Goal: Task Accomplishment & Management: Complete application form

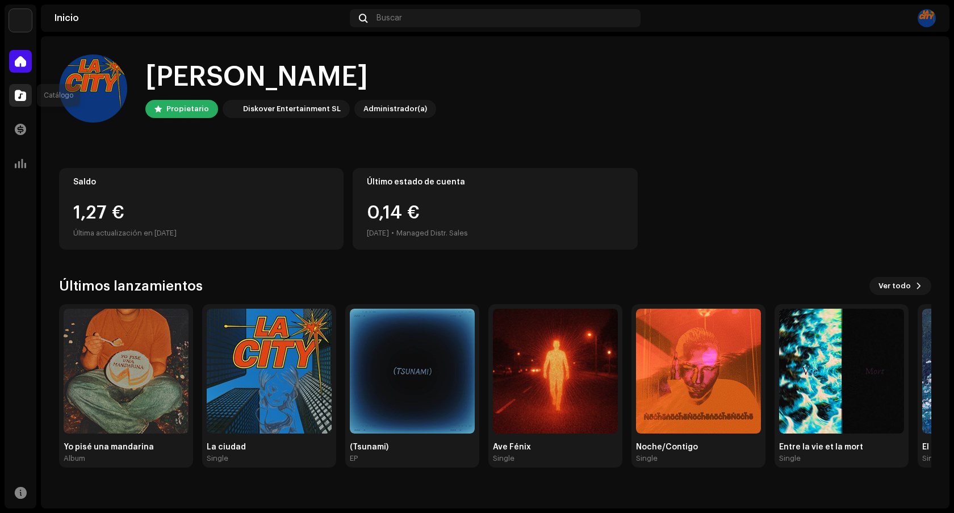
click at [24, 97] on span at bounding box center [20, 95] width 11 height 9
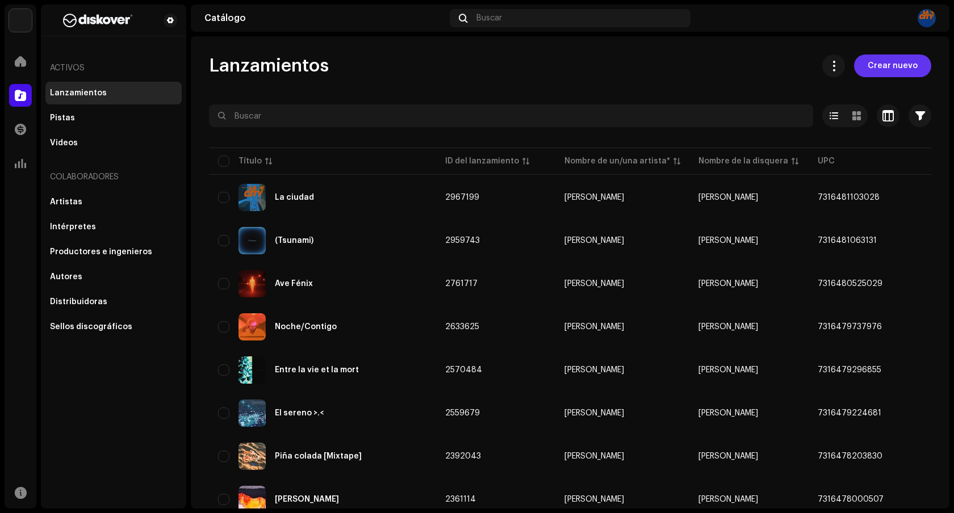
click at [893, 66] on span "Crear nuevo" at bounding box center [893, 66] width 50 height 23
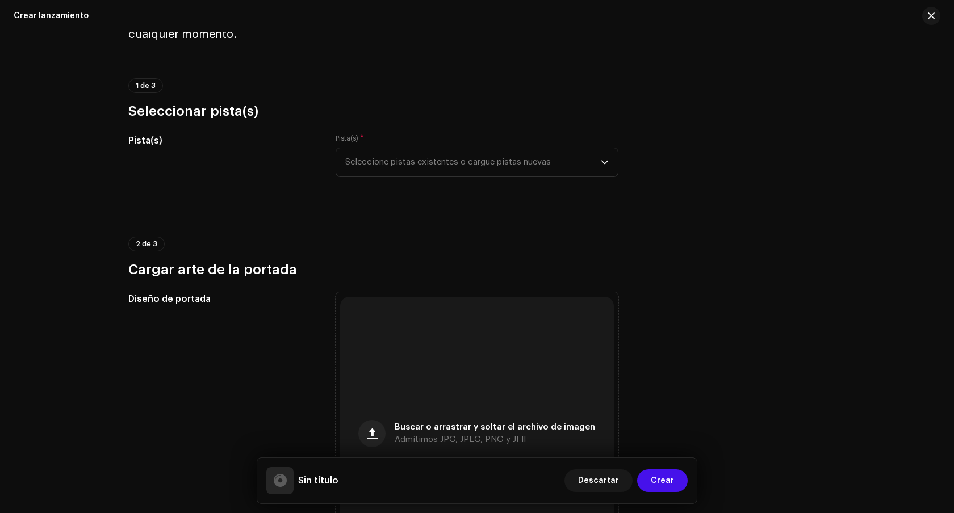
scroll to position [69, 0]
click at [430, 164] on span "Seleccione pistas existentes o cargue pistas nuevas" at bounding box center [473, 161] width 256 height 28
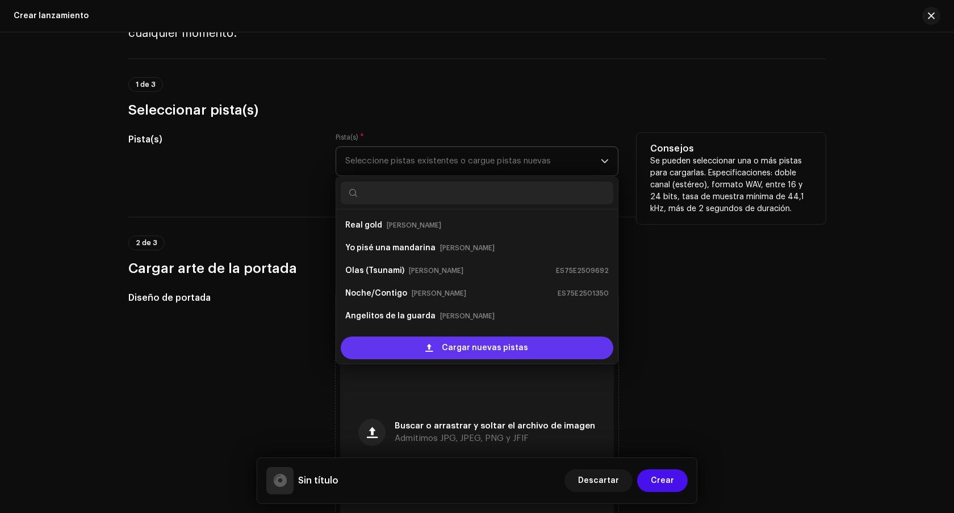
scroll to position [18, 0]
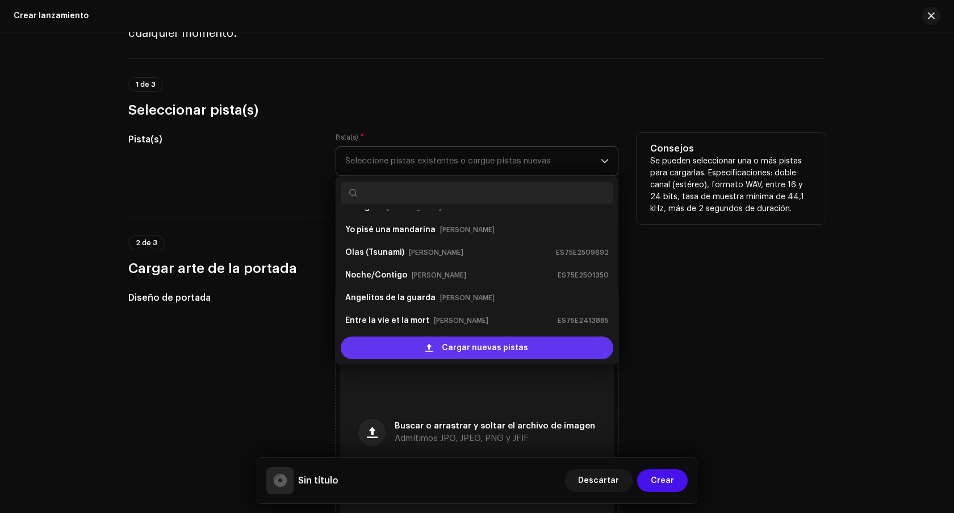
click at [453, 353] on span "Cargar nuevas pistas" at bounding box center [485, 348] width 86 height 23
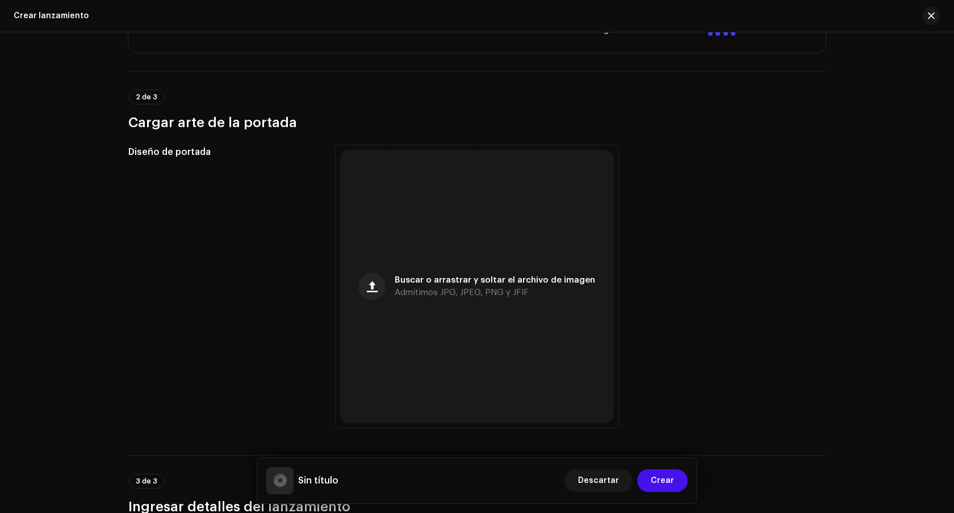
scroll to position [379, 0]
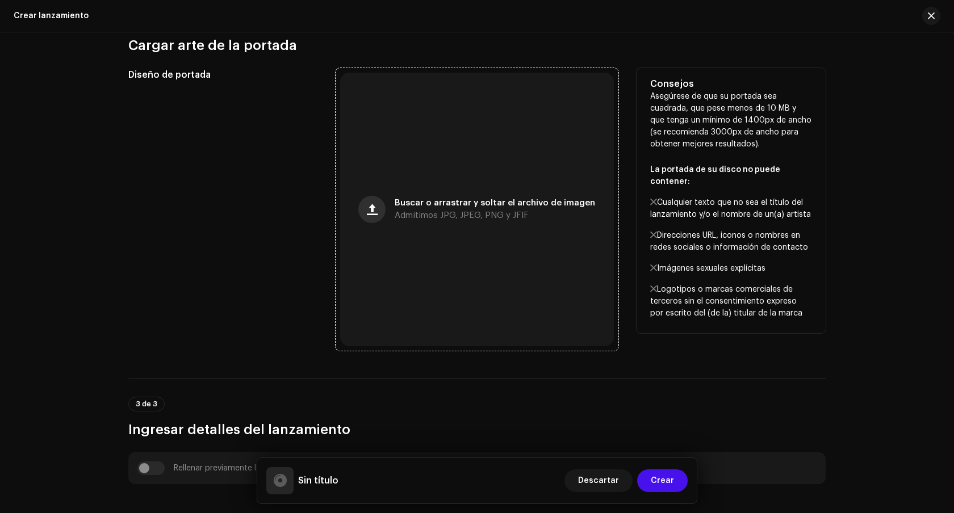
click at [375, 208] on span "button" at bounding box center [372, 209] width 11 height 9
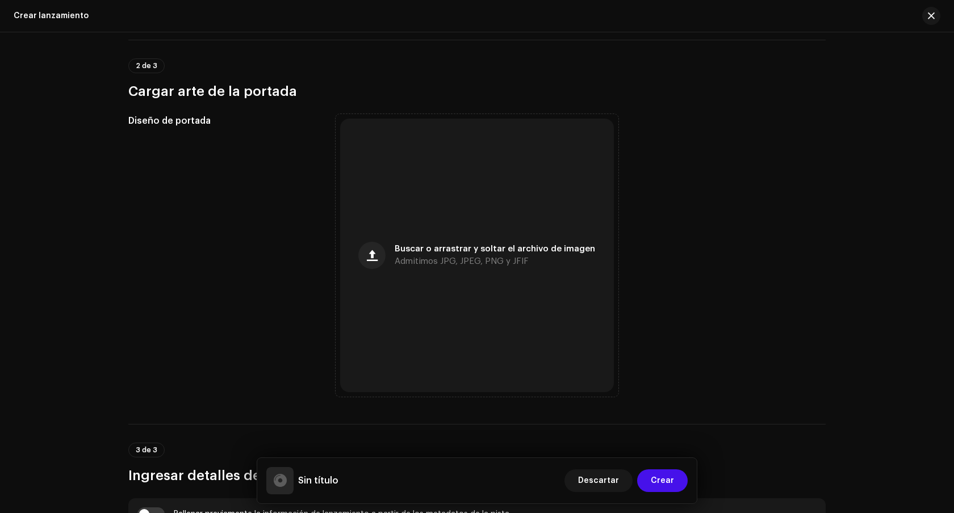
scroll to position [424, 0]
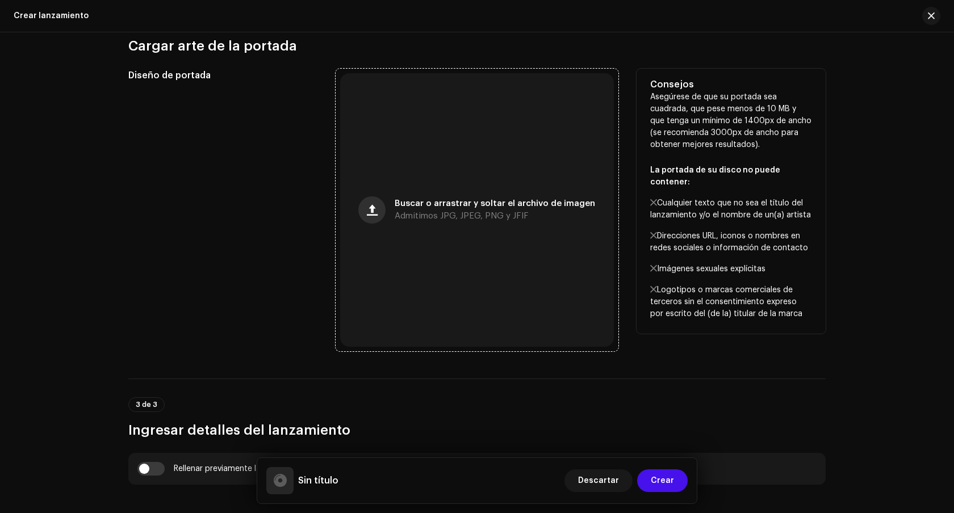
click at [371, 208] on span "button" at bounding box center [372, 210] width 11 height 9
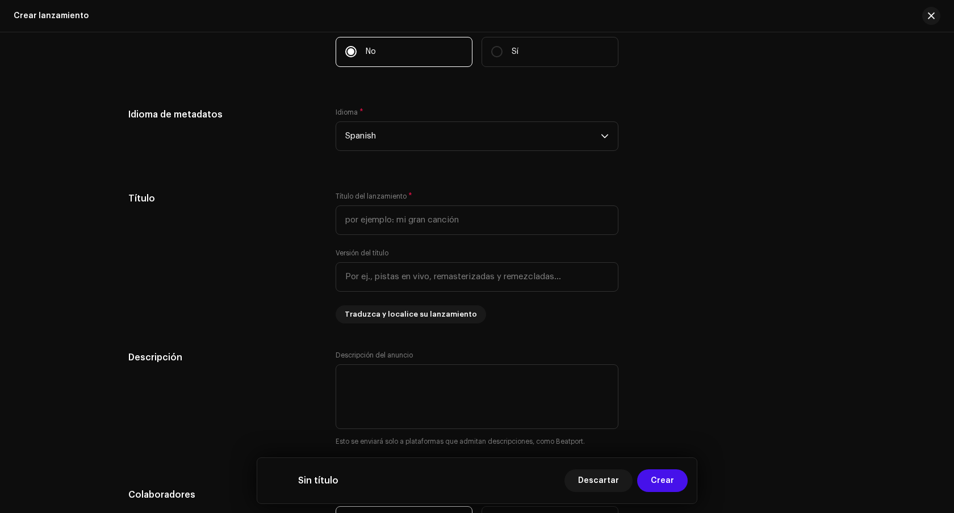
scroll to position [941, 0]
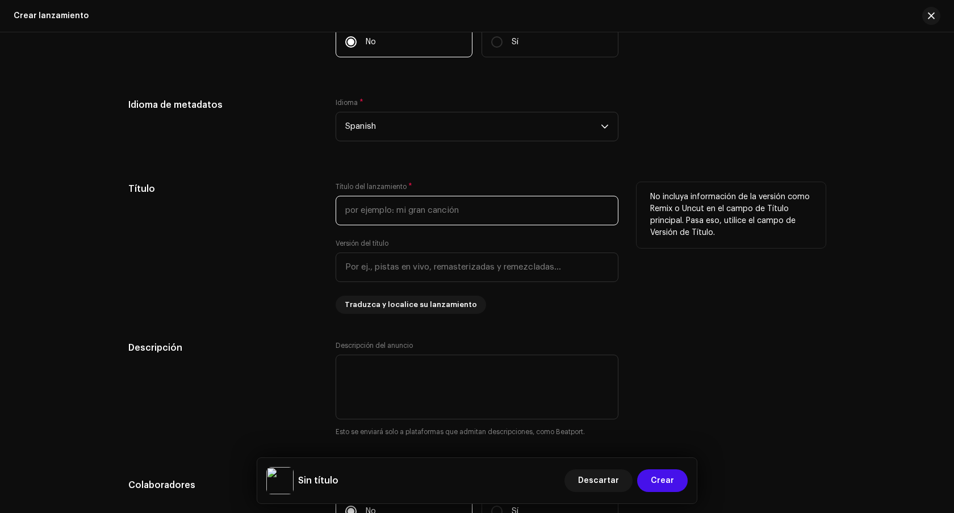
click at [422, 210] on input "text" at bounding box center [477, 211] width 283 height 30
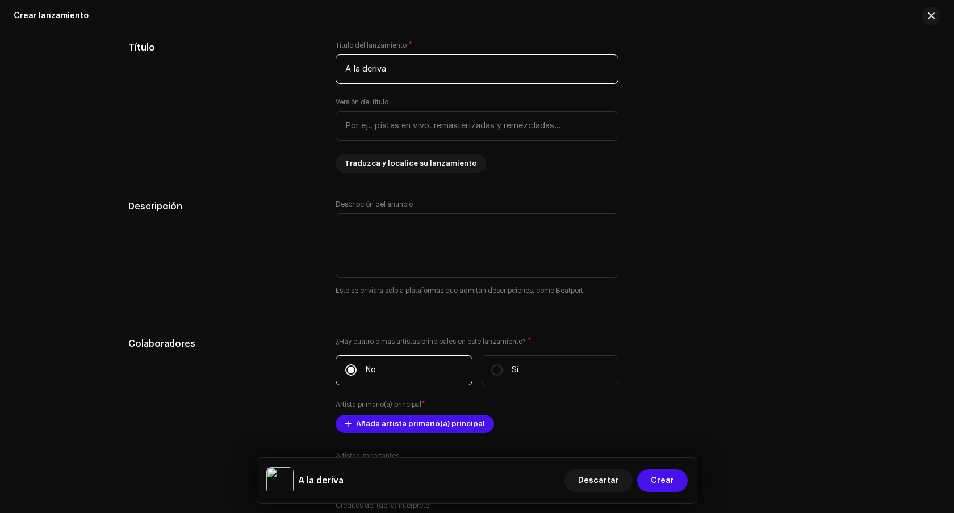
scroll to position [1102, 0]
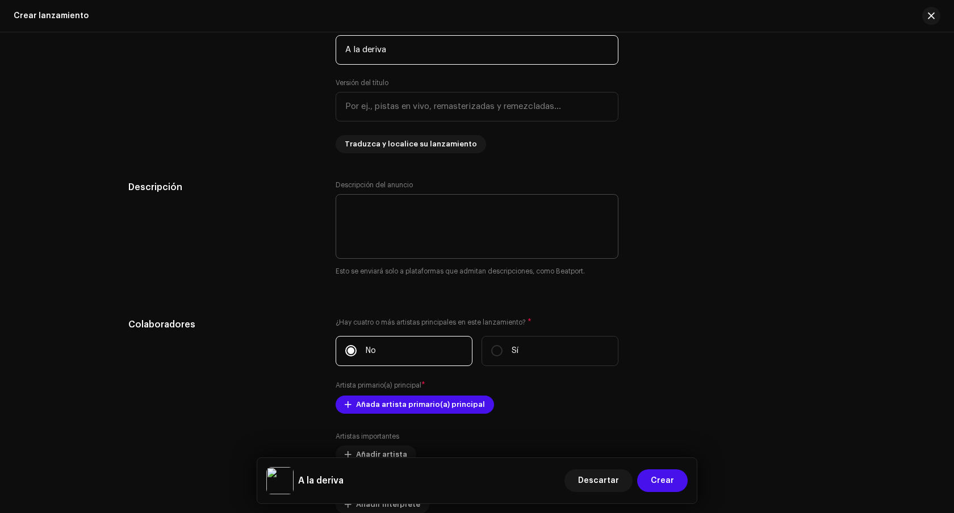
type input "A la deriva"
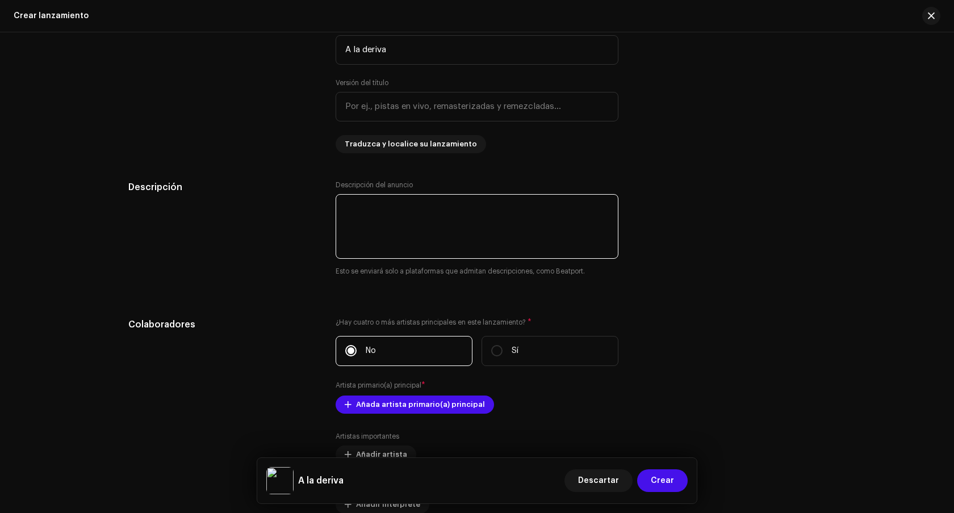
click at [374, 208] on textarea at bounding box center [477, 226] width 283 height 65
type textarea "intro del album"
click at [234, 252] on div "Descripción" at bounding box center [222, 236] width 189 height 110
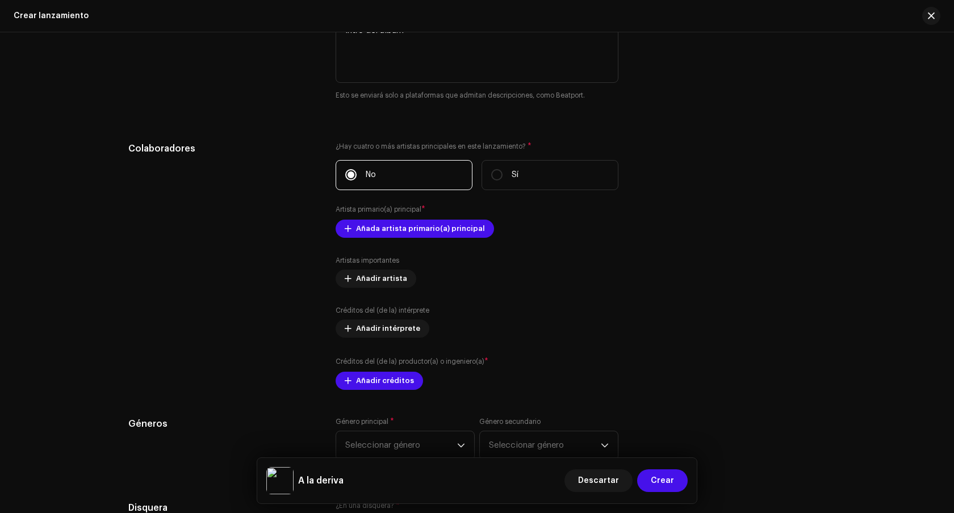
scroll to position [1278, 0]
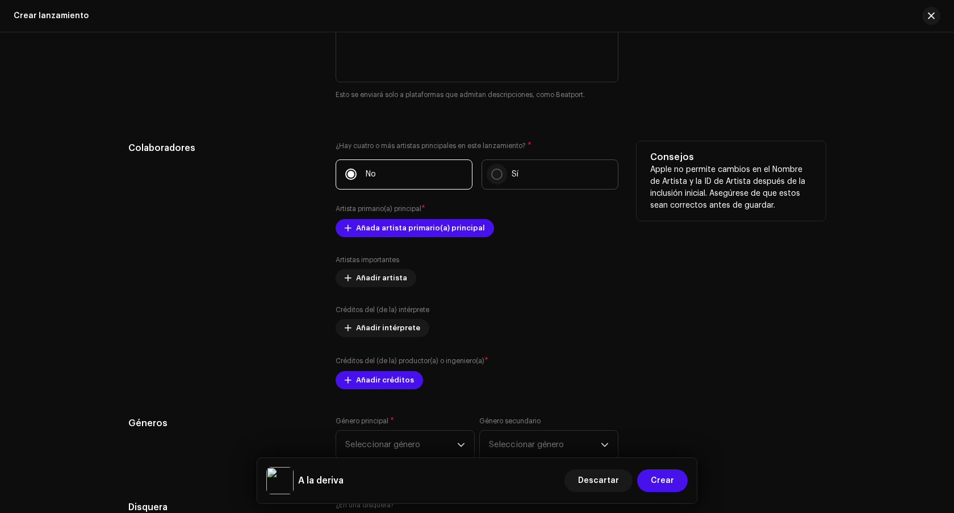
click at [497, 175] on input "Sí" at bounding box center [496, 174] width 11 height 11
radio input "true"
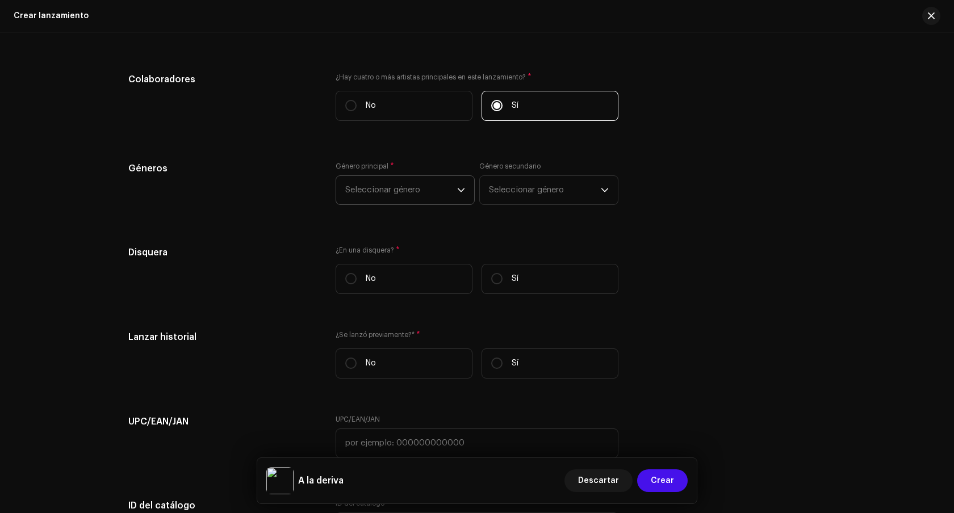
scroll to position [1350, 0]
click at [445, 186] on span "Seleccionar género" at bounding box center [401, 187] width 112 height 28
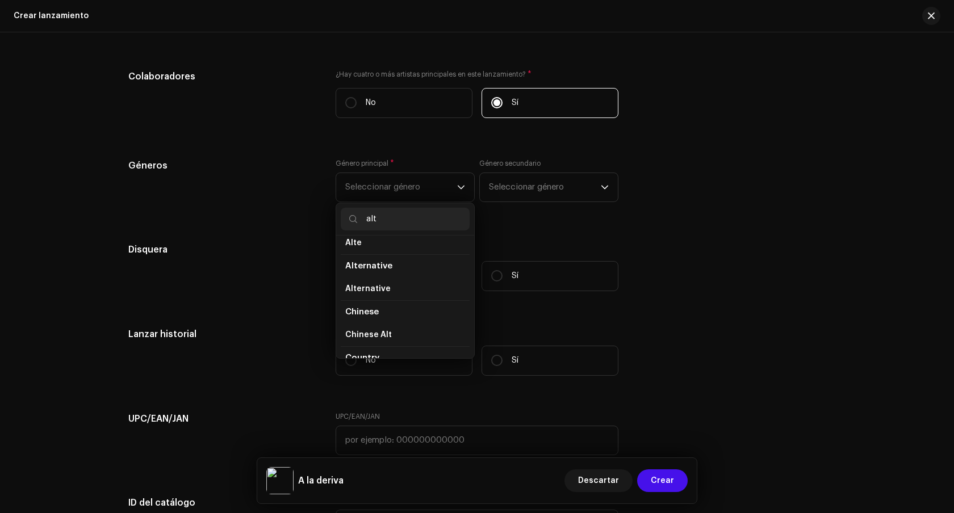
scroll to position [0, 0]
type input "alte"
click at [402, 328] on li "Alternative" at bounding box center [405, 320] width 129 height 23
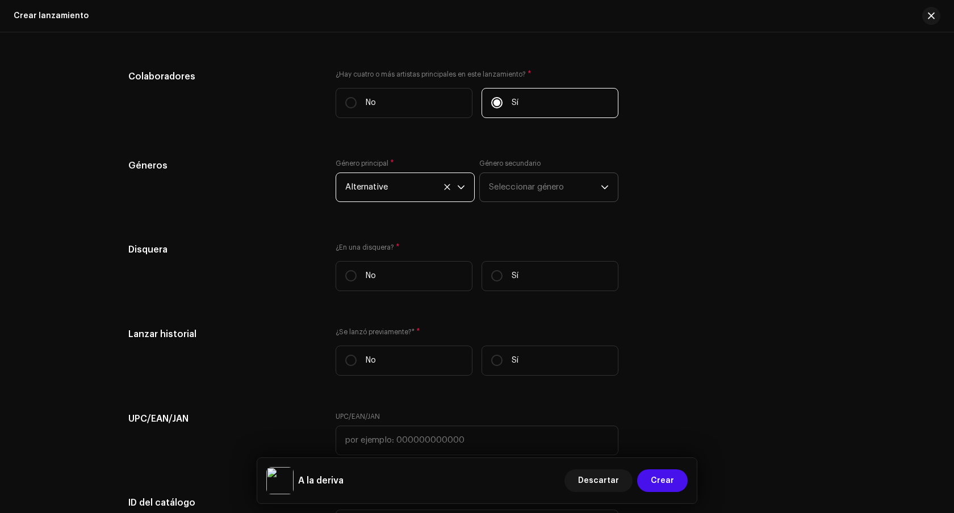
click at [515, 197] on span "Seleccionar género" at bounding box center [545, 187] width 112 height 28
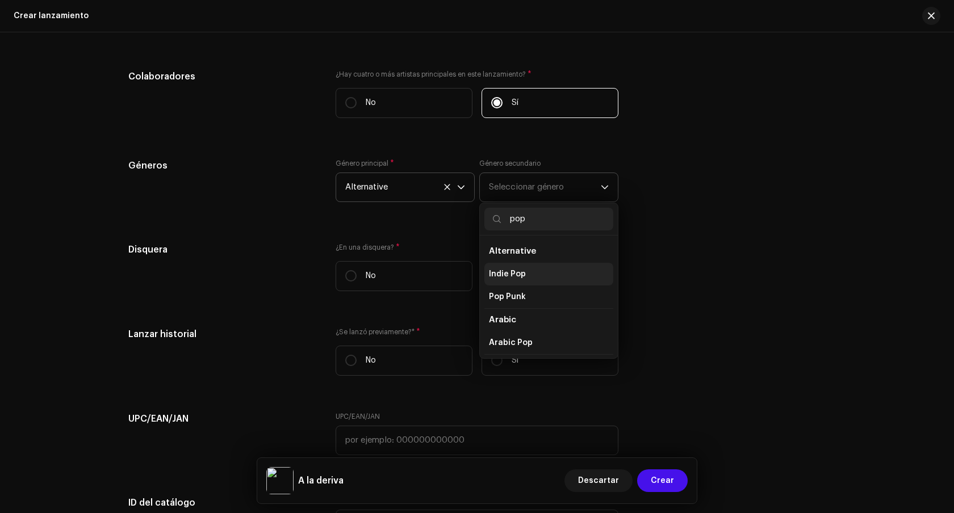
type input "pop"
click at [520, 278] on span "Indie Pop" at bounding box center [507, 274] width 37 height 11
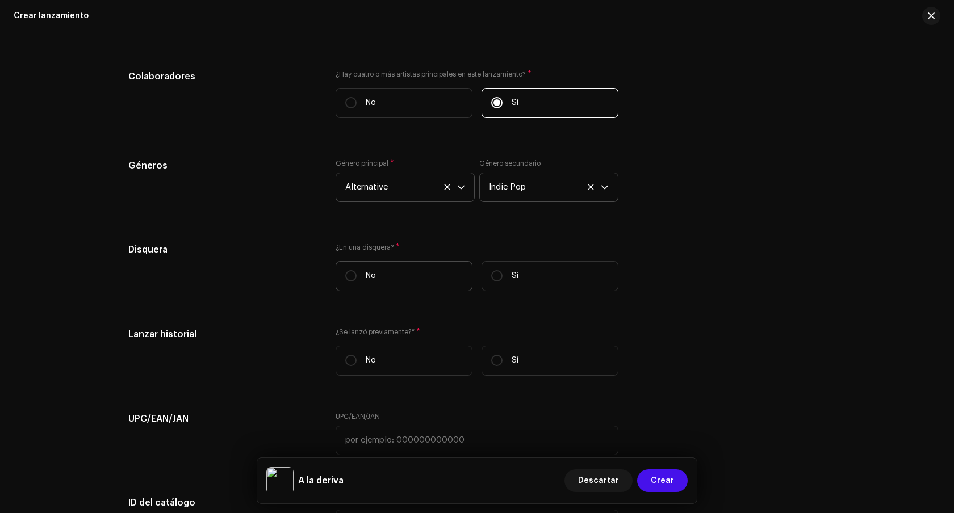
click at [371, 277] on p "No" at bounding box center [371, 276] width 10 height 12
click at [357, 277] on input "No" at bounding box center [350, 275] width 11 height 11
radio input "true"
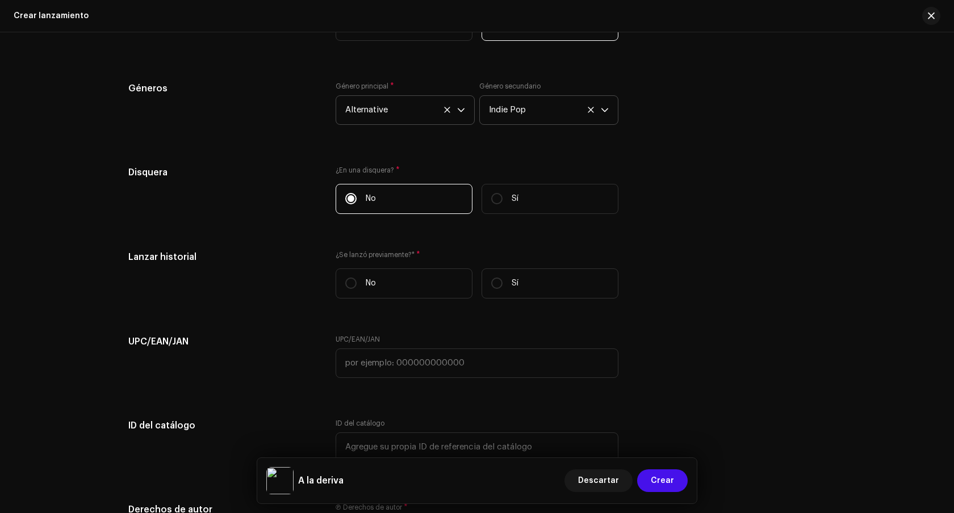
scroll to position [1436, 0]
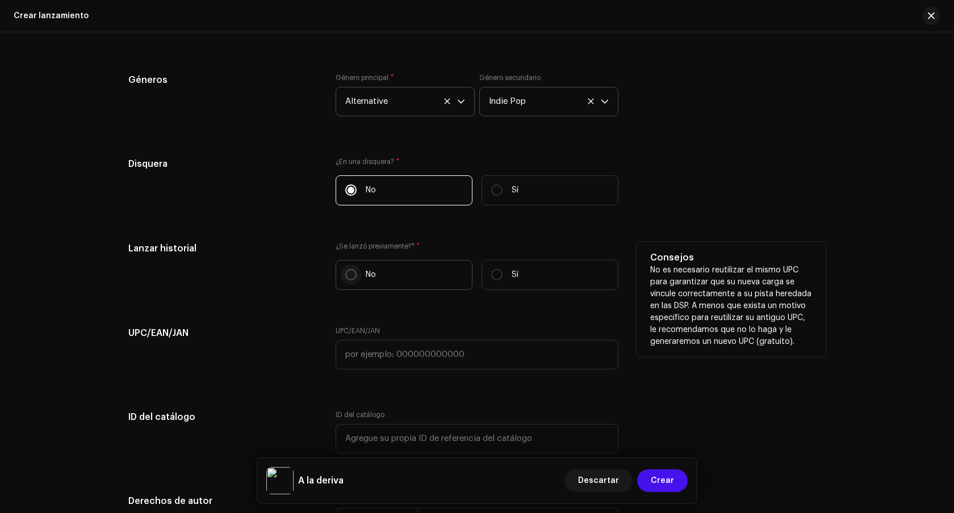
click at [349, 279] on input "No" at bounding box center [350, 274] width 11 height 11
radio input "true"
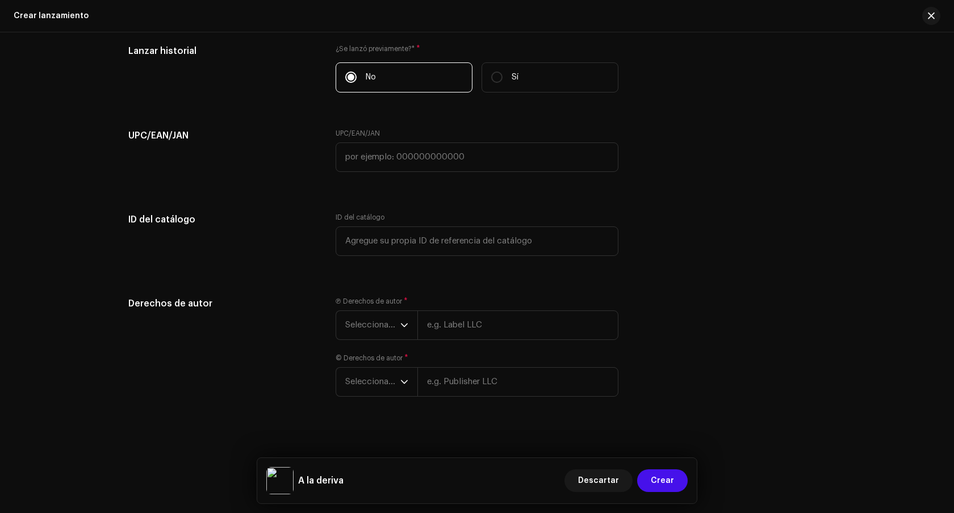
scroll to position [1636, 0]
click at [383, 327] on span "Seleccionar año" at bounding box center [372, 323] width 55 height 28
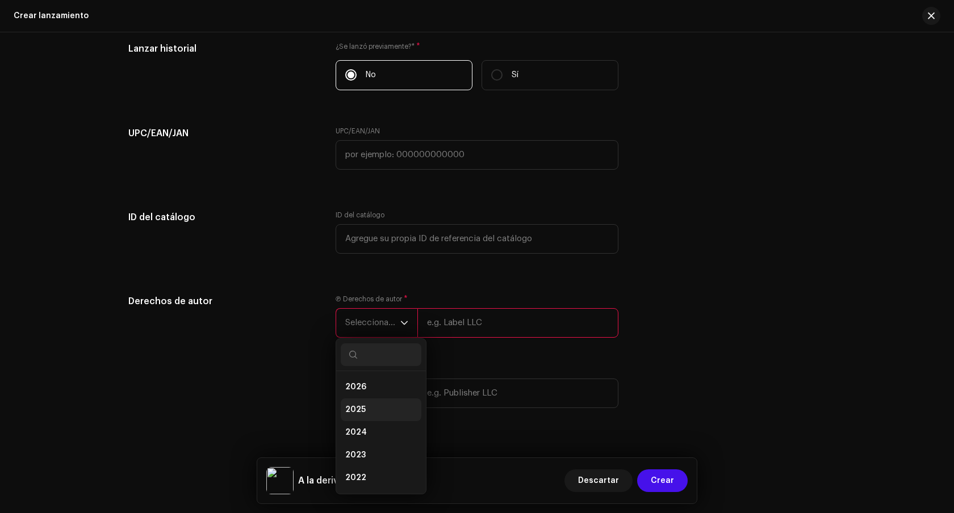
click at [383, 417] on li "2025" at bounding box center [381, 410] width 81 height 23
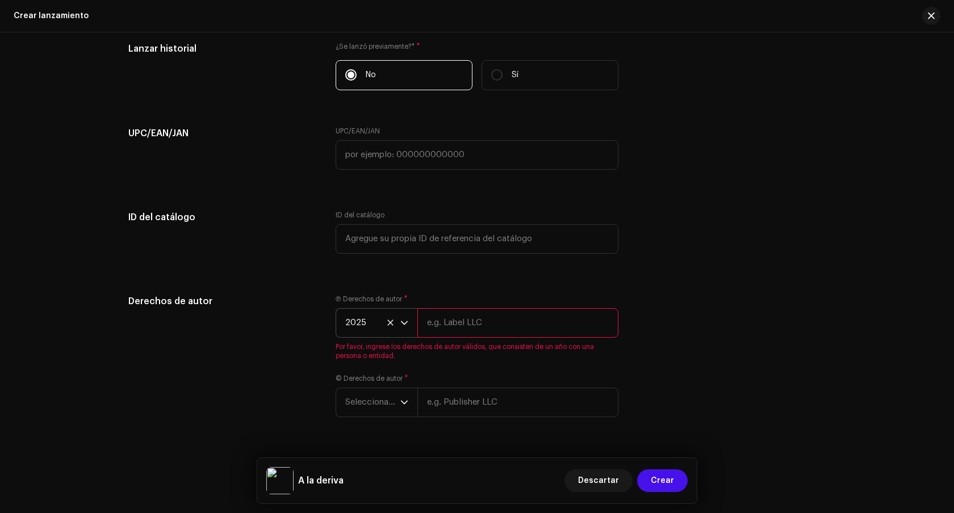
click at [457, 321] on input "text" at bounding box center [517, 323] width 201 height 30
type input "Kooly"
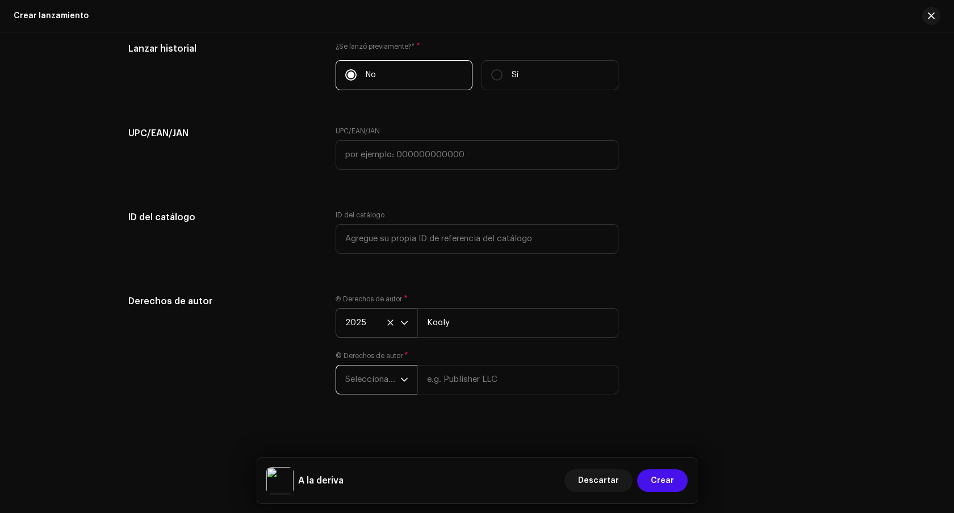
click at [381, 394] on span "Seleccionar año" at bounding box center [372, 380] width 55 height 28
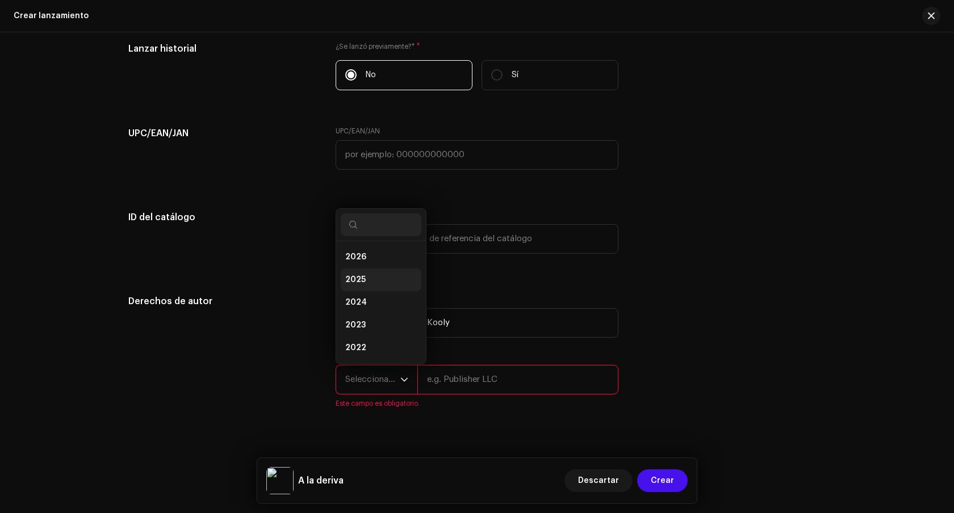
click at [383, 282] on li "2025" at bounding box center [381, 280] width 81 height 23
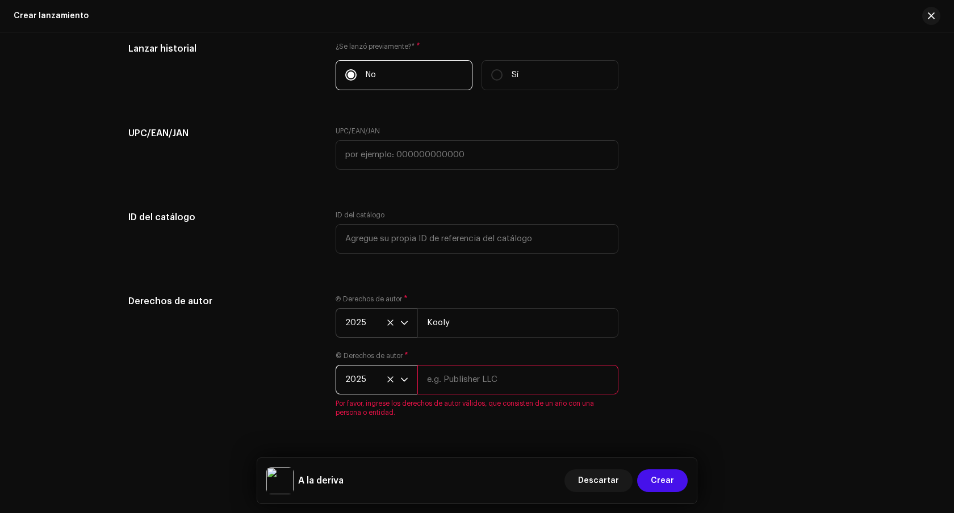
click at [433, 384] on input "text" at bounding box center [517, 380] width 201 height 30
type input "Prodbykooly"
click at [423, 324] on input "Kooly" at bounding box center [517, 323] width 201 height 30
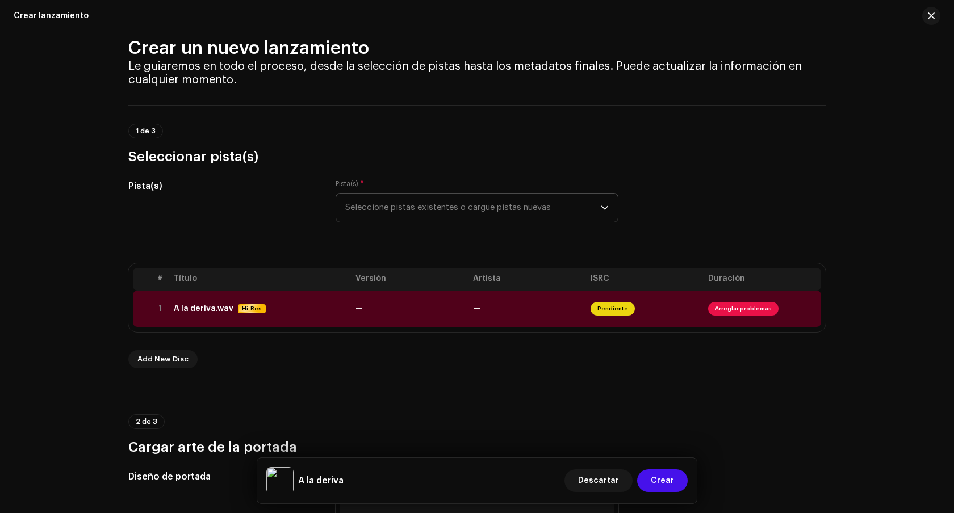
scroll to position [24, 0]
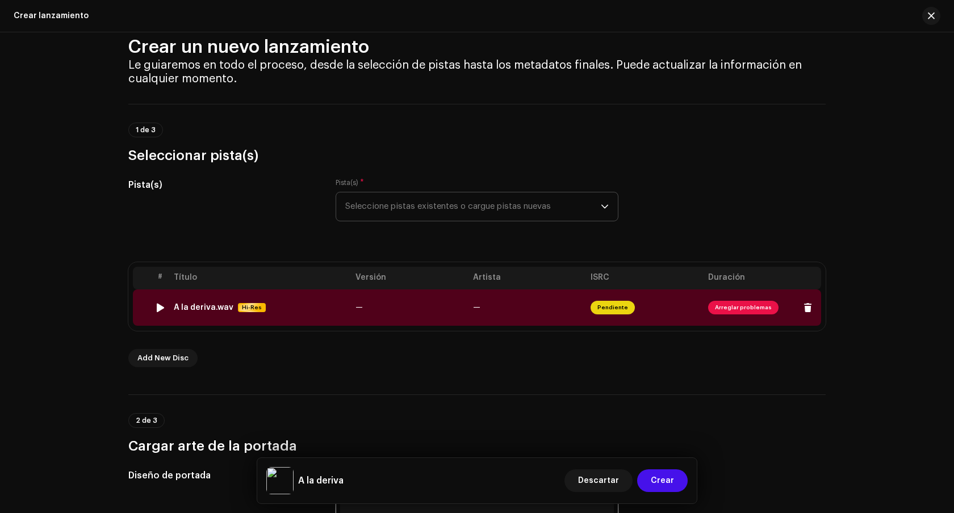
type input "ProdbyKooly"
click at [501, 308] on td "—" at bounding box center [528, 308] width 118 height 36
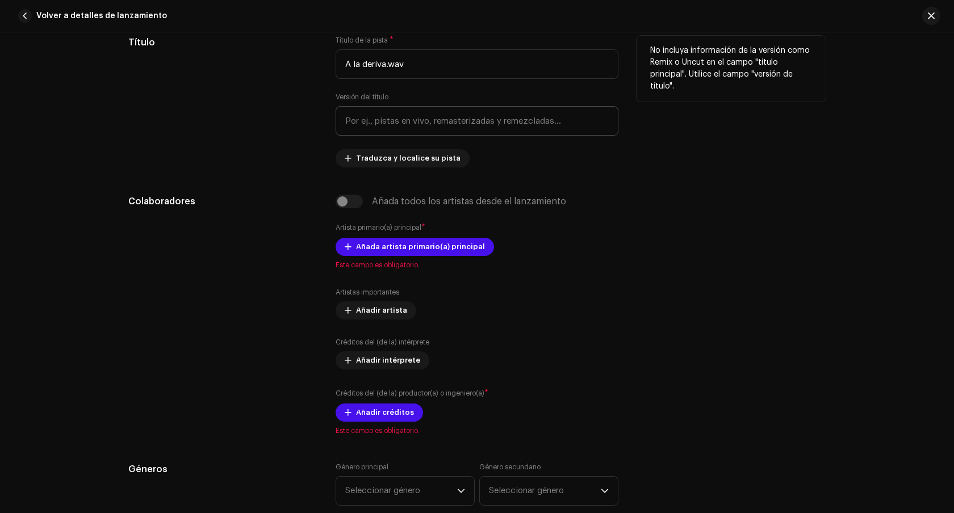
scroll to position [498, 0]
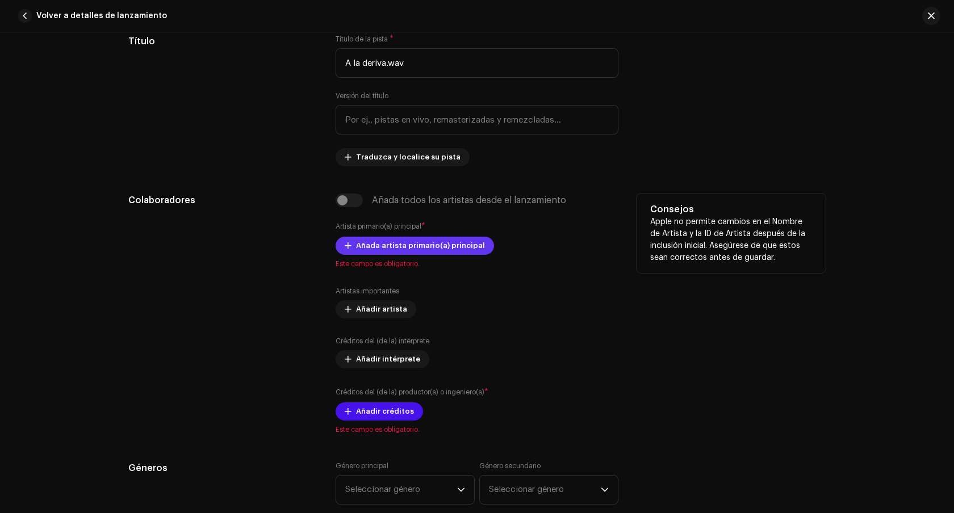
click at [378, 250] on span "Añada artista primario(a) principal" at bounding box center [420, 246] width 129 height 23
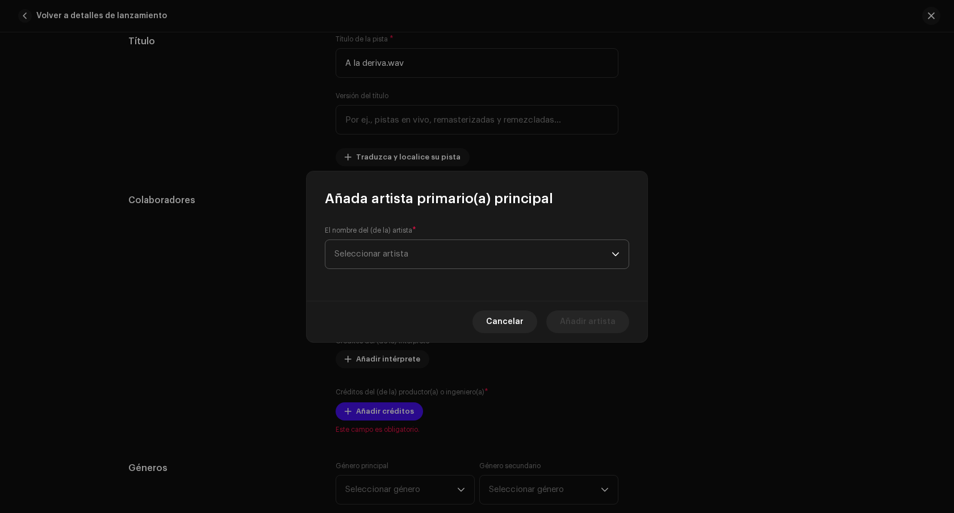
click at [408, 253] on span "Seleccionar artista" at bounding box center [372, 254] width 74 height 9
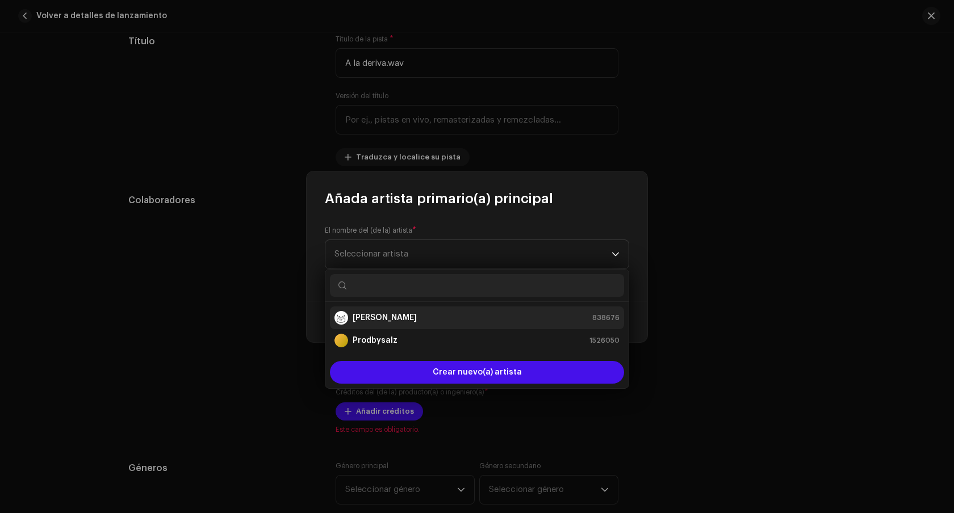
click at [415, 318] on div "[PERSON_NAME] 838676" at bounding box center [477, 318] width 285 height 14
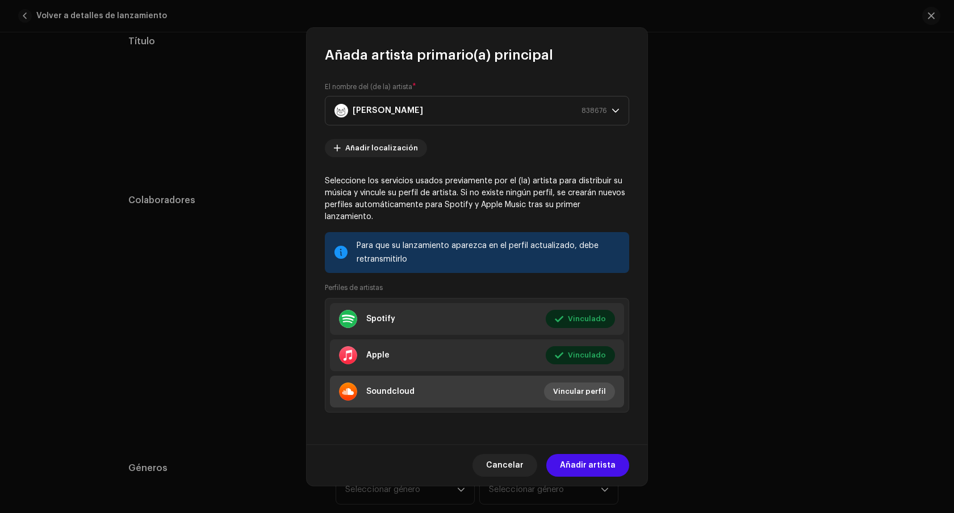
click at [592, 384] on span "Vincular perfil" at bounding box center [579, 392] width 53 height 23
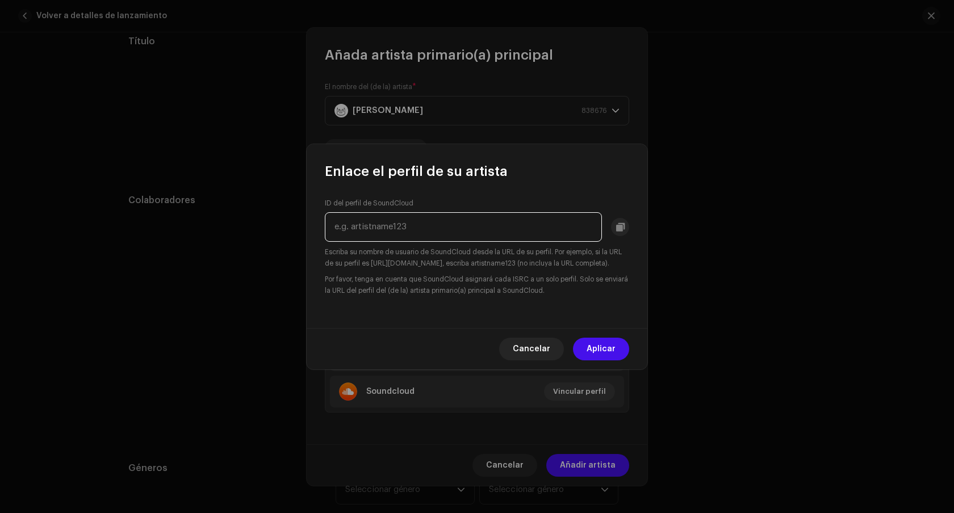
paste input "[URL][DOMAIN_NAME]"
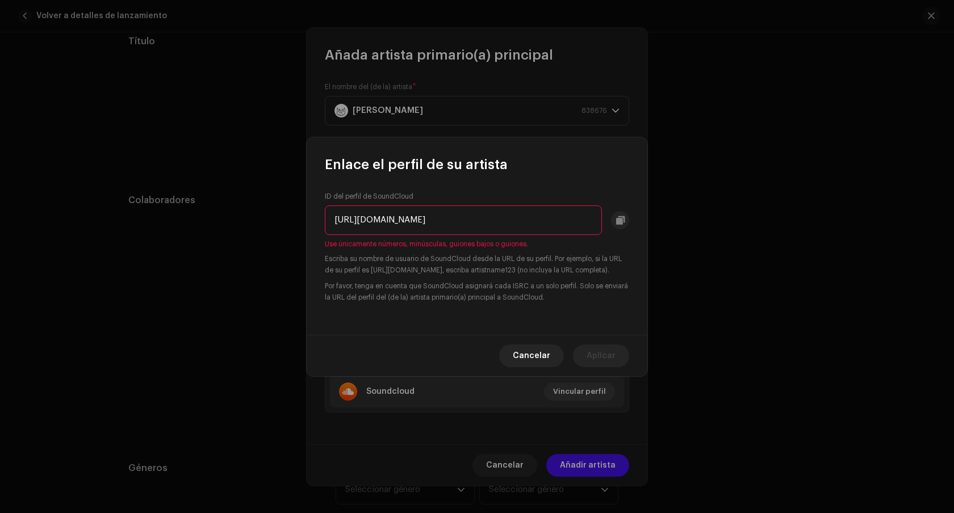
drag, startPoint x: 433, startPoint y: 216, endPoint x: 311, endPoint y: 210, distance: 122.8
click at [311, 210] on div "ID del perfil de SoundCloud [URL][DOMAIN_NAME] Use únicamente números, minúscul…" at bounding box center [477, 254] width 341 height 161
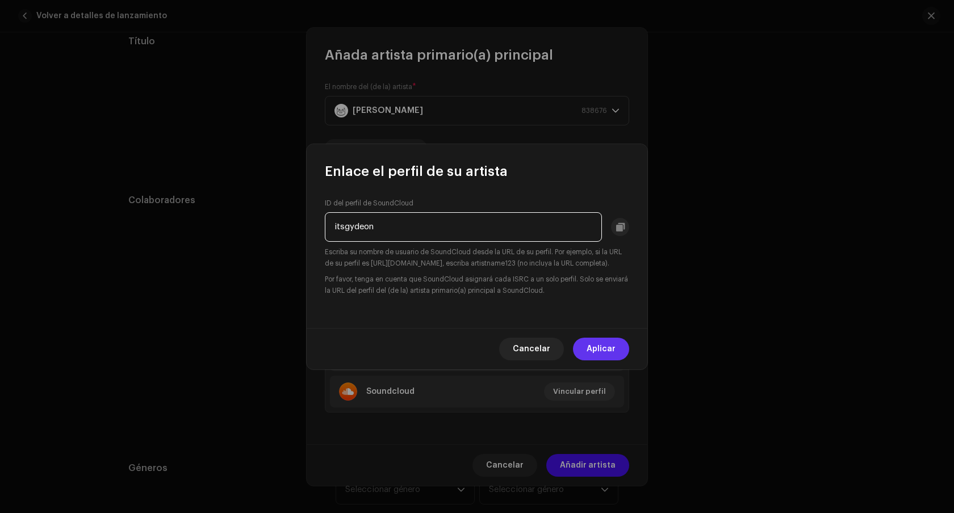
type input "itsgydeon"
click at [603, 349] on span "Aplicar" at bounding box center [601, 349] width 29 height 23
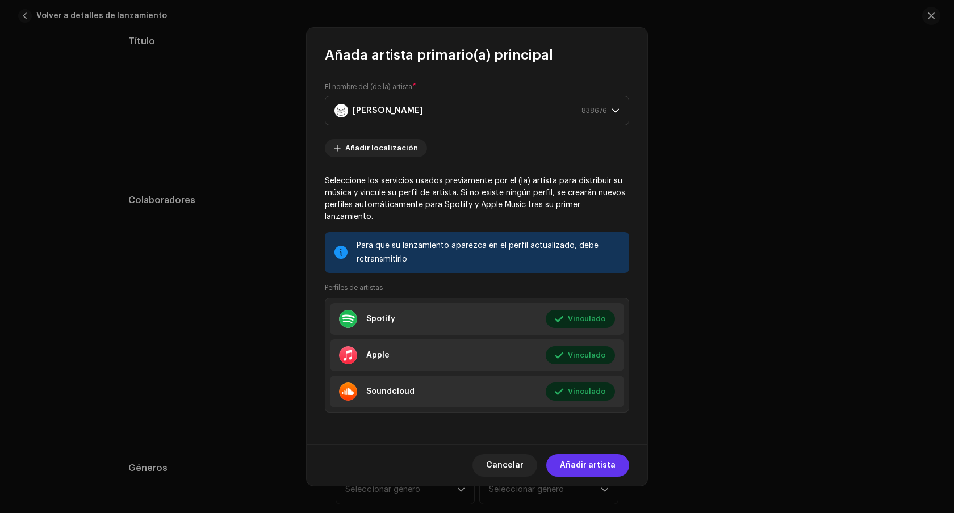
click at [608, 454] on span "Añadir artista" at bounding box center [588, 465] width 56 height 23
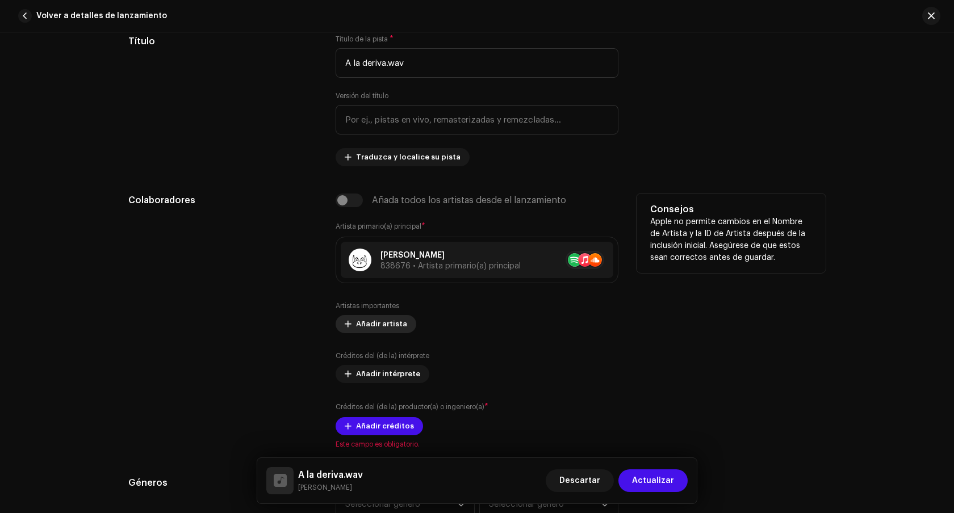
click at [376, 324] on span "Añadir artista" at bounding box center [381, 324] width 51 height 23
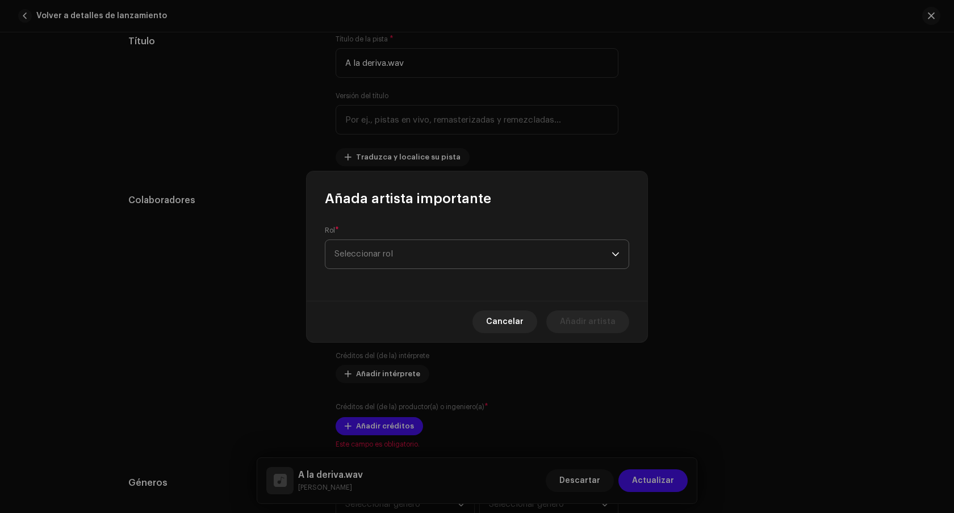
click at [383, 257] on span "Seleccionar rol" at bounding box center [473, 254] width 277 height 28
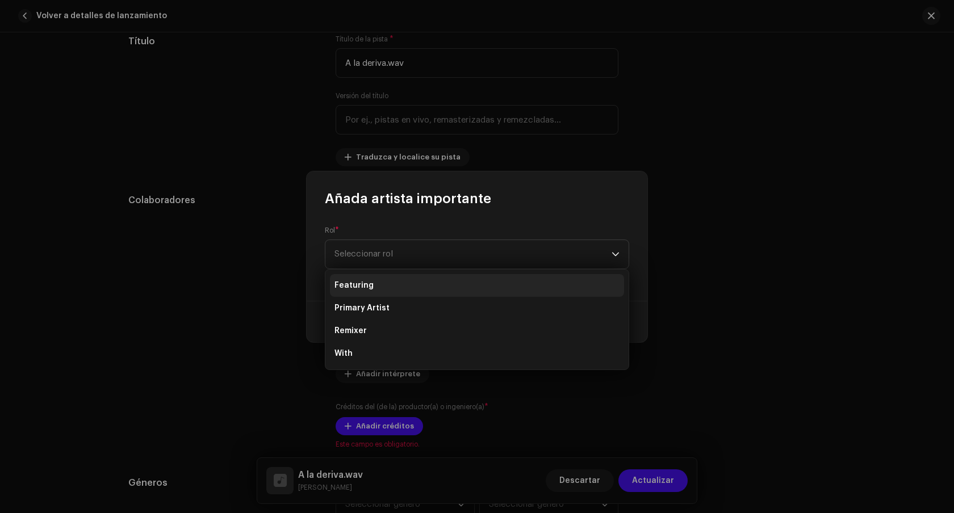
click at [390, 290] on li "Featuring" at bounding box center [477, 285] width 294 height 23
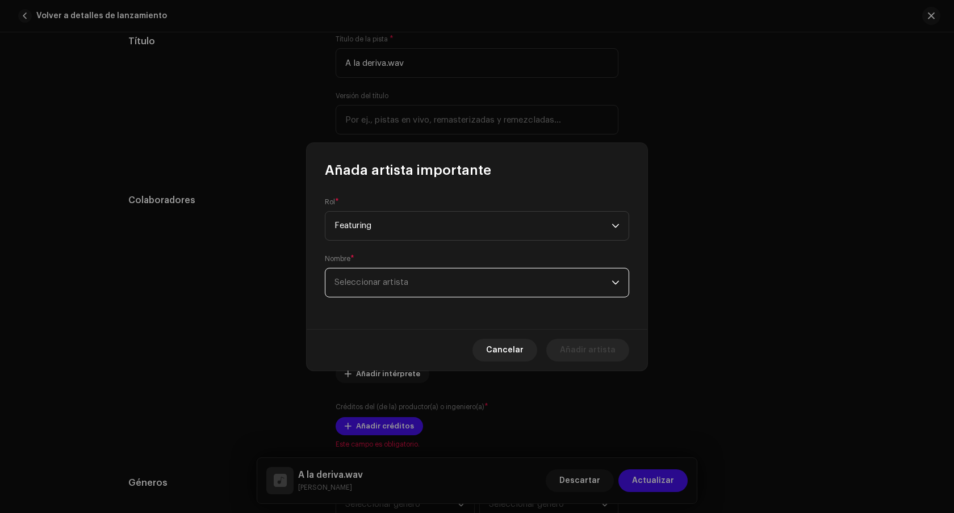
click at [399, 289] on span "Seleccionar artista" at bounding box center [473, 283] width 277 height 28
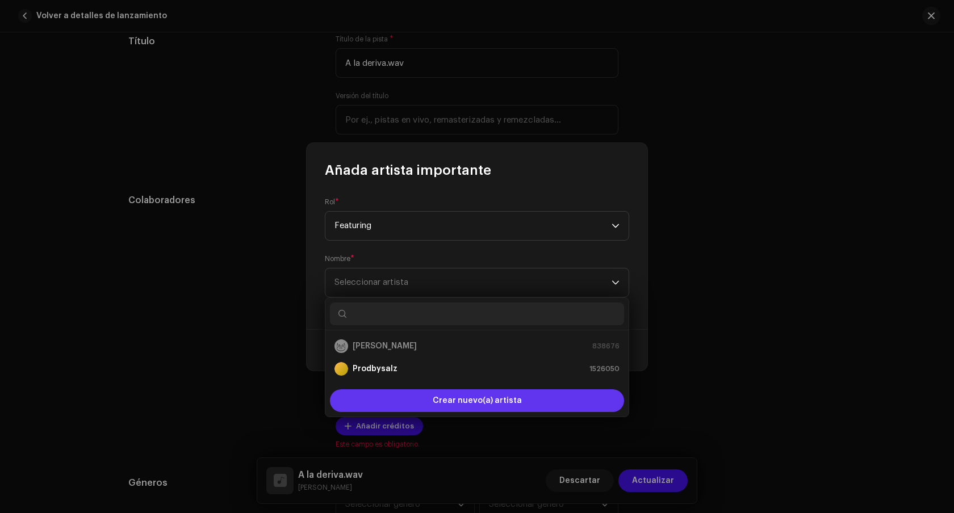
click at [436, 400] on span "Crear nuevo(a) artista" at bounding box center [477, 401] width 89 height 23
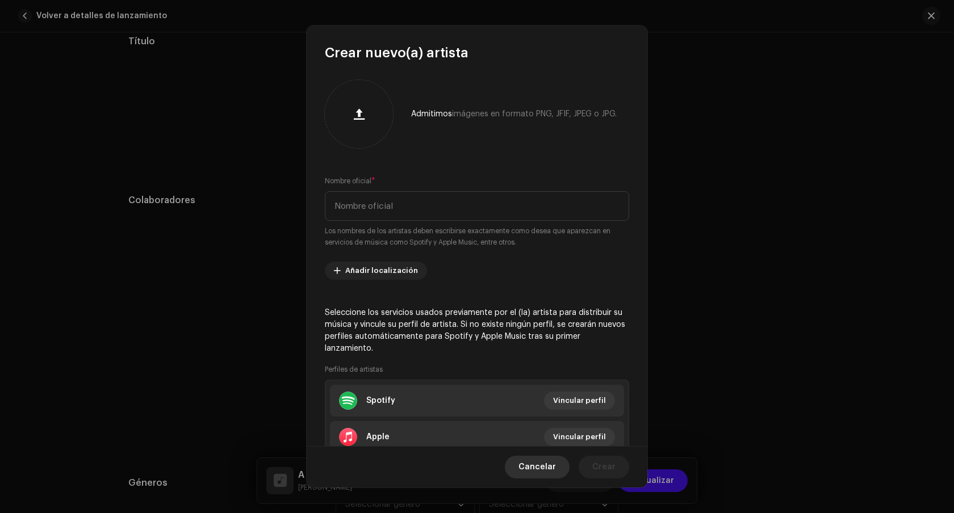
click at [531, 471] on span "Cancelar" at bounding box center [537, 467] width 37 height 23
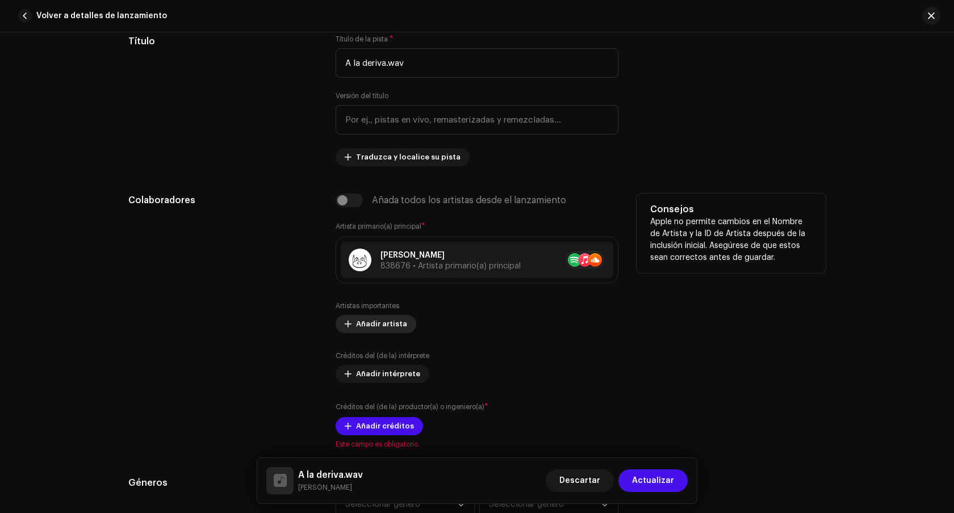
click at [386, 325] on span "Añadir artista" at bounding box center [381, 324] width 51 height 23
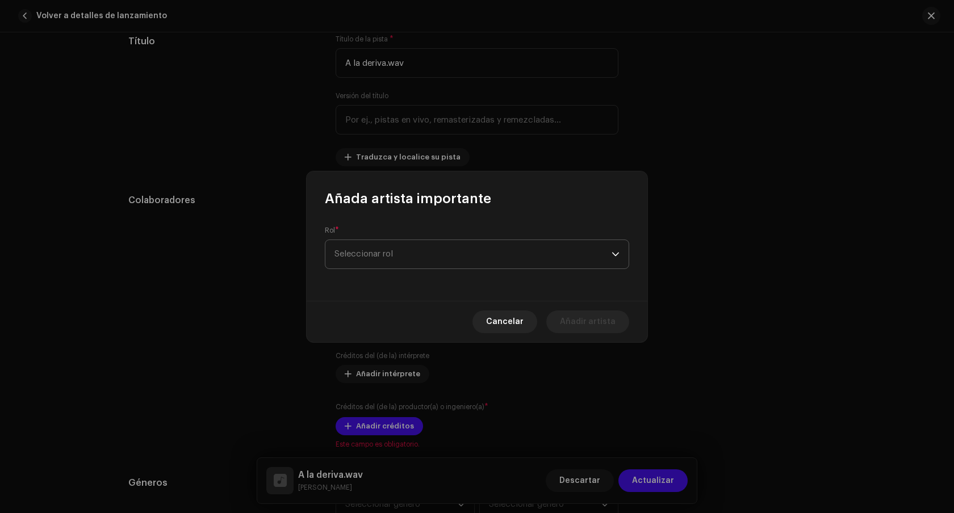
click at [391, 260] on span "Seleccionar rol" at bounding box center [473, 254] width 277 height 28
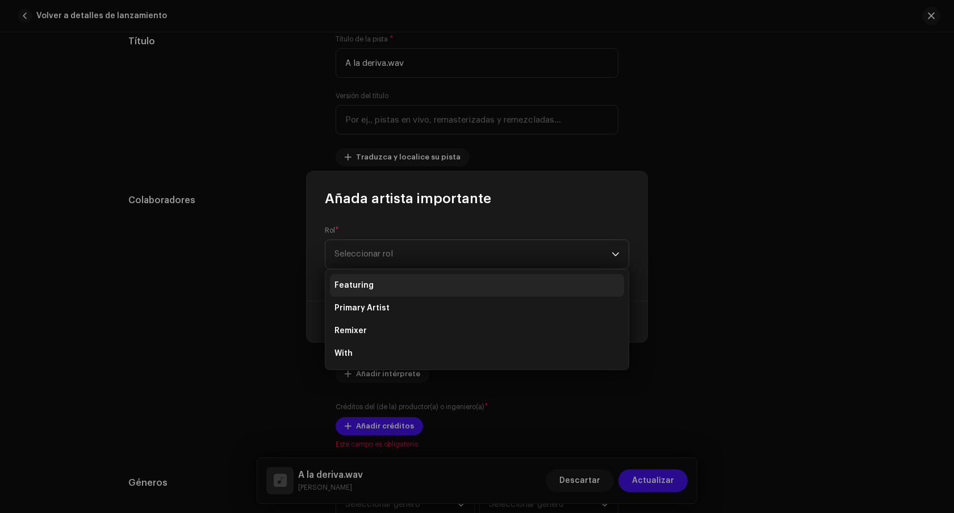
click at [376, 284] on li "Featuring" at bounding box center [477, 285] width 294 height 23
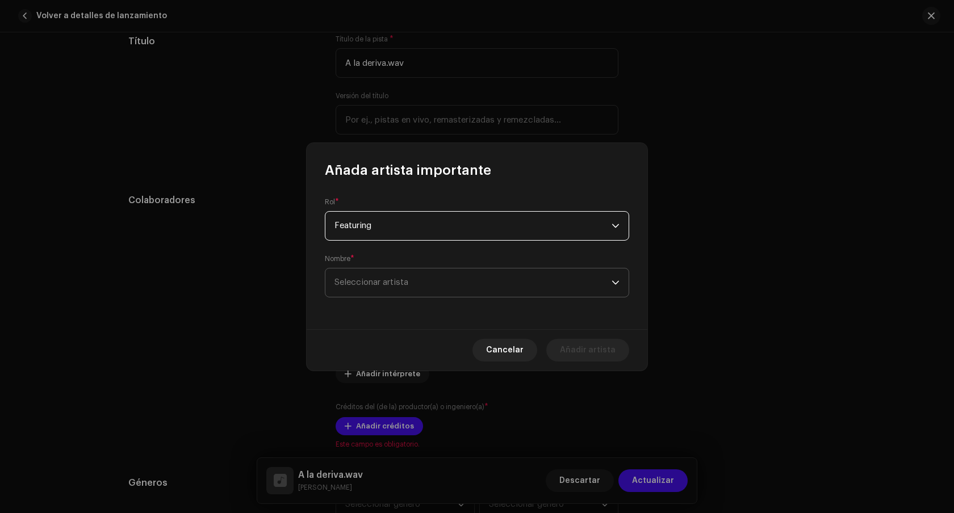
click at [392, 283] on span "Seleccionar artista" at bounding box center [372, 282] width 74 height 9
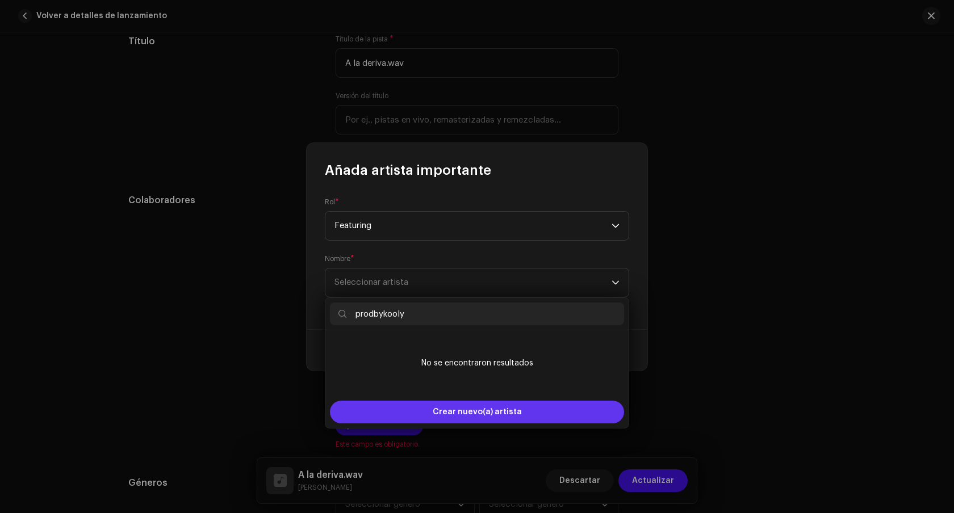
type input "prodbykooly"
click at [470, 416] on span "Crear nuevo(a) artista" at bounding box center [477, 412] width 89 height 23
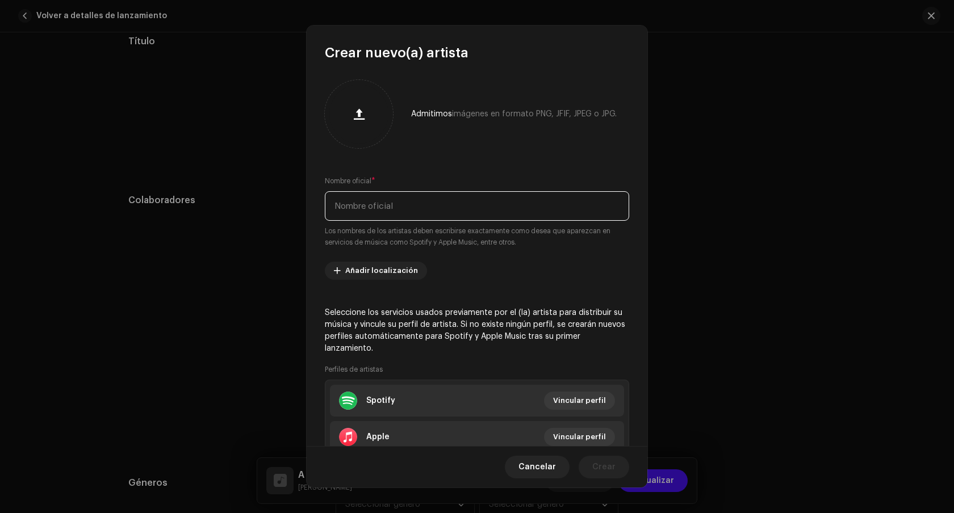
click at [394, 200] on input "text" at bounding box center [477, 206] width 304 height 30
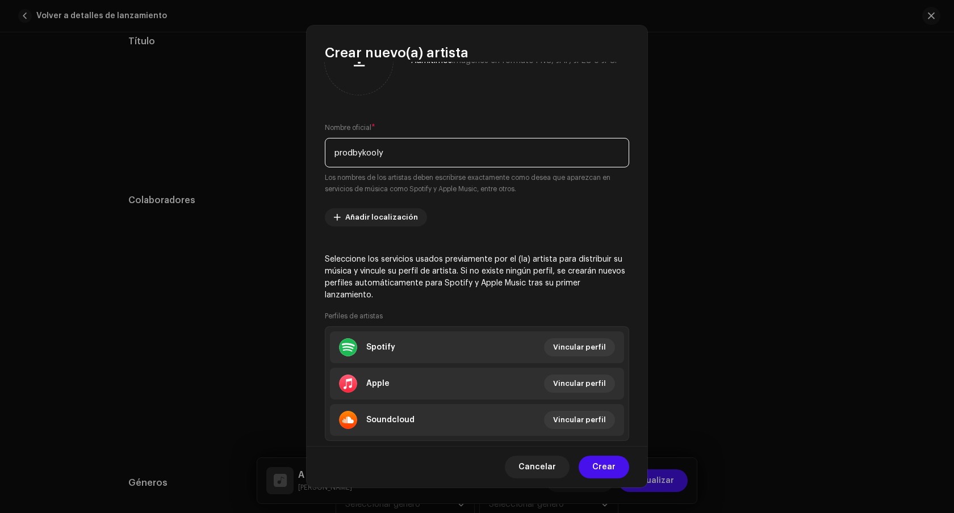
scroll to position [54, 0]
type input "prodbykooly"
click at [394, 214] on span "Añadir localización" at bounding box center [381, 217] width 73 height 23
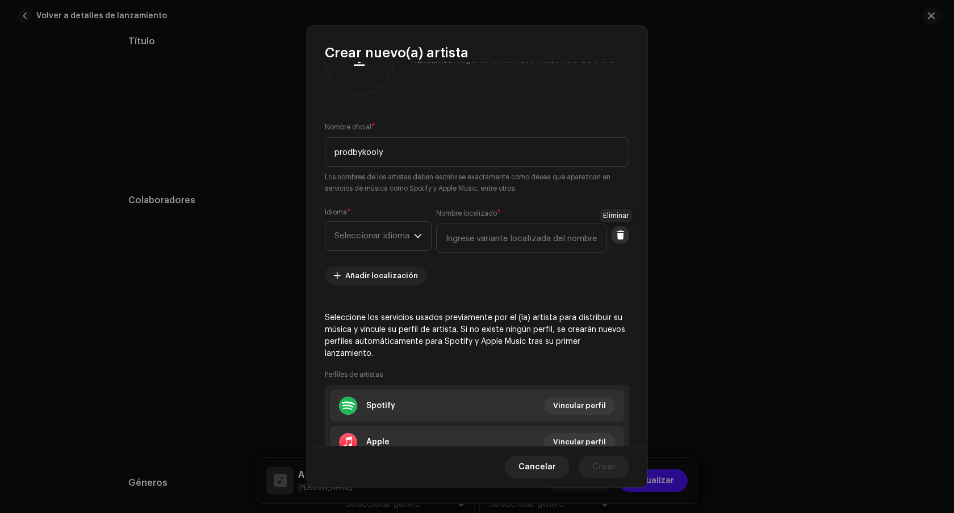
click at [617, 240] on button at bounding box center [620, 235] width 18 height 18
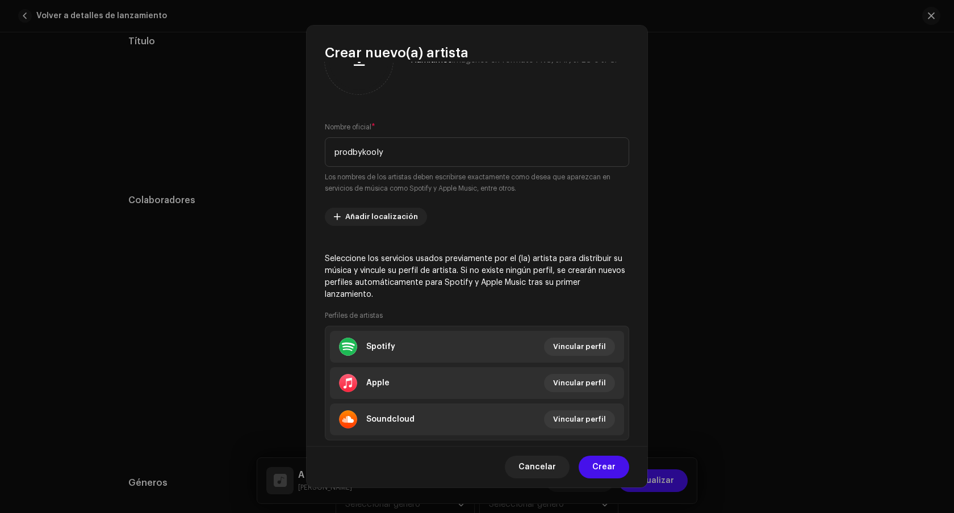
scroll to position [80, 0]
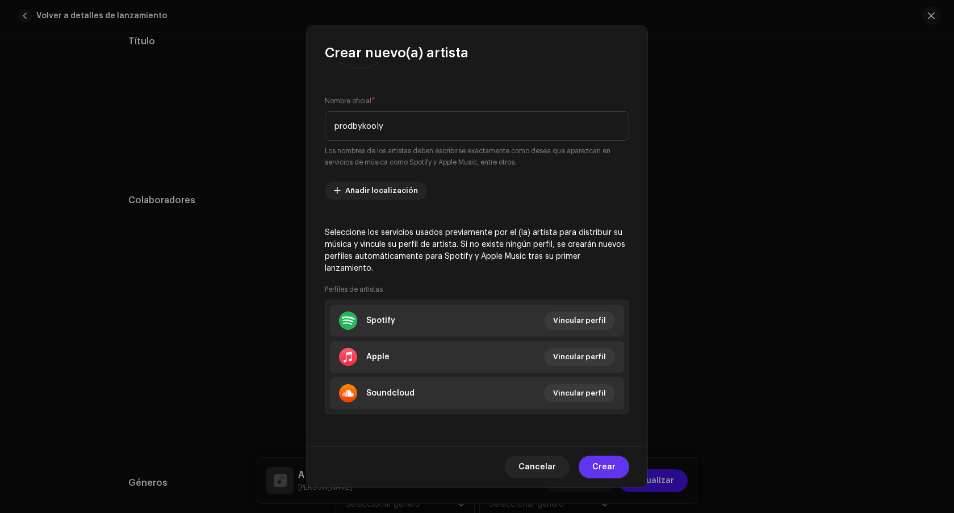
click at [605, 470] on span "Crear" at bounding box center [603, 467] width 23 height 23
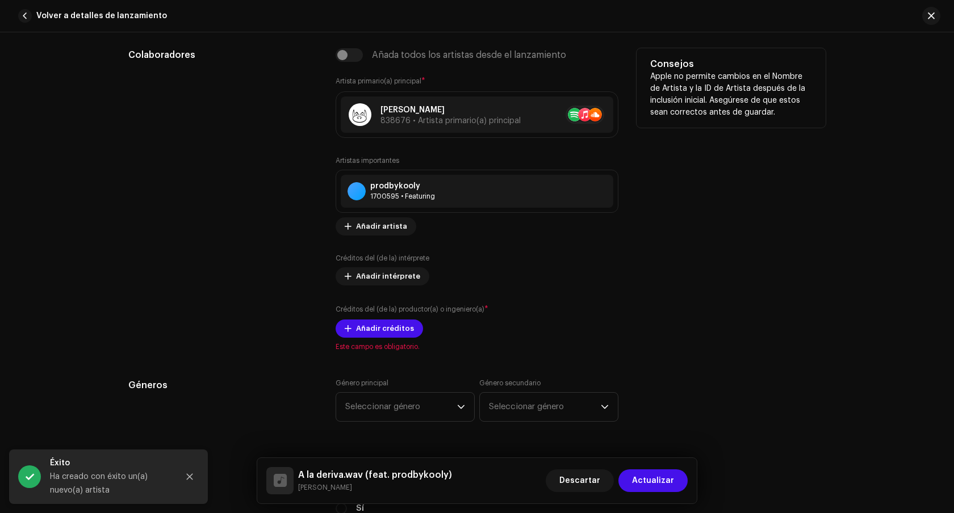
scroll to position [668, 0]
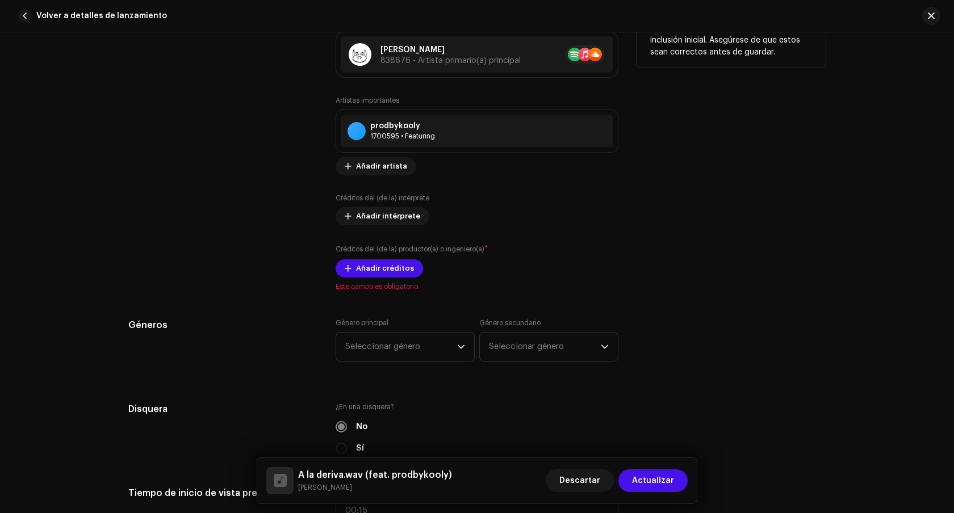
scroll to position [711, 0]
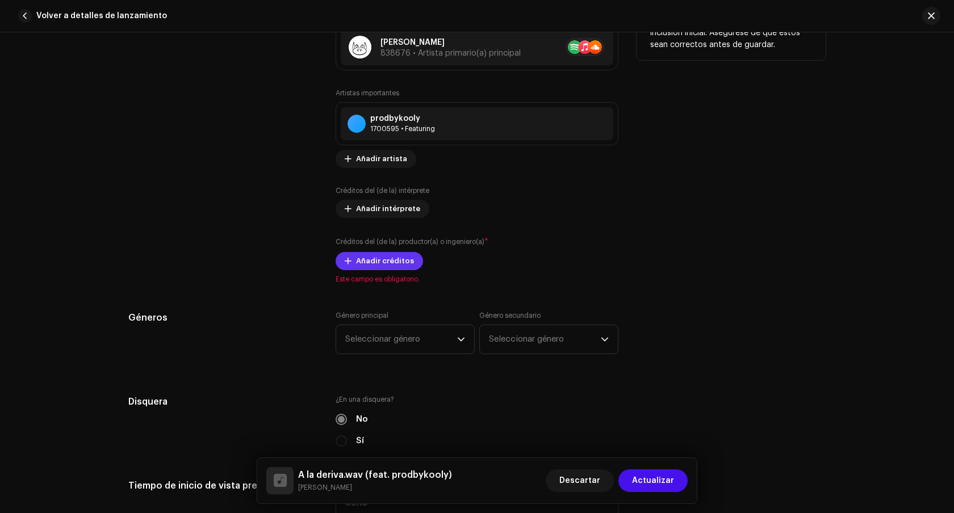
click at [399, 266] on span "Añadir créditos" at bounding box center [385, 261] width 58 height 23
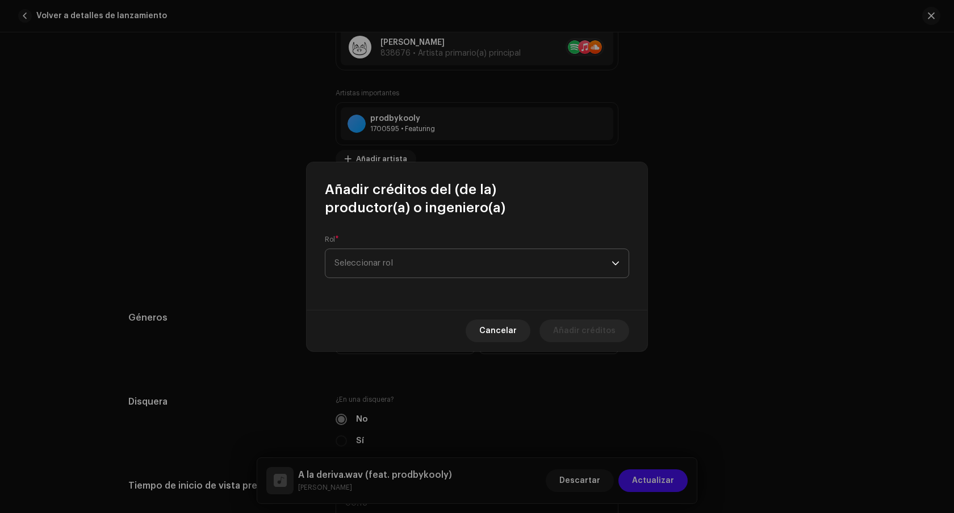
click at [448, 263] on span "Seleccionar rol" at bounding box center [473, 263] width 277 height 28
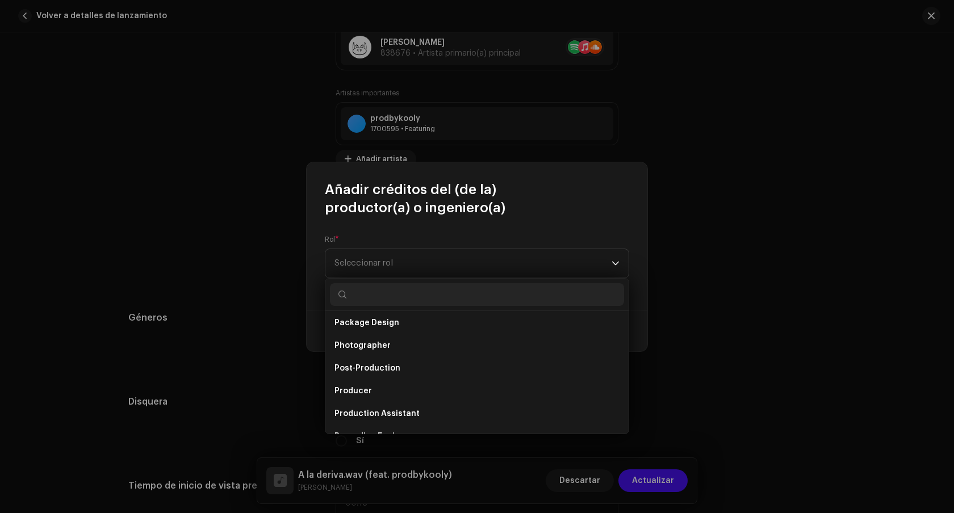
scroll to position [394, 0]
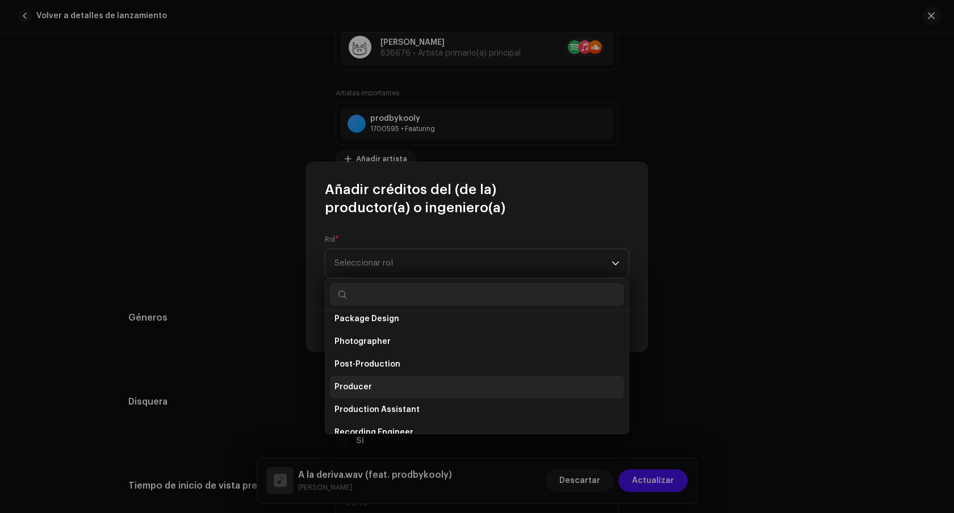
click at [379, 389] on li "Producer" at bounding box center [477, 387] width 294 height 23
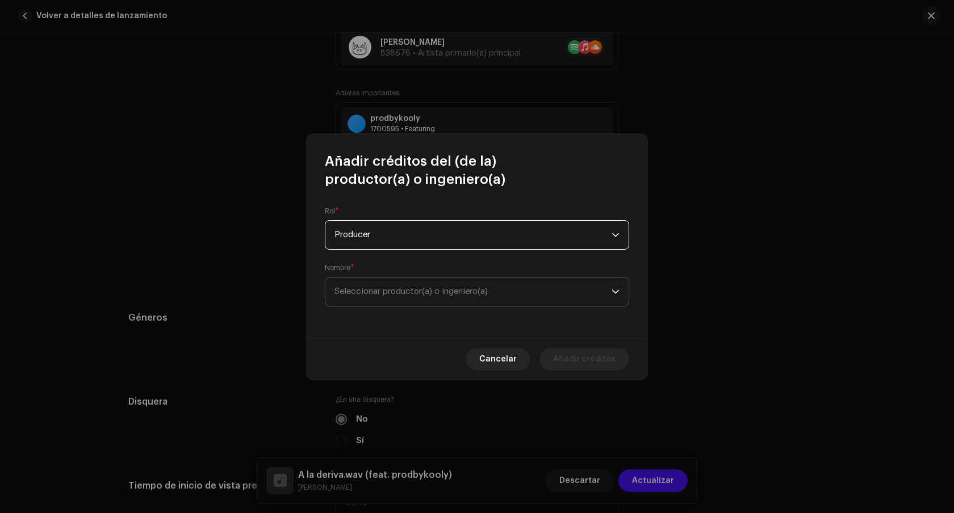
click at [398, 294] on span "Seleccionar productor(a) o ingeniero(a)" at bounding box center [411, 291] width 153 height 9
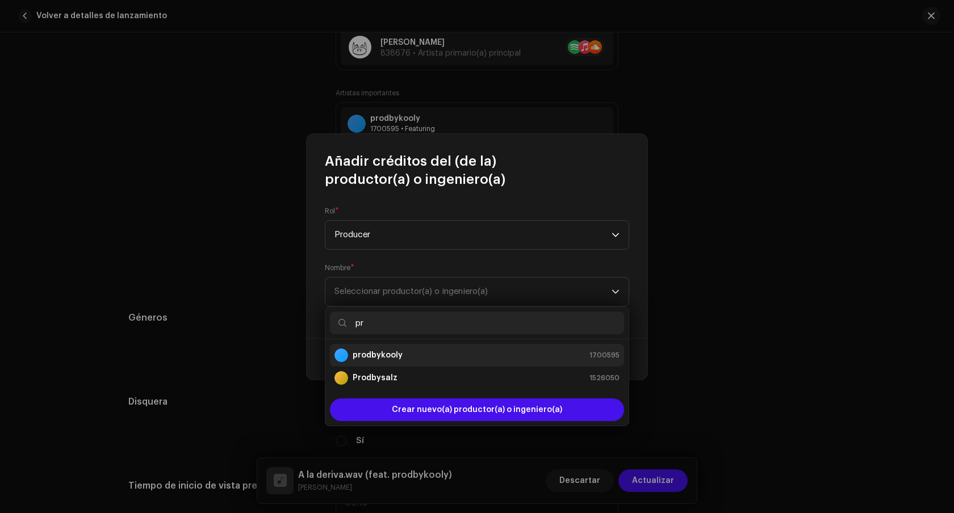
type input "pr"
click at [443, 360] on div "prodbykooly 1700595" at bounding box center [477, 356] width 285 height 14
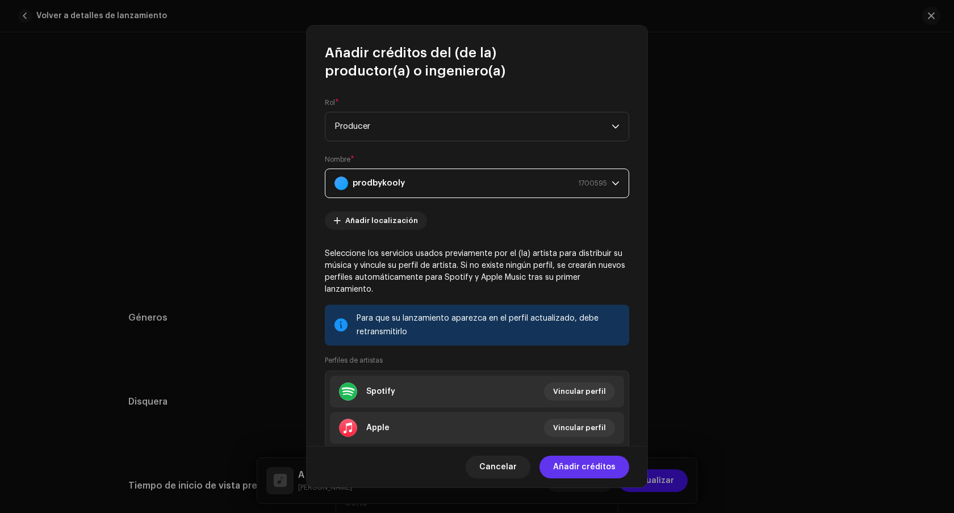
click at [588, 470] on span "Añadir créditos" at bounding box center [584, 467] width 62 height 23
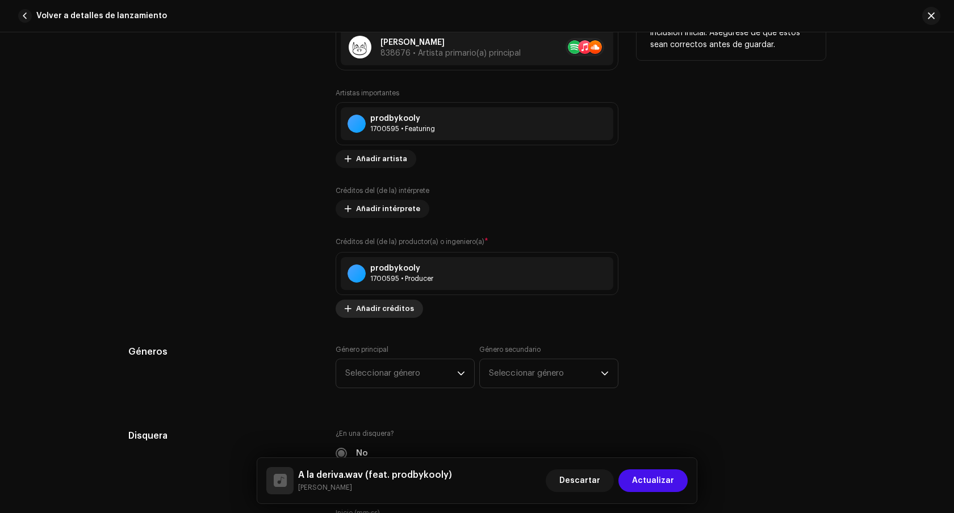
click at [389, 308] on span "Añadir créditos" at bounding box center [385, 309] width 58 height 23
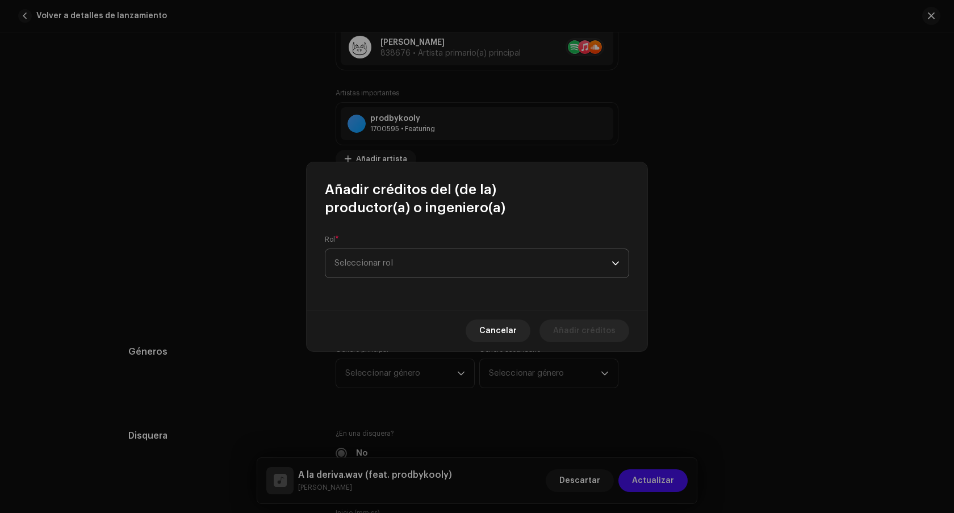
click at [425, 264] on span "Seleccionar rol" at bounding box center [473, 263] width 277 height 28
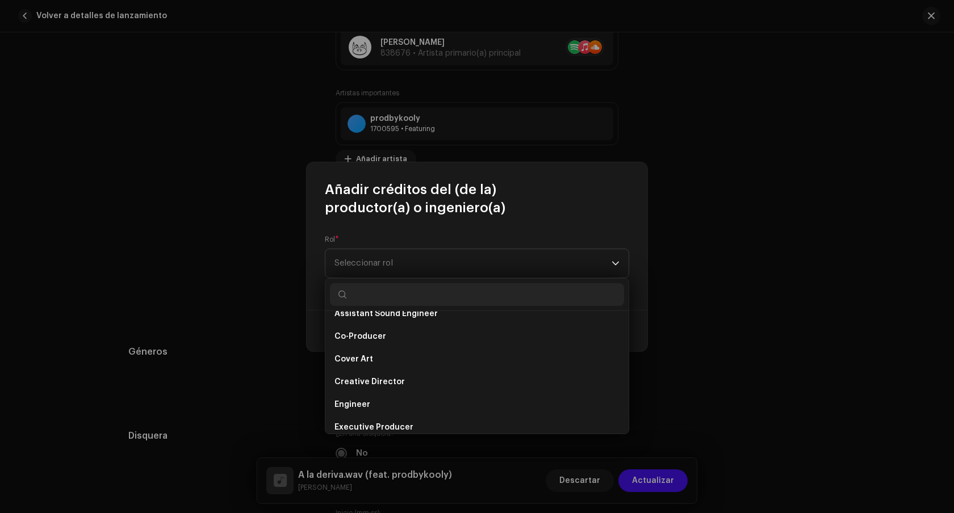
scroll to position [170, 0]
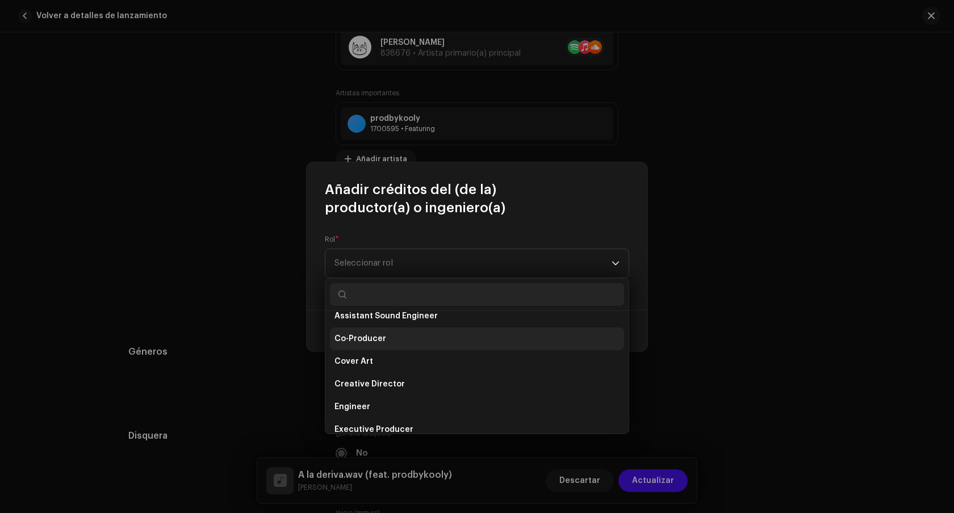
click at [403, 329] on li "Co-Producer" at bounding box center [477, 339] width 294 height 23
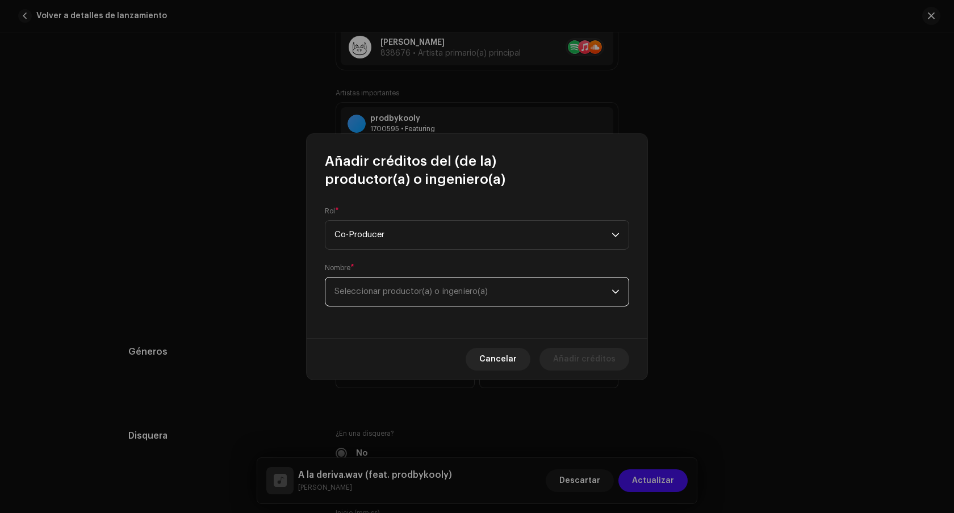
click at [401, 287] on span "Seleccionar productor(a) o ingeniero(a)" at bounding box center [411, 291] width 153 height 9
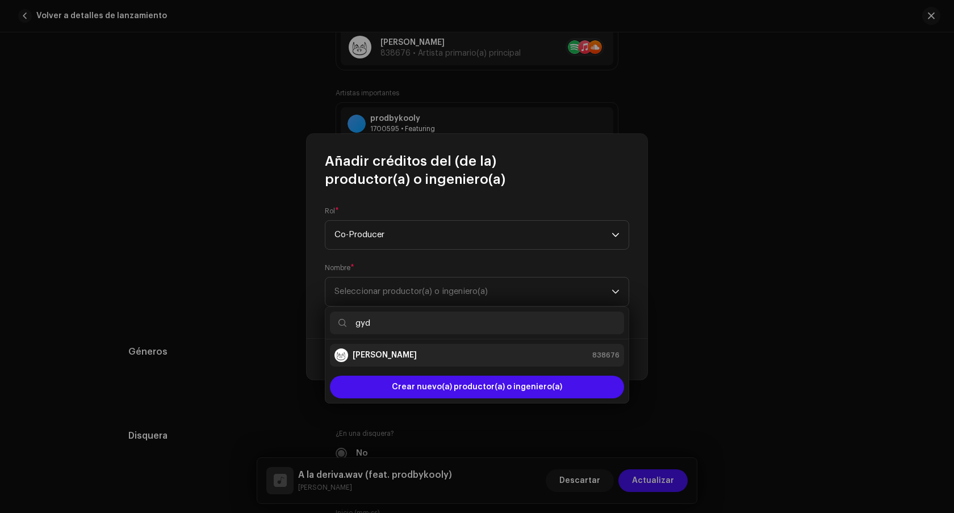
type input "gyd"
click at [424, 351] on div "[PERSON_NAME] 838676" at bounding box center [477, 356] width 285 height 14
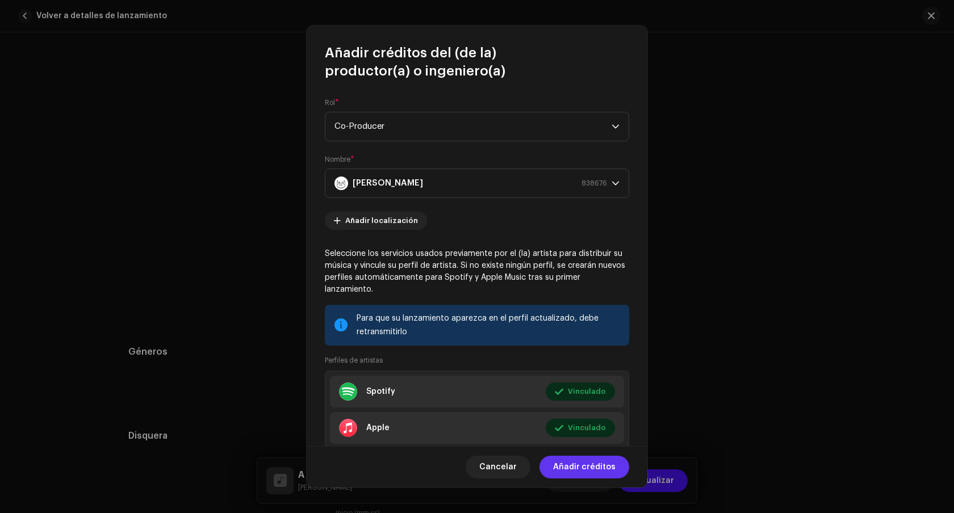
click at [570, 469] on span "Añadir créditos" at bounding box center [584, 467] width 62 height 23
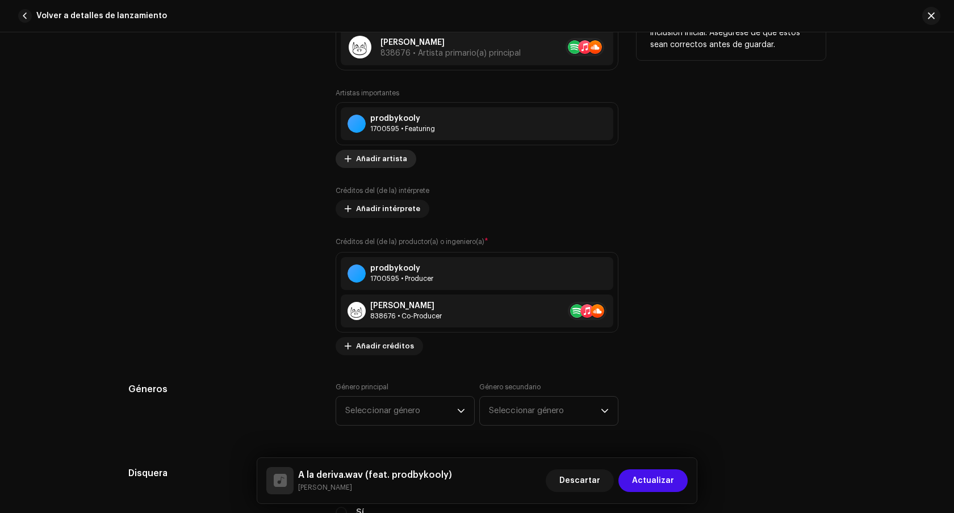
click at [383, 164] on span "Añadir artista" at bounding box center [381, 159] width 51 height 23
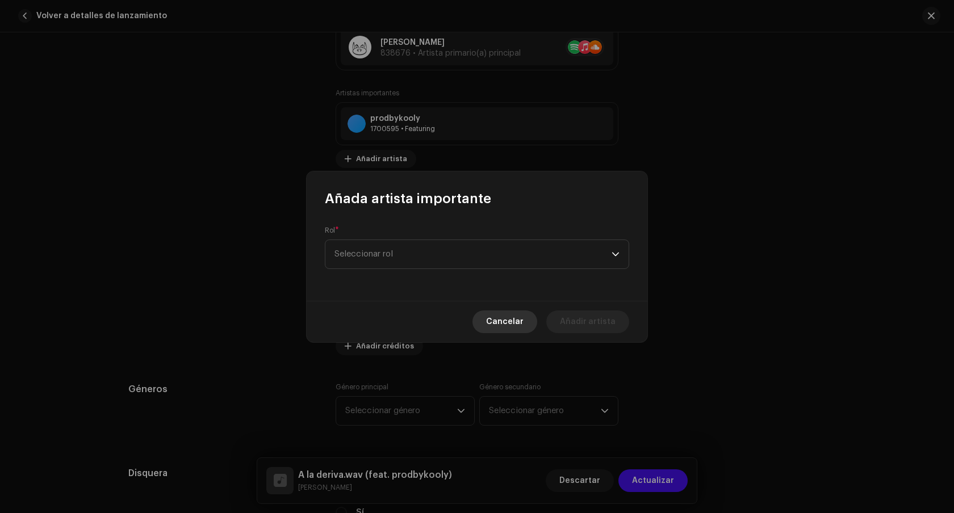
click at [506, 324] on span "Cancelar" at bounding box center [504, 322] width 37 height 23
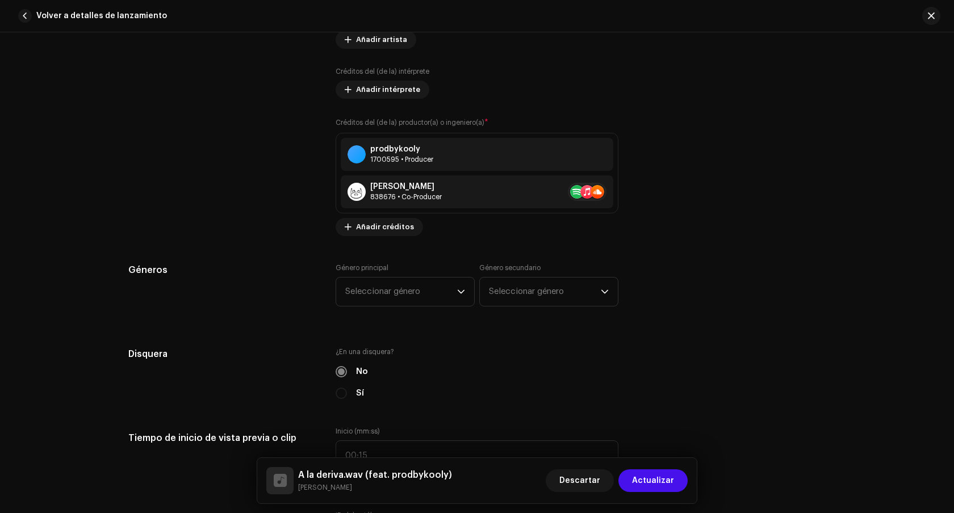
scroll to position [916, 0]
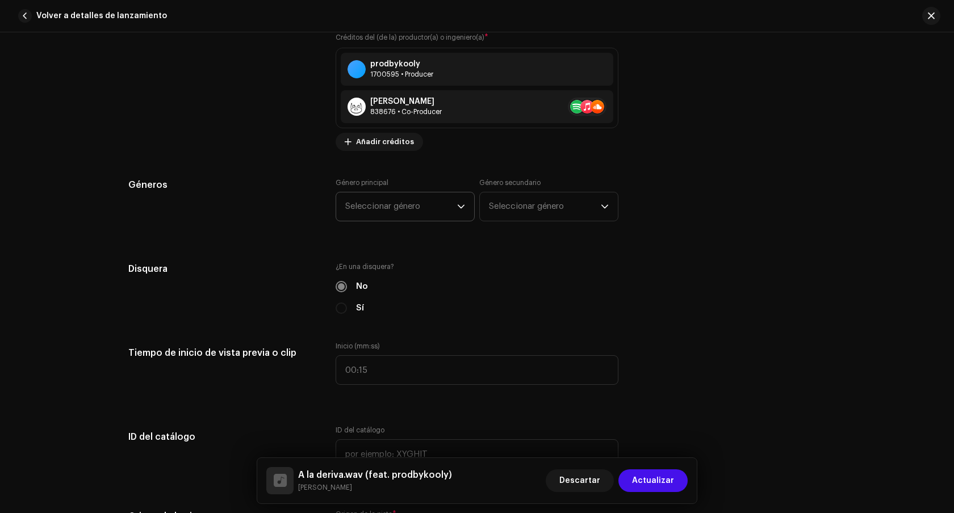
click at [448, 212] on span "Seleccionar género" at bounding box center [401, 207] width 112 height 28
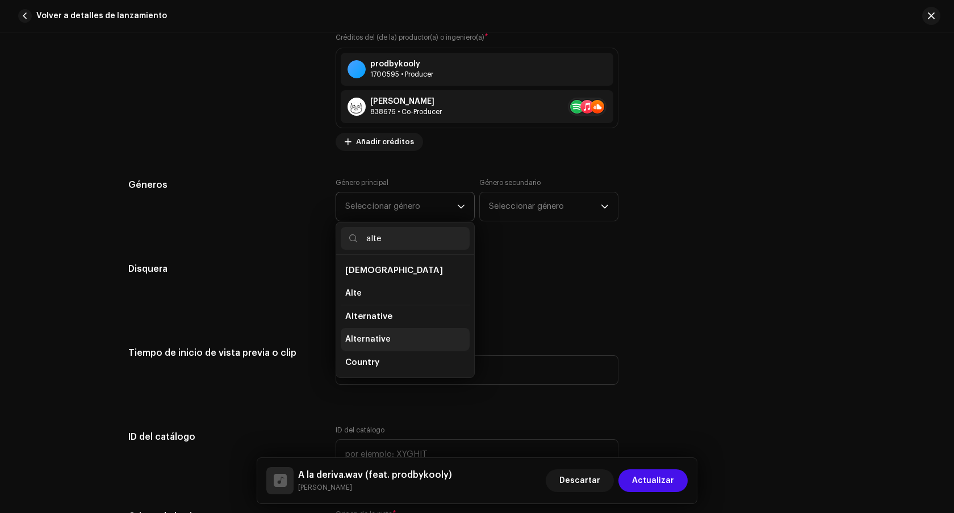
type input "alte"
click at [409, 344] on li "Alternative" at bounding box center [405, 339] width 129 height 23
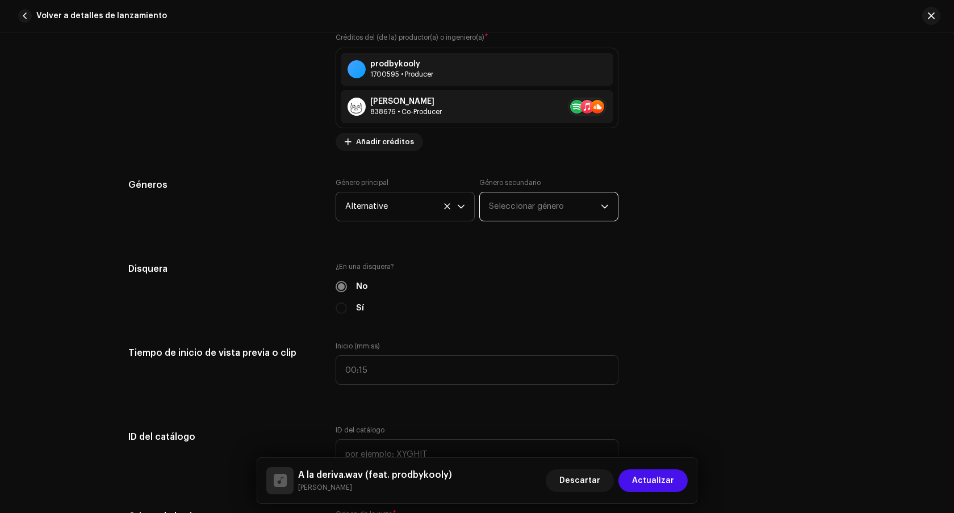
click at [505, 216] on span "Seleccionar género" at bounding box center [545, 207] width 112 height 28
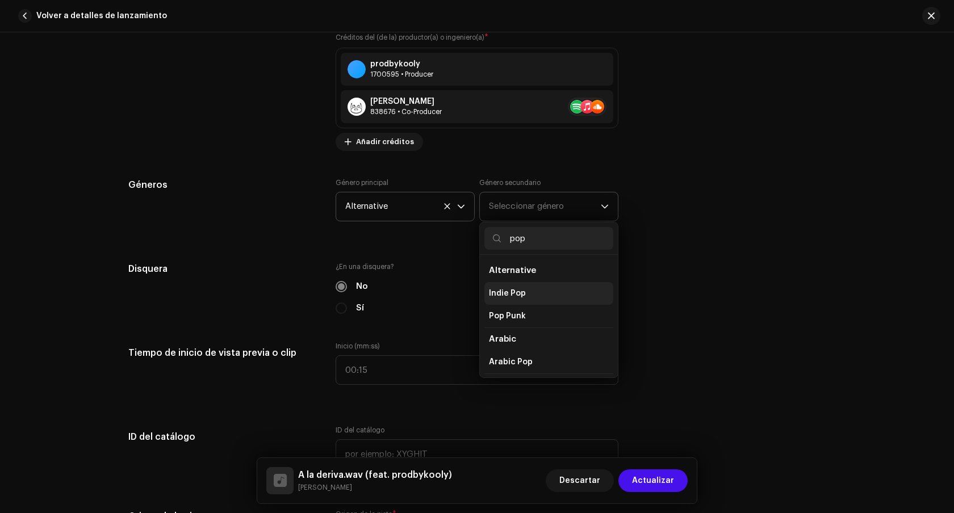
type input "pop"
click at [542, 291] on li "Indie Pop" at bounding box center [548, 293] width 129 height 23
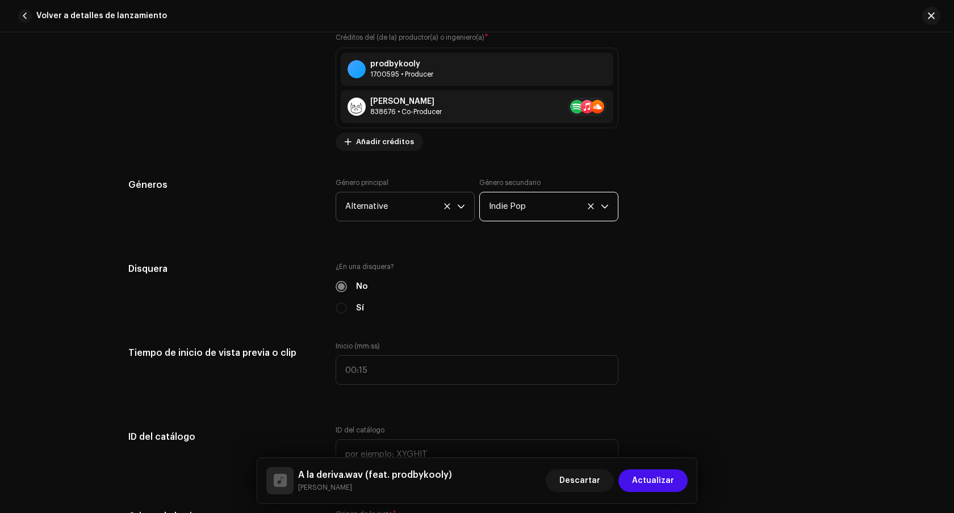
click at [564, 214] on span "Indie Pop" at bounding box center [545, 207] width 112 height 28
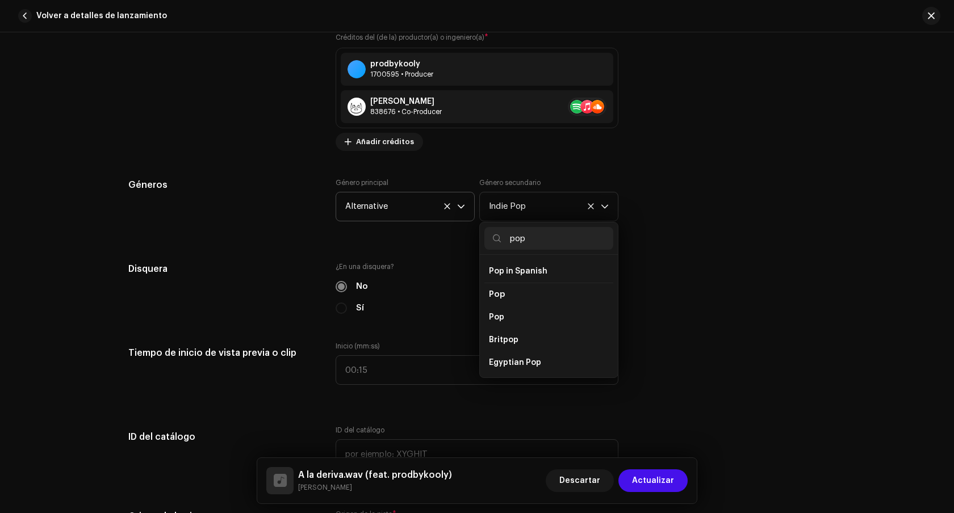
scroll to position [401, 0]
type input "pop"
click at [513, 304] on li "Pop" at bounding box center [548, 315] width 129 height 23
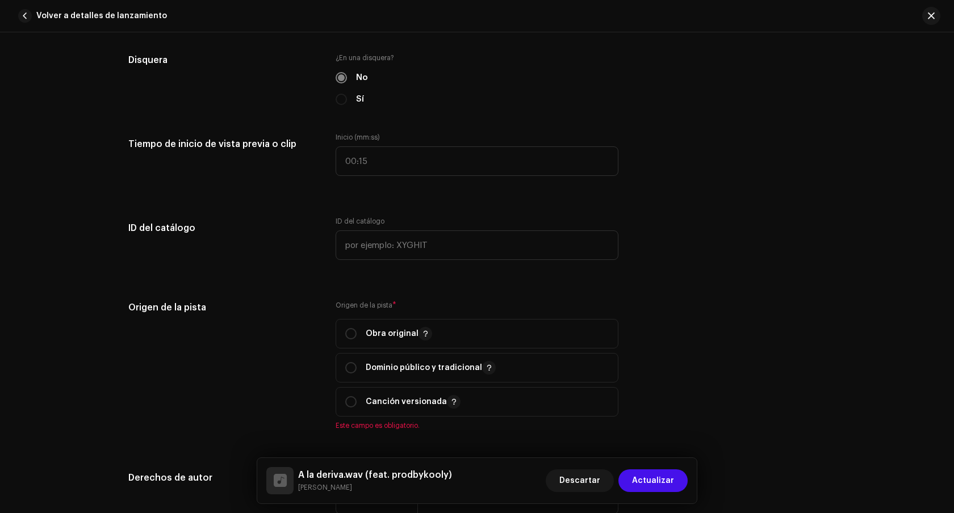
scroll to position [1112, 0]
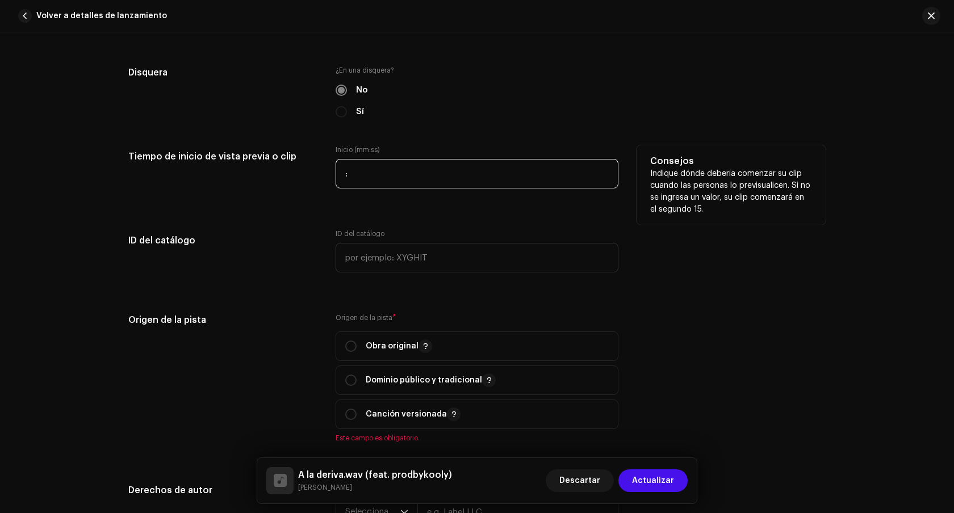
click at [358, 170] on input ":" at bounding box center [477, 174] width 283 height 30
type input "01:49"
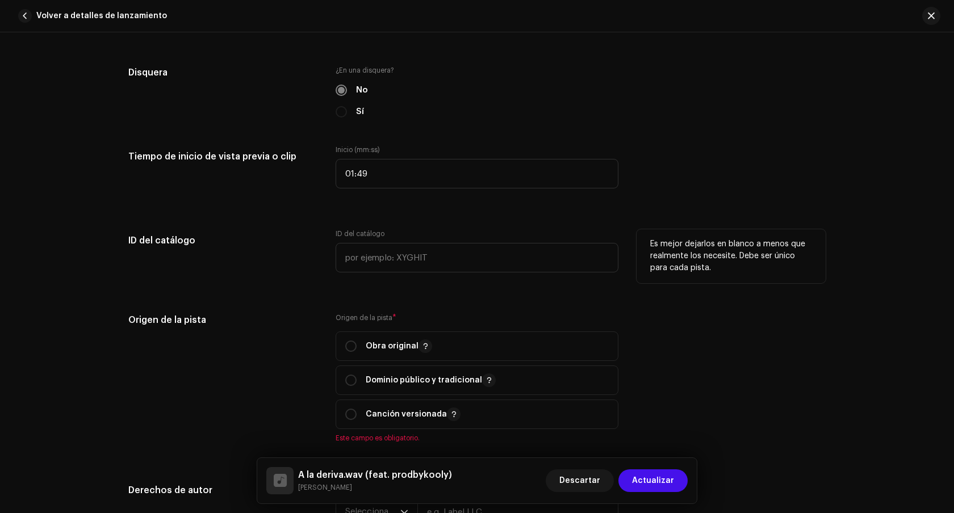
click at [210, 237] on h5 "ID del catálogo" at bounding box center [222, 240] width 189 height 23
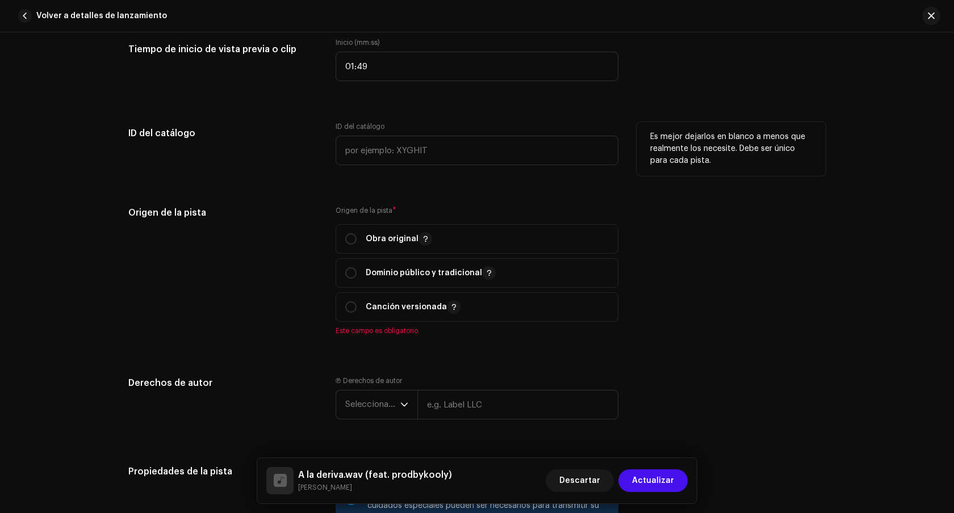
scroll to position [1230, 0]
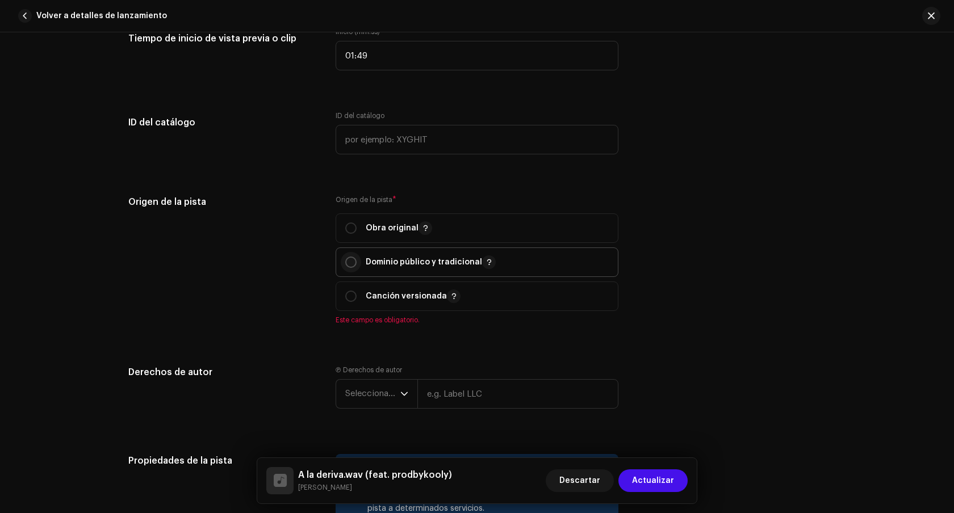
click at [346, 268] on input "radio" at bounding box center [350, 262] width 11 height 11
radio input "true"
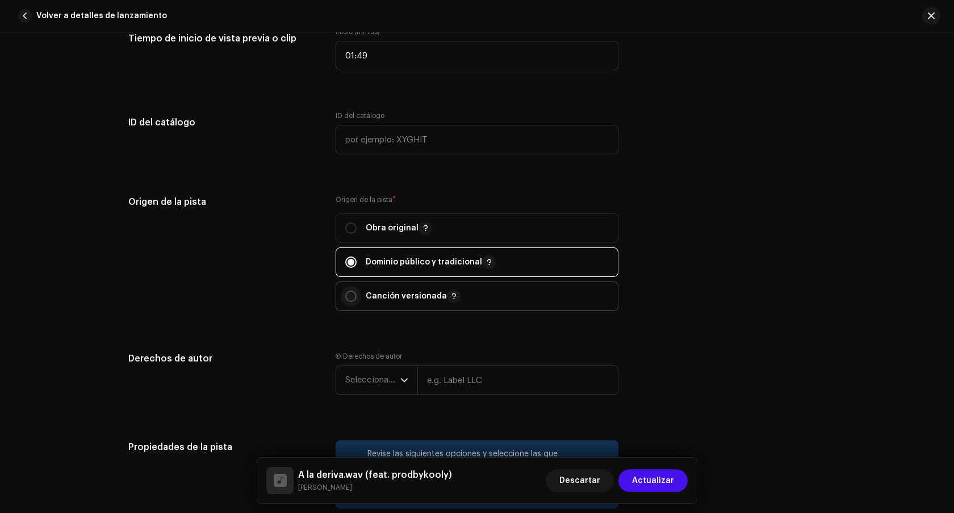
click at [352, 300] on input "radio" at bounding box center [350, 296] width 11 height 11
radio input "true"
click at [461, 361] on div "Ⓟ Derechos de autor Seleccionar año" at bounding box center [477, 376] width 283 height 48
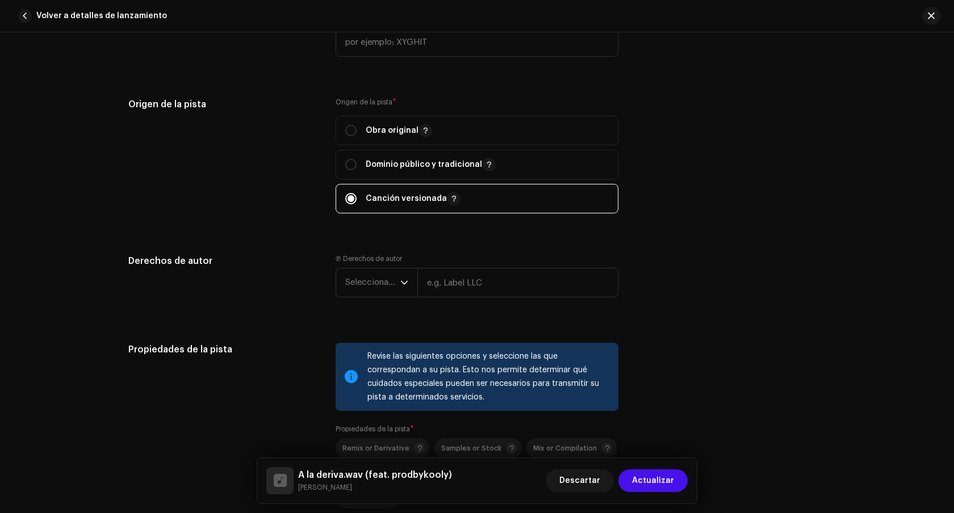
scroll to position [1363, 0]
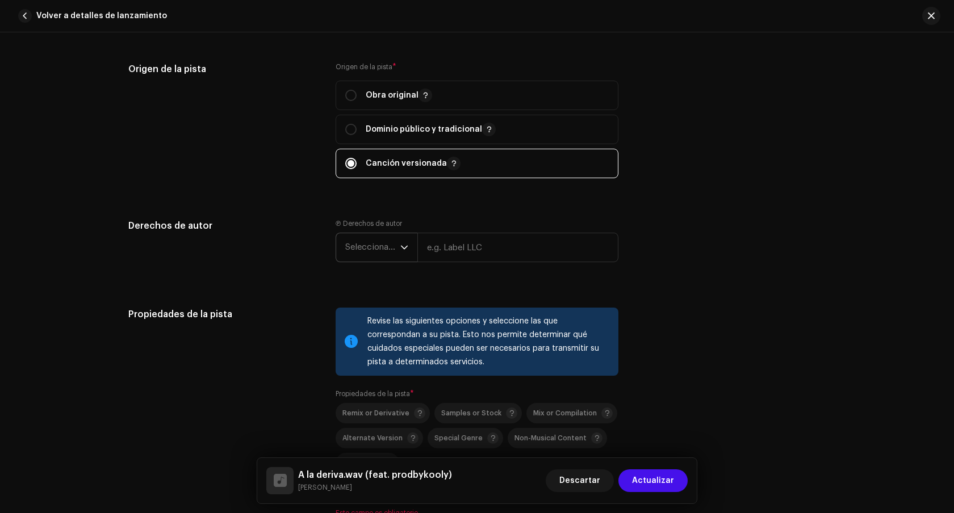
click at [377, 252] on span "Seleccionar año" at bounding box center [372, 247] width 55 height 28
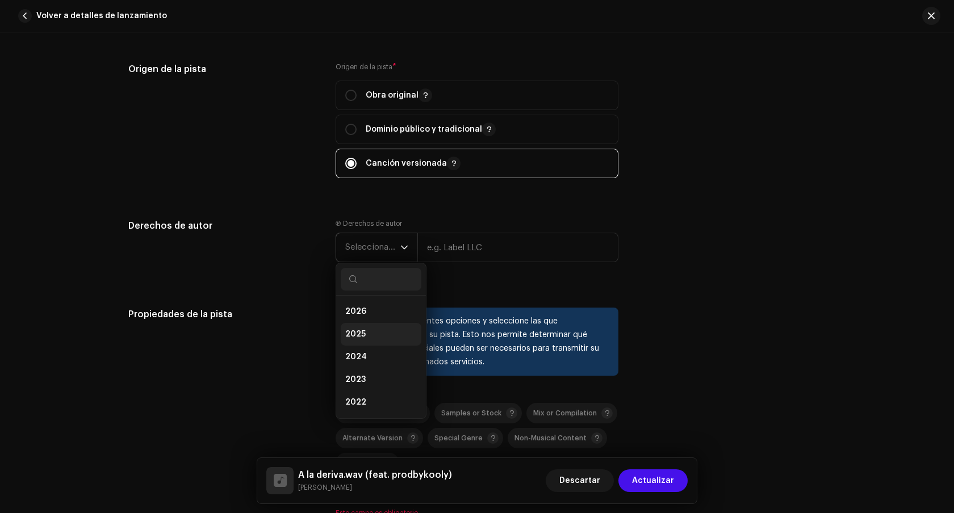
click at [361, 340] on span "2025" at bounding box center [355, 334] width 20 height 11
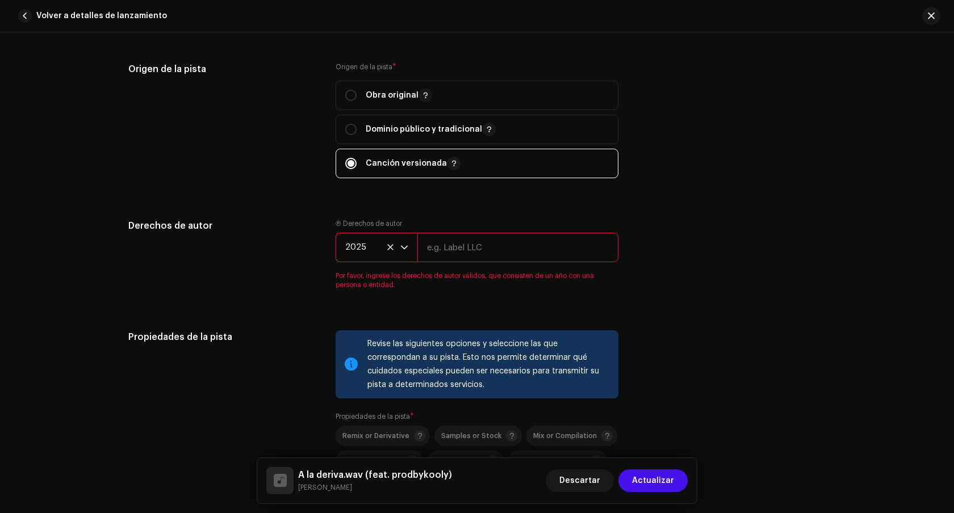
click at [457, 246] on input "text" at bounding box center [517, 248] width 201 height 30
type input "ProdbyKooly"
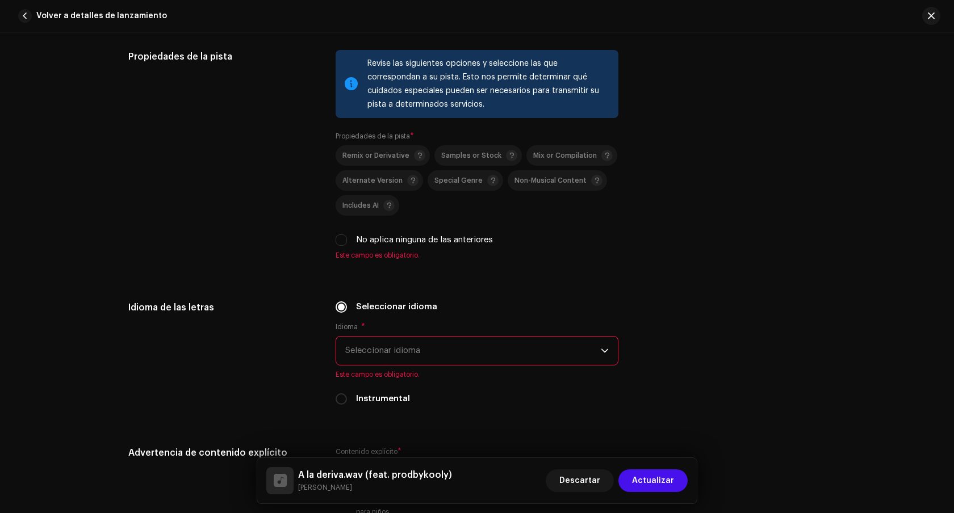
scroll to position [1629, 0]
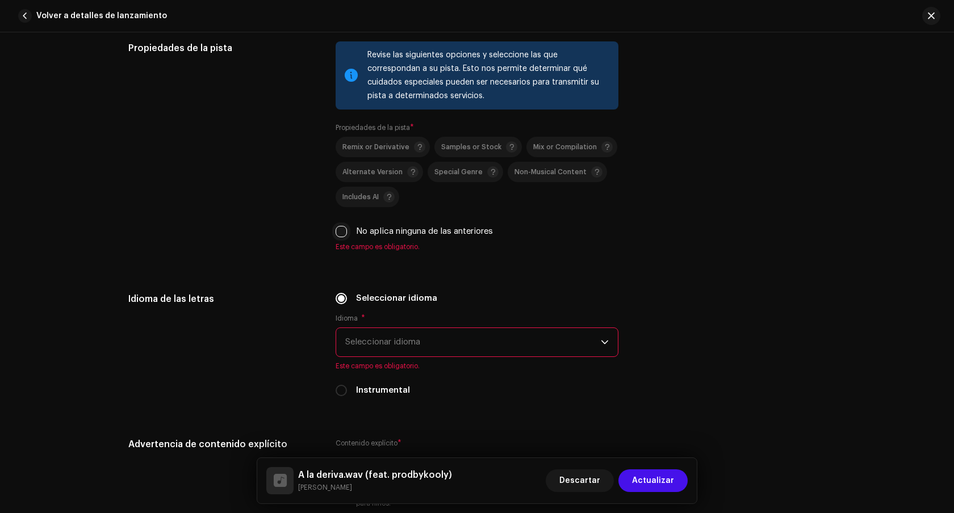
click at [339, 235] on input "No aplica ninguna de las anteriores" at bounding box center [341, 231] width 11 height 11
checkbox input "true"
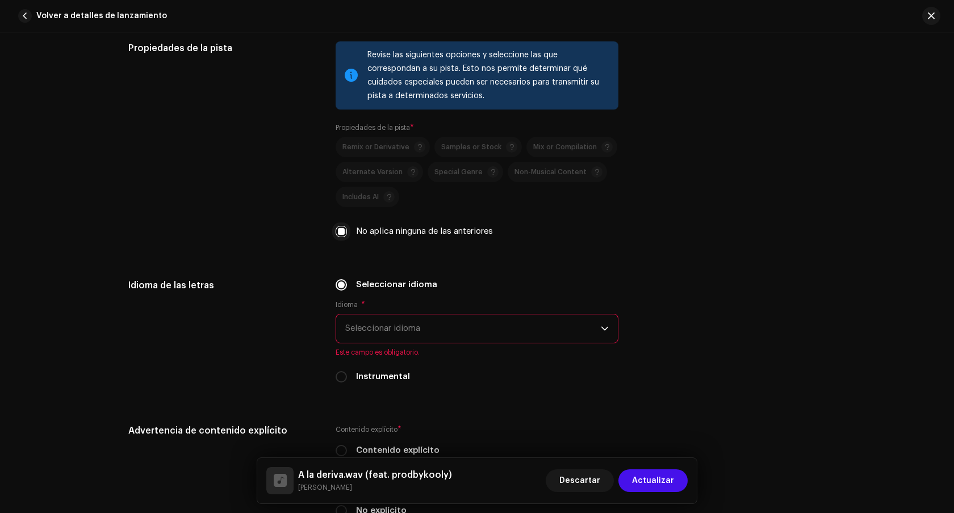
scroll to position [1704, 0]
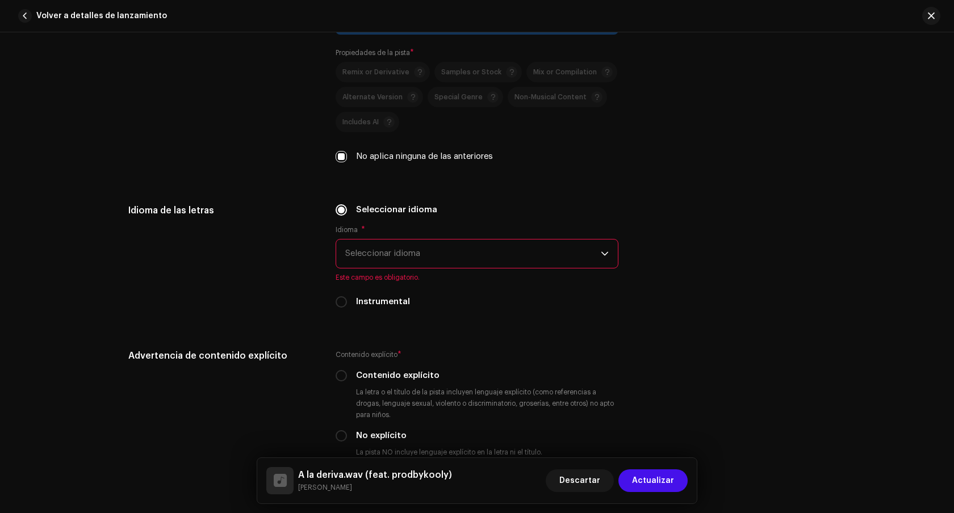
click at [403, 263] on span "Seleccionar idioma" at bounding box center [473, 254] width 256 height 28
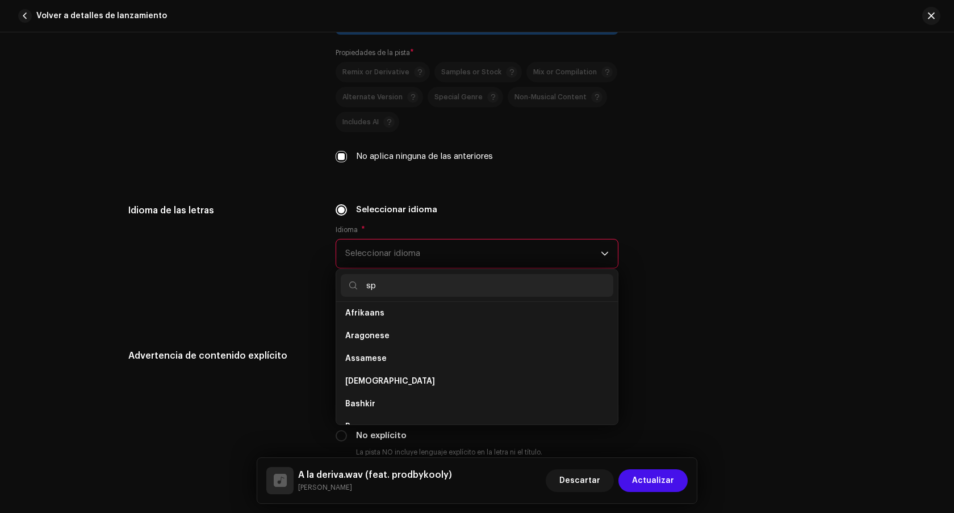
scroll to position [0, 0]
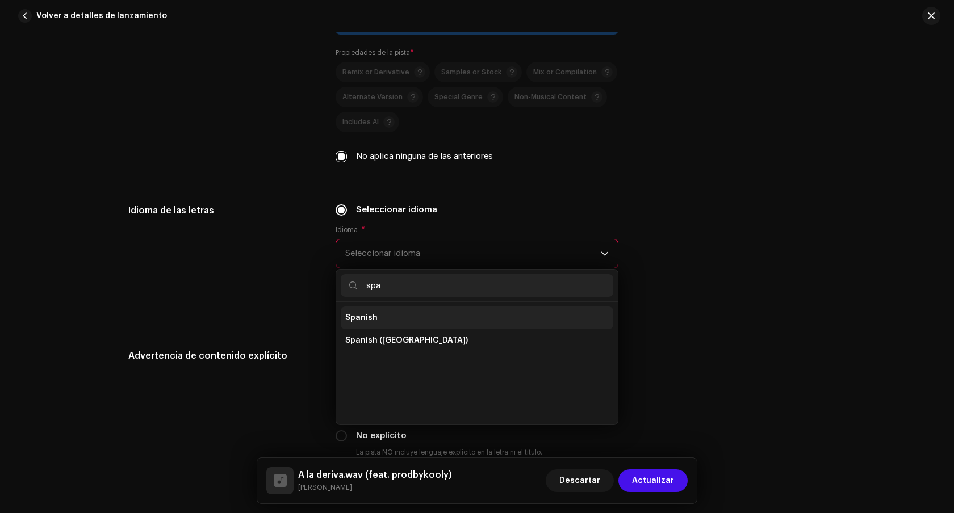
type input "spa"
click at [398, 321] on li "Spanish" at bounding box center [477, 318] width 273 height 23
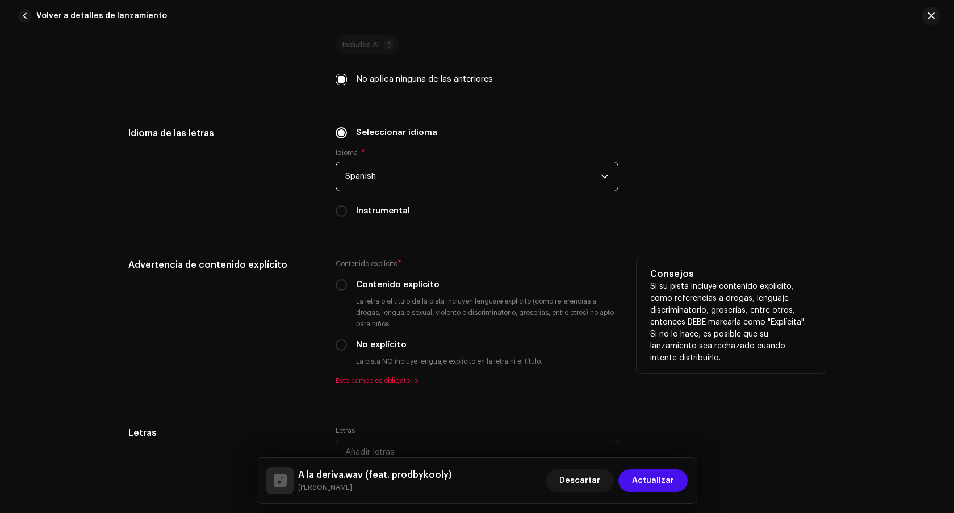
scroll to position [1783, 0]
click at [340, 347] on input "No explícito" at bounding box center [341, 343] width 11 height 11
radio input "true"
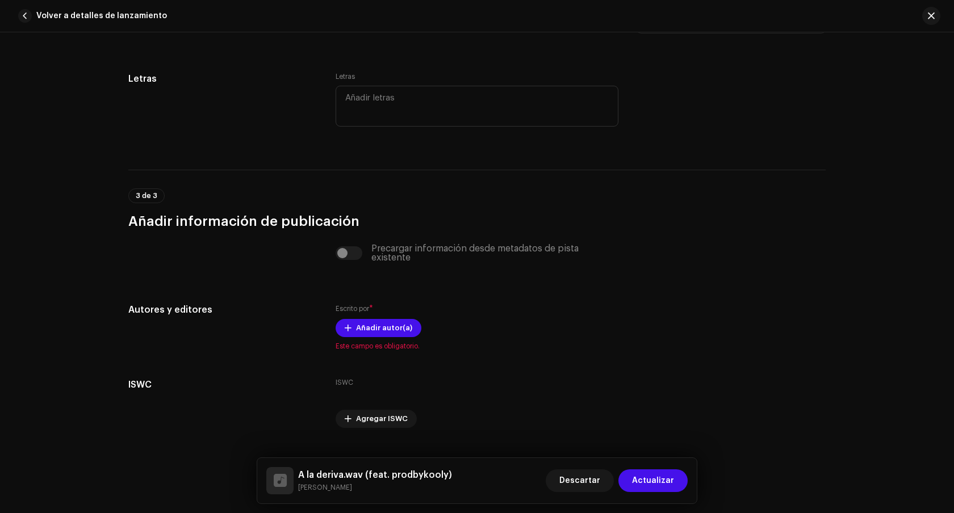
scroll to position [2148, 0]
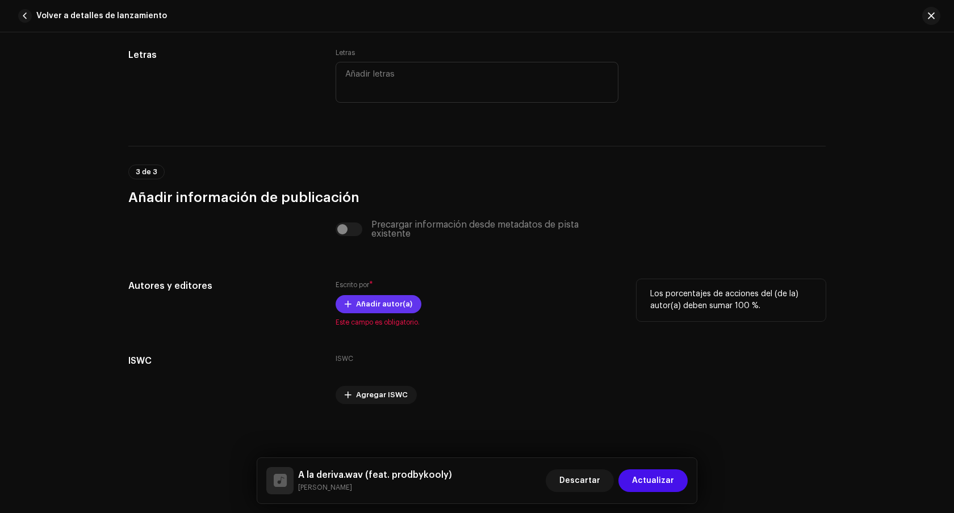
click at [348, 310] on button "Añadir autor(a)" at bounding box center [379, 304] width 86 height 18
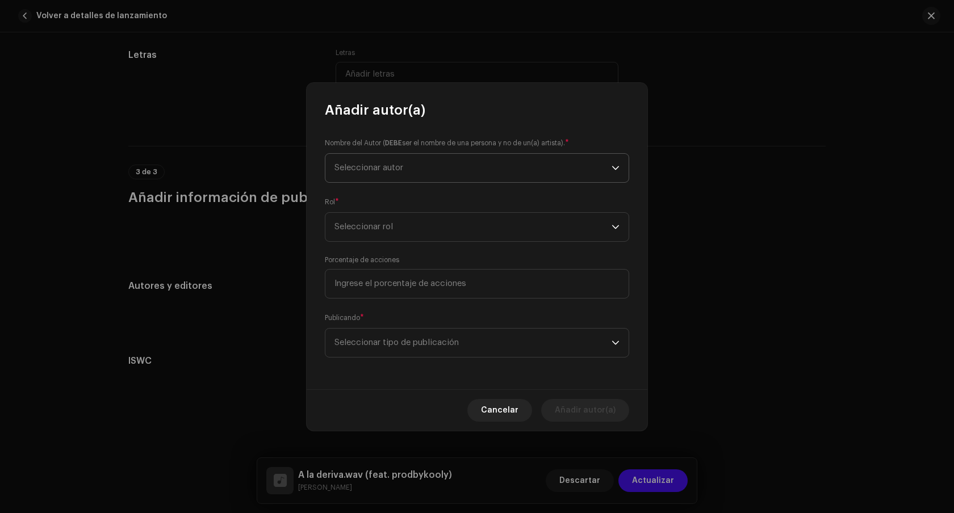
click at [472, 162] on span "Seleccionar autor" at bounding box center [473, 168] width 277 height 28
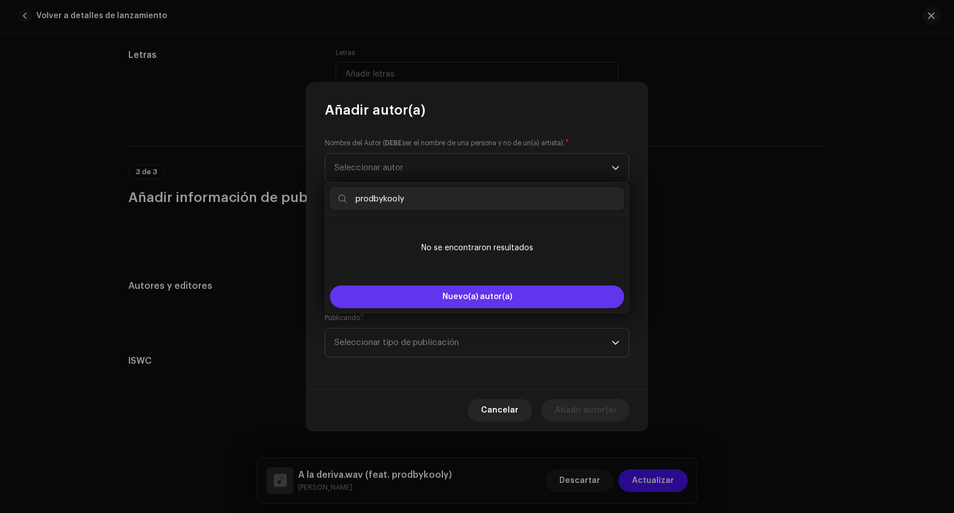
type input "prodbykooly"
click at [486, 297] on span "Nuevo(a) autor(a)" at bounding box center [477, 297] width 70 height 8
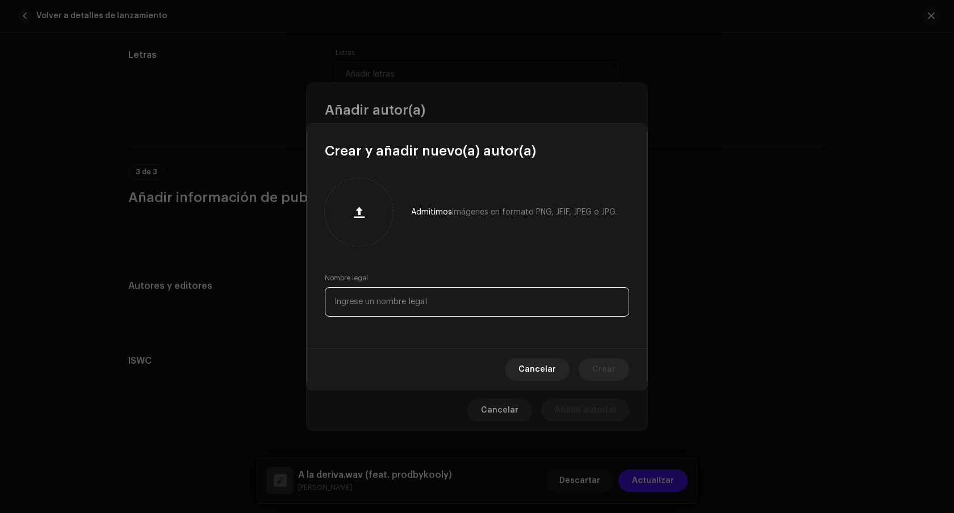
click at [458, 307] on input "text" at bounding box center [477, 302] width 304 height 30
type input "kooly"
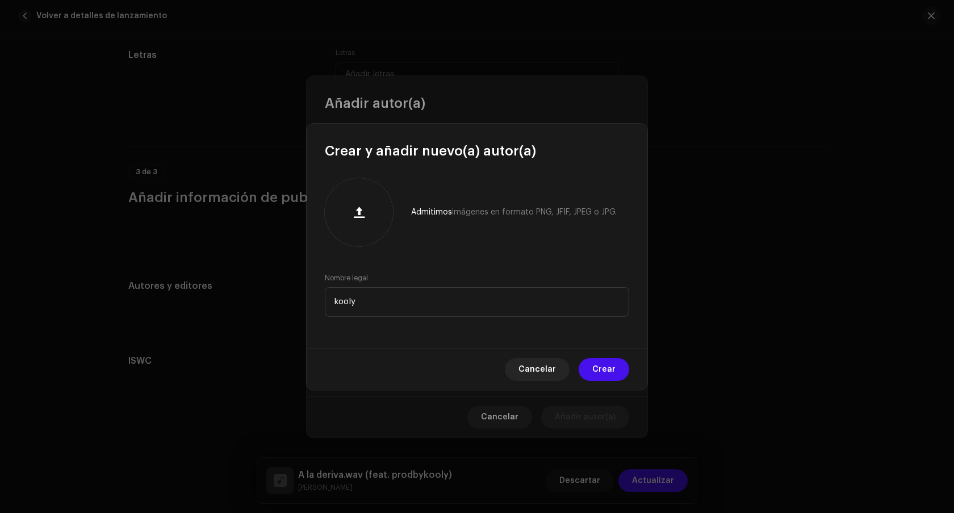
click at [613, 359] on span "Crear" at bounding box center [603, 369] width 23 height 23
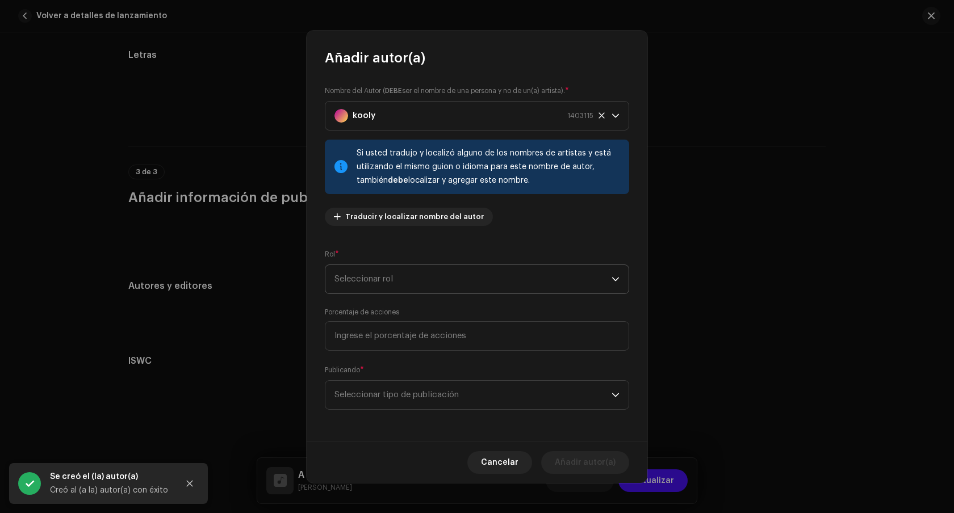
click at [444, 278] on span "Seleccionar rol" at bounding box center [473, 279] width 277 height 28
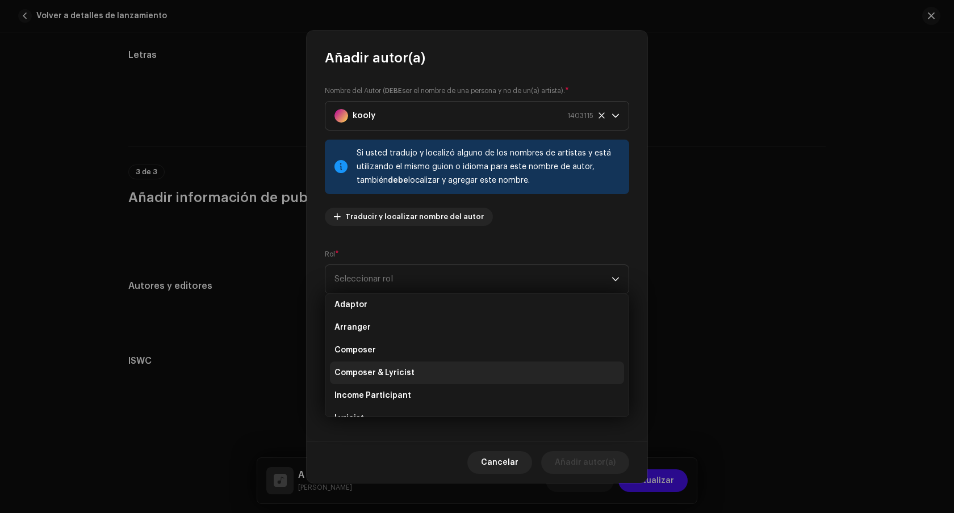
scroll to position [0, 0]
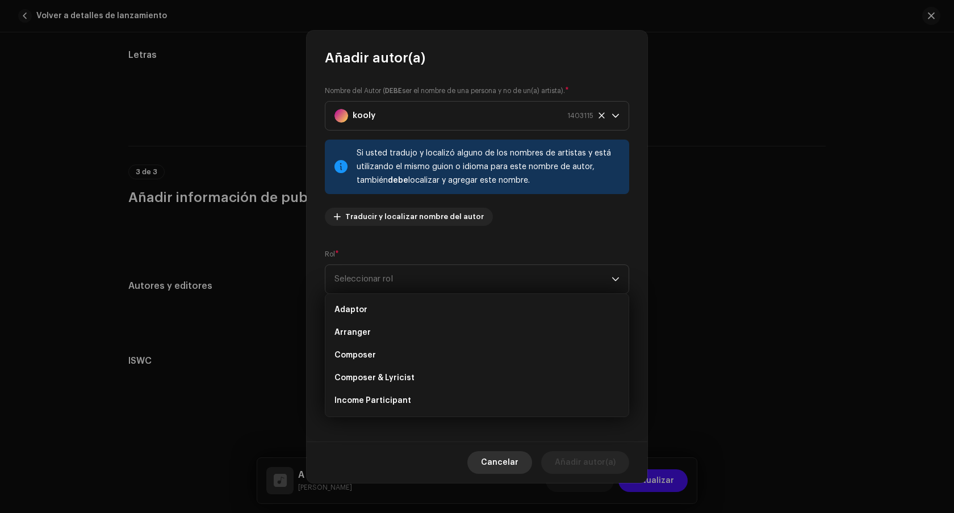
click at [503, 467] on span "Cancelar" at bounding box center [499, 463] width 37 height 23
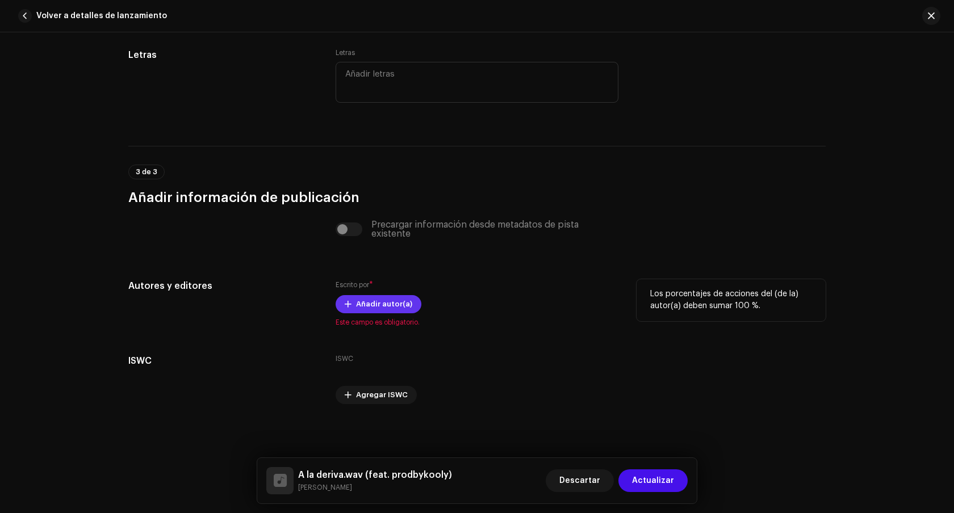
click at [387, 307] on span "Añadir autor(a)" at bounding box center [384, 304] width 56 height 23
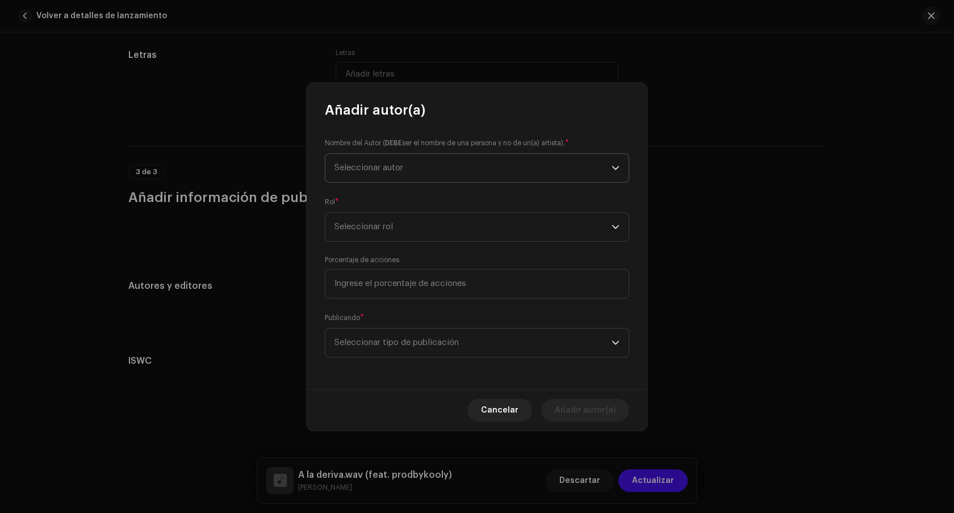
click at [409, 171] on span "Seleccionar autor" at bounding box center [473, 168] width 277 height 28
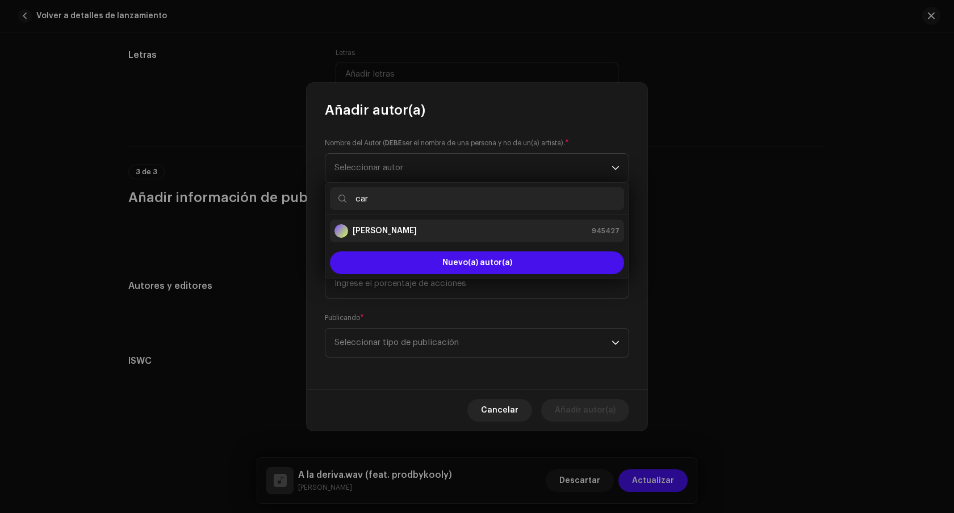
type input "car"
click at [417, 233] on strong "[PERSON_NAME]" at bounding box center [385, 230] width 64 height 11
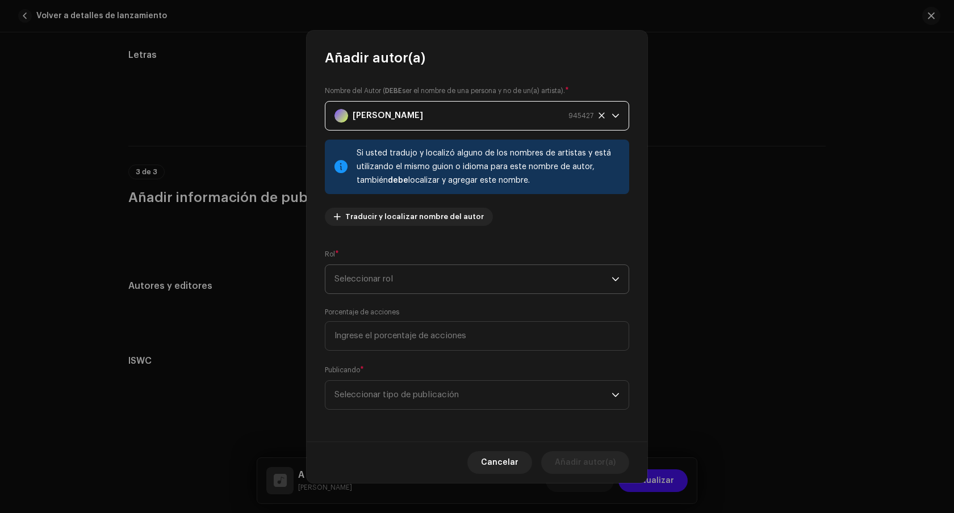
click at [424, 281] on span "Seleccionar rol" at bounding box center [473, 279] width 277 height 28
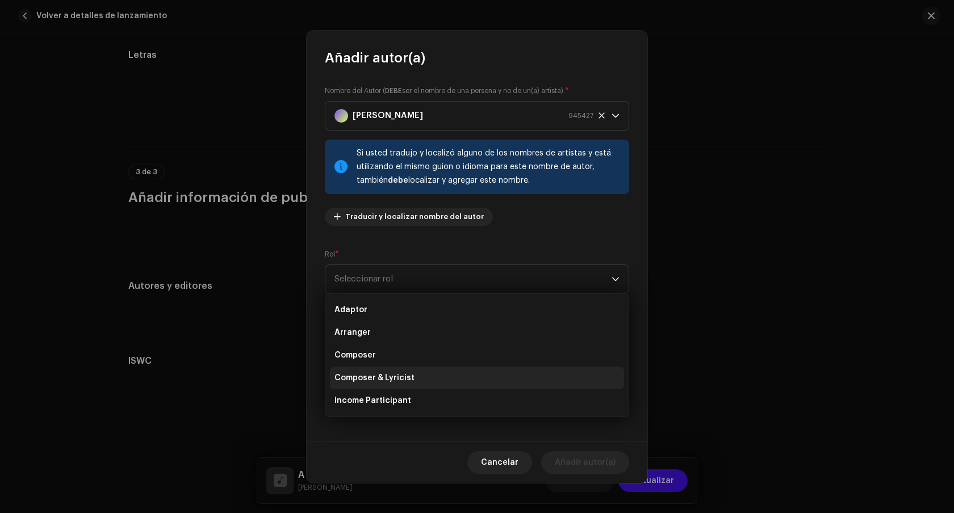
click at [396, 379] on span "Composer & Lyricist" at bounding box center [375, 378] width 80 height 11
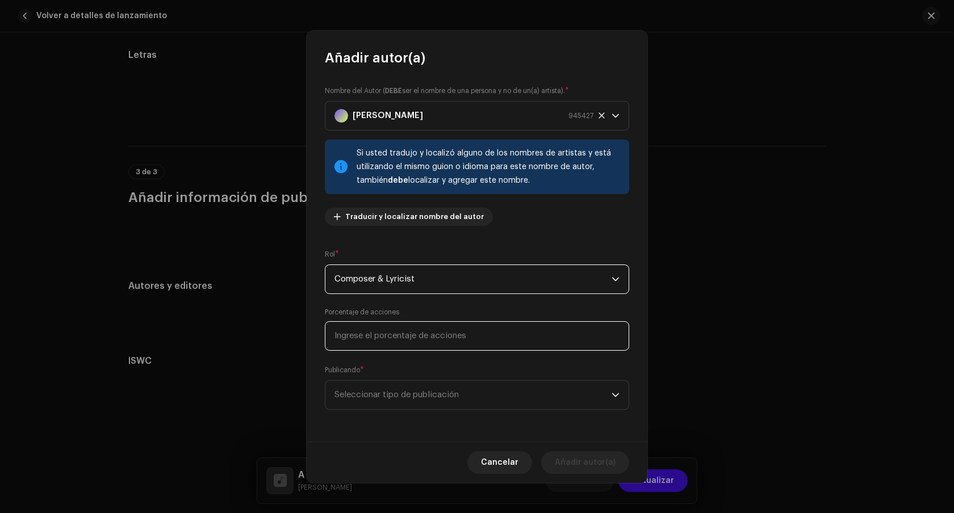
click at [449, 337] on input at bounding box center [477, 336] width 304 height 30
type input "100,00"
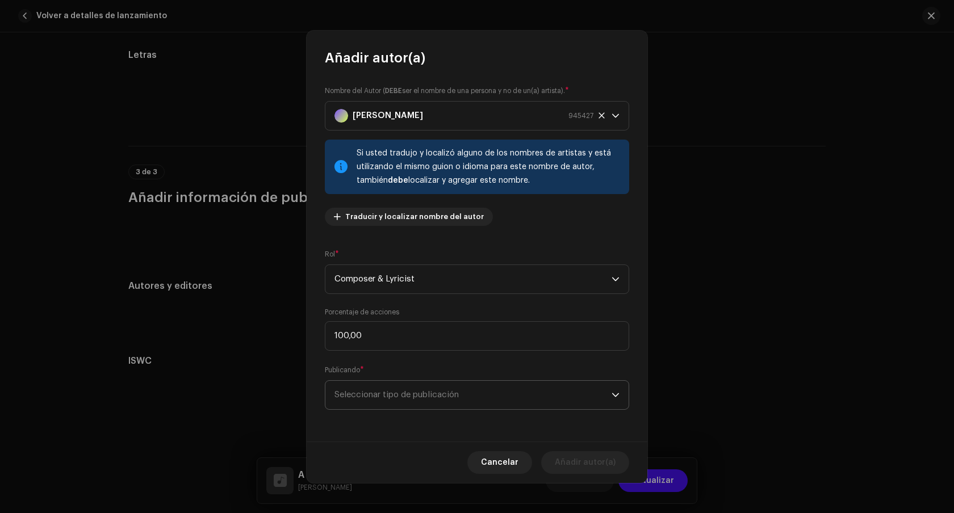
click at [434, 402] on span "Seleccionar tipo de publicación" at bounding box center [473, 395] width 277 height 28
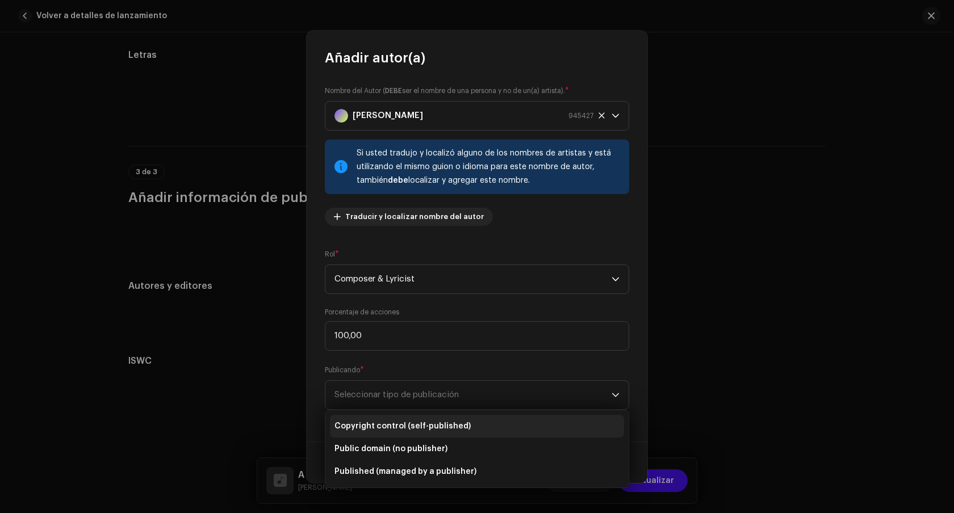
click at [434, 430] on span "Copyright control (self-published)" at bounding box center [403, 426] width 136 height 11
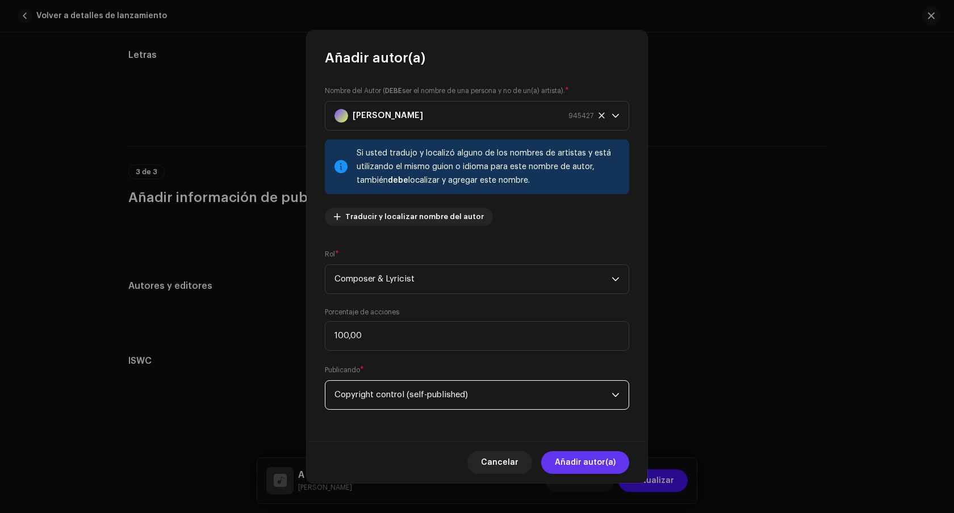
click at [600, 461] on span "Añadir autor(a)" at bounding box center [585, 463] width 61 height 23
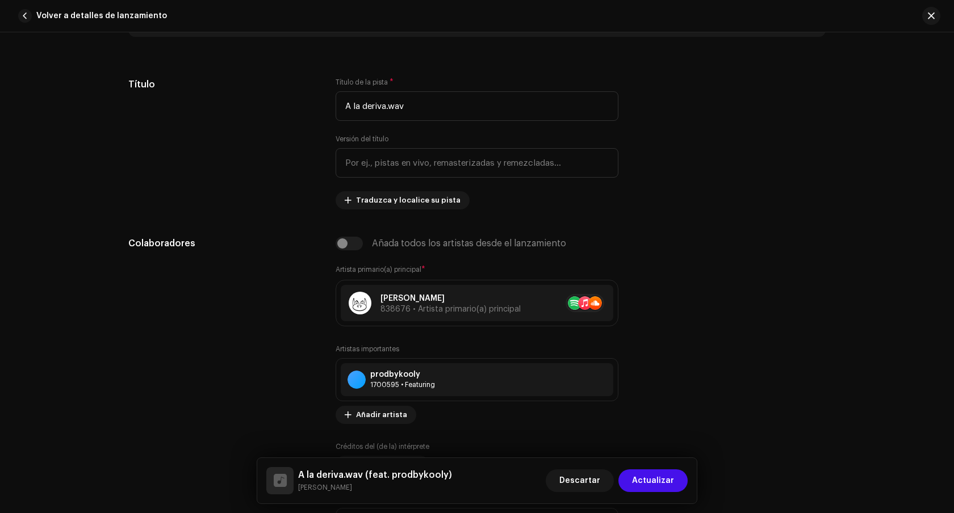
scroll to position [461, 0]
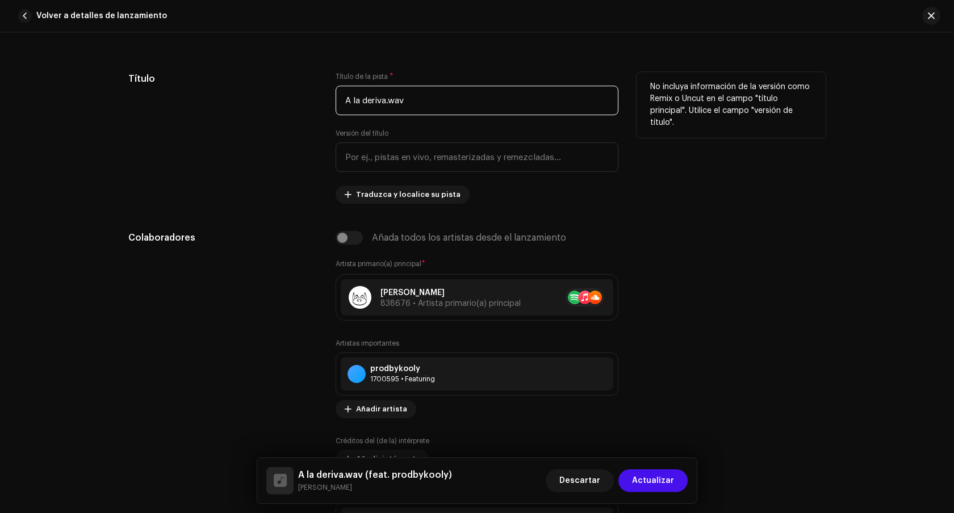
drag, startPoint x: 415, startPoint y: 98, endPoint x: 386, endPoint y: 101, distance: 29.1
click at [386, 101] on input "A la deriva.wav" at bounding box center [477, 101] width 283 height 30
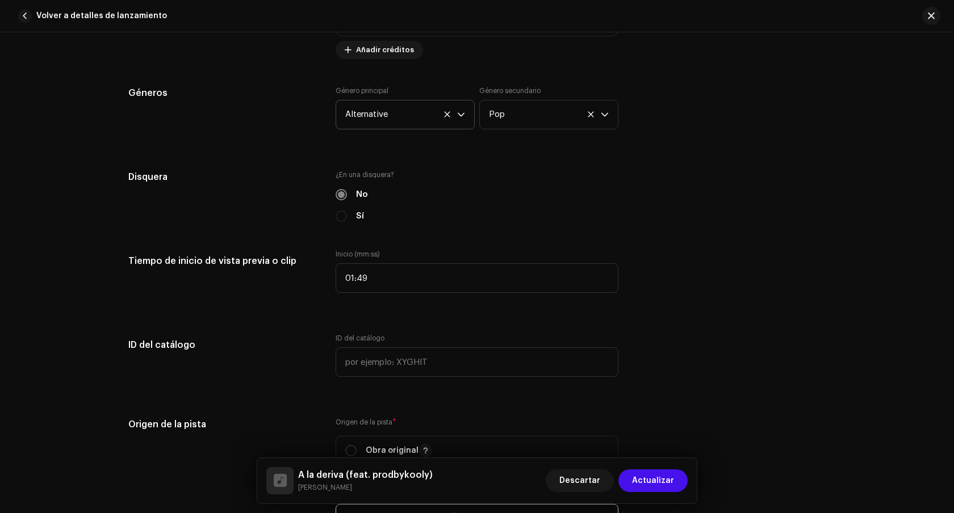
scroll to position [1011, 0]
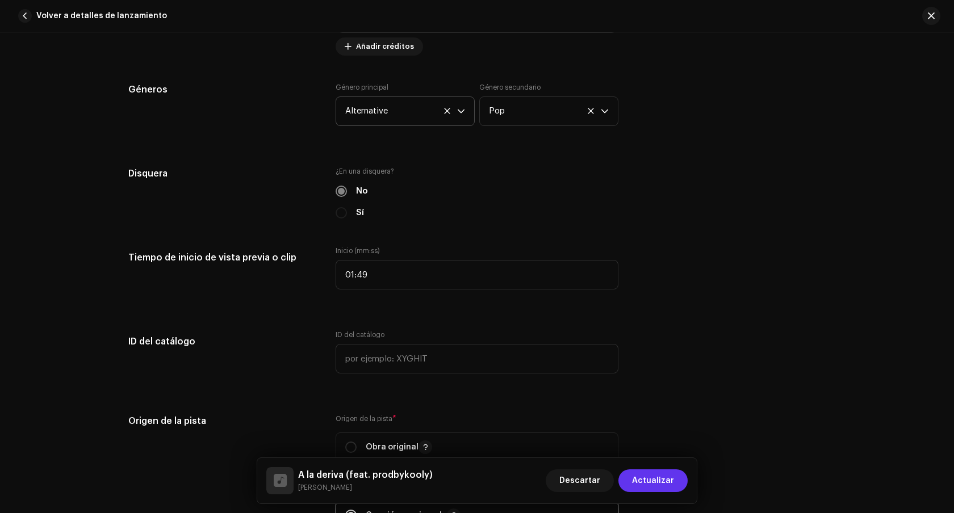
type input "A la deriva"
click at [656, 483] on span "Actualizar" at bounding box center [653, 481] width 42 height 23
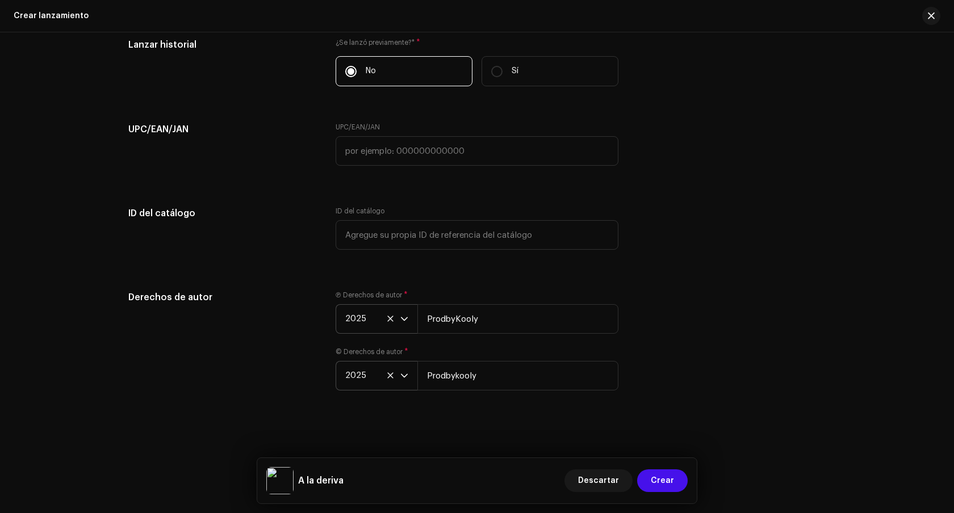
scroll to position [1642, 0]
click at [678, 484] on button "Crear" at bounding box center [662, 481] width 51 height 23
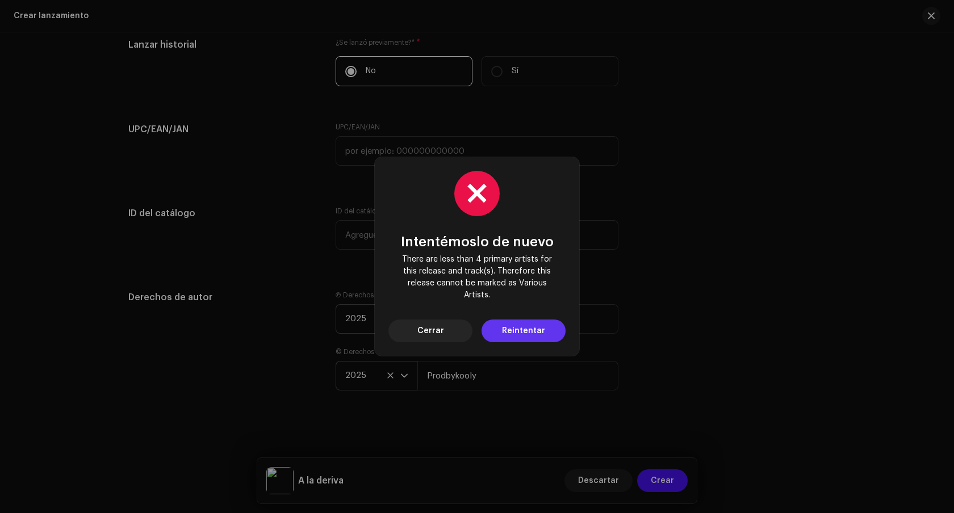
click at [541, 331] on span "Reintentar" at bounding box center [523, 331] width 43 height 23
click at [447, 329] on button "Cerrar" at bounding box center [430, 331] width 84 height 23
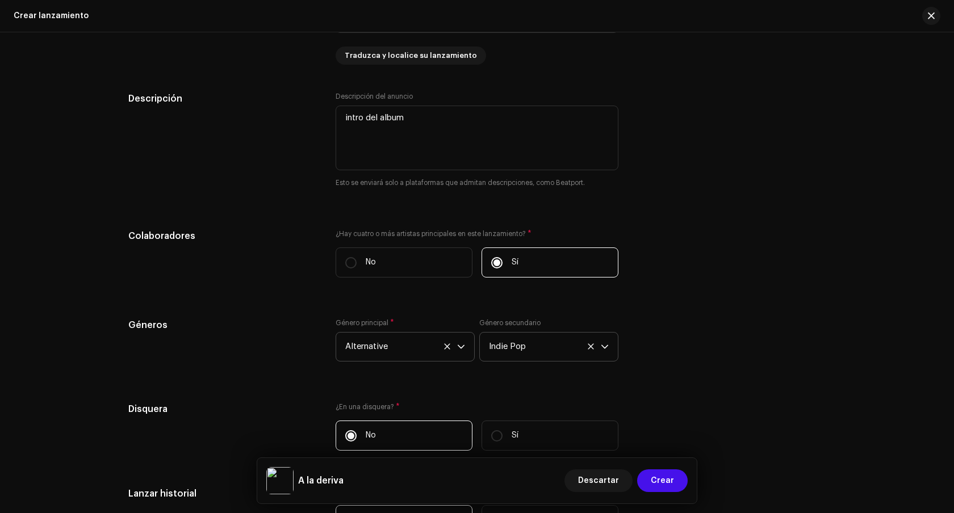
scroll to position [1200, 0]
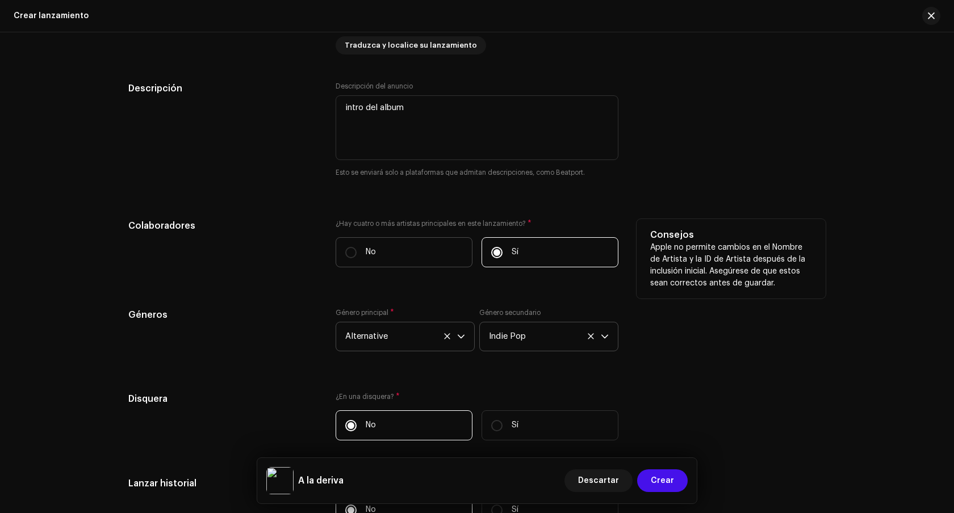
click at [414, 262] on label "No" at bounding box center [404, 252] width 137 height 30
click at [357, 258] on input "No" at bounding box center [350, 252] width 11 height 11
radio input "true"
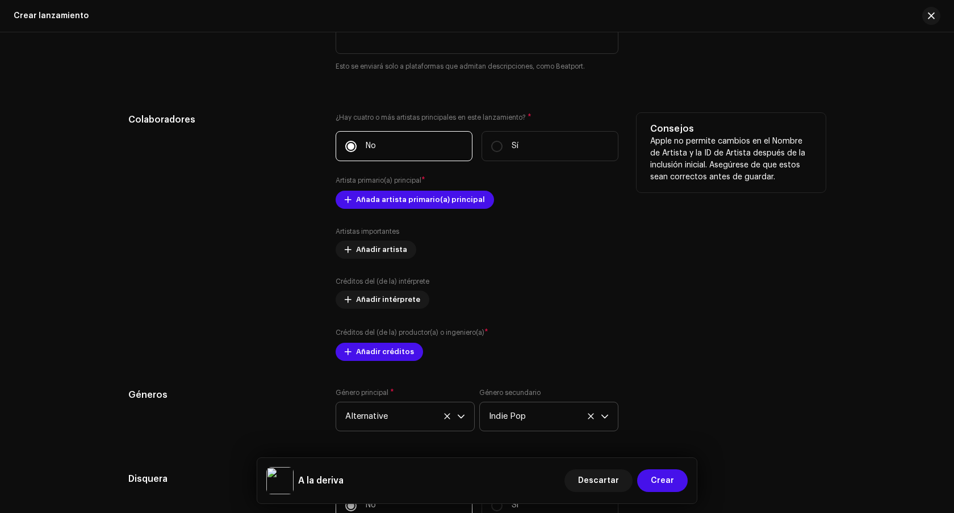
scroll to position [1310, 0]
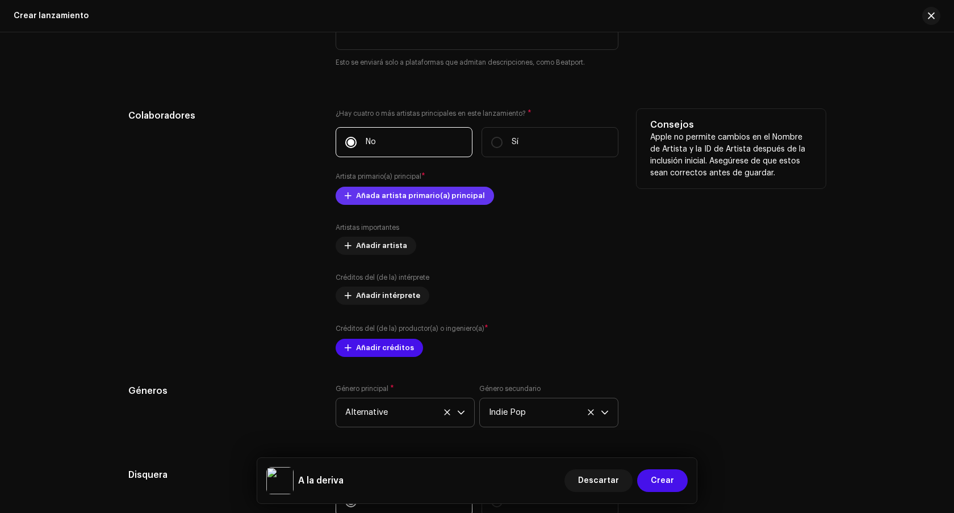
click at [440, 194] on span "Añada artista primario(a) principal" at bounding box center [420, 196] width 129 height 23
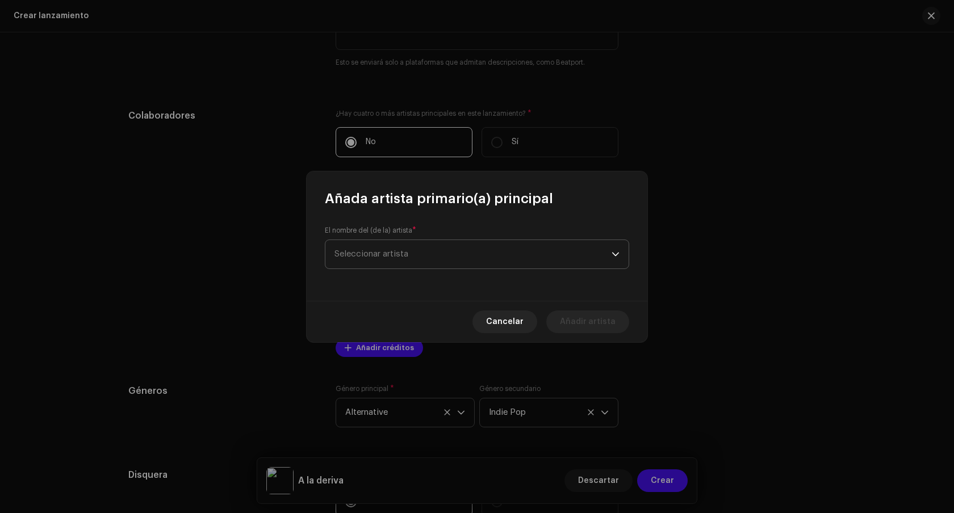
click at [448, 257] on span "Seleccionar artista" at bounding box center [473, 254] width 277 height 28
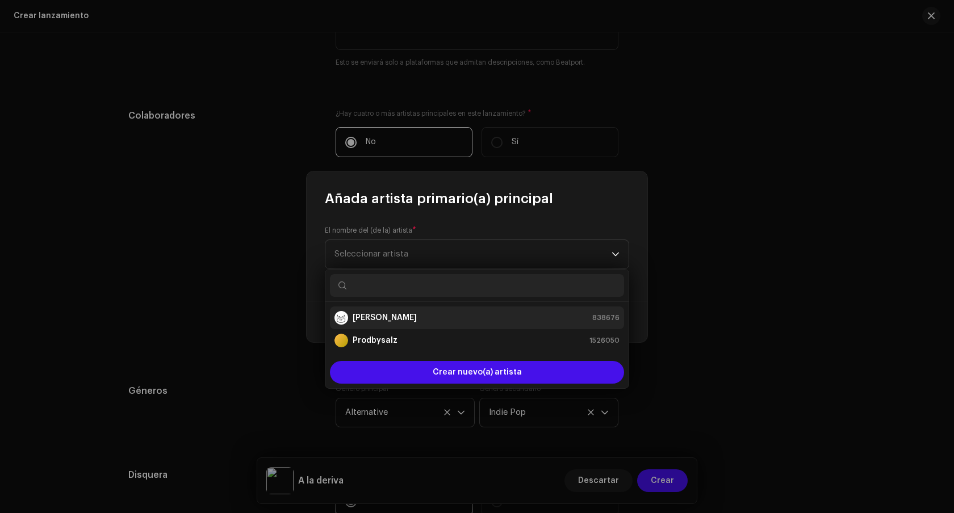
click at [424, 319] on div "[PERSON_NAME] 838676" at bounding box center [477, 318] width 285 height 14
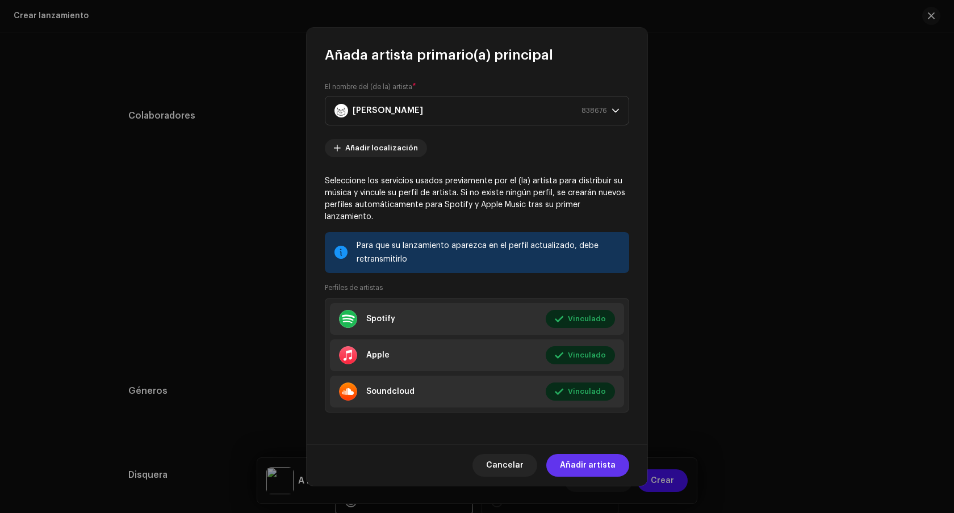
click at [588, 458] on span "Añadir artista" at bounding box center [588, 465] width 56 height 23
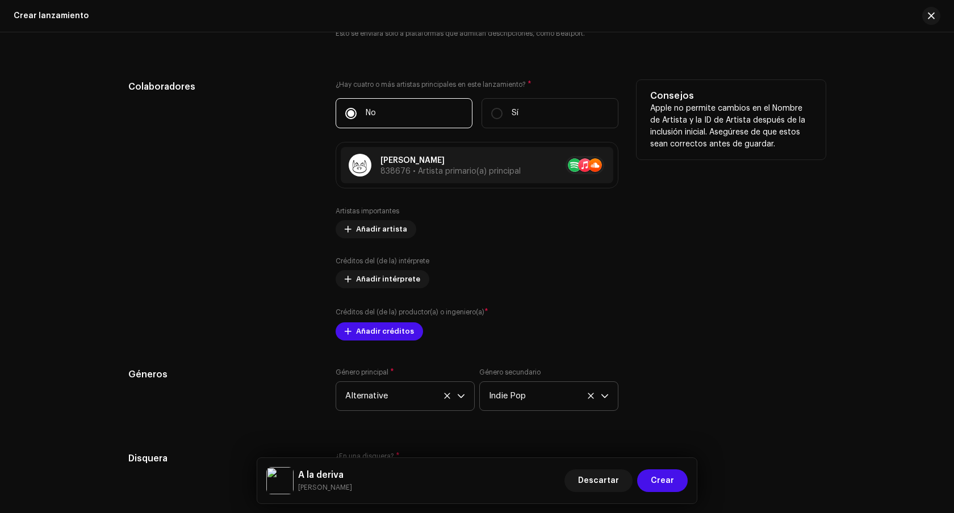
scroll to position [1341, 0]
click at [393, 335] on span "Añadir créditos" at bounding box center [385, 330] width 58 height 23
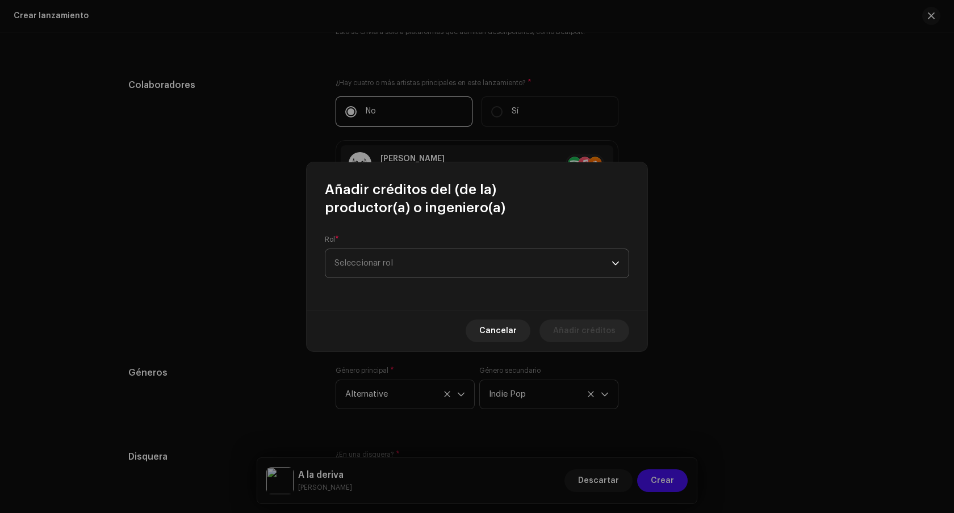
click at [436, 258] on span "Seleccionar rol" at bounding box center [473, 263] width 277 height 28
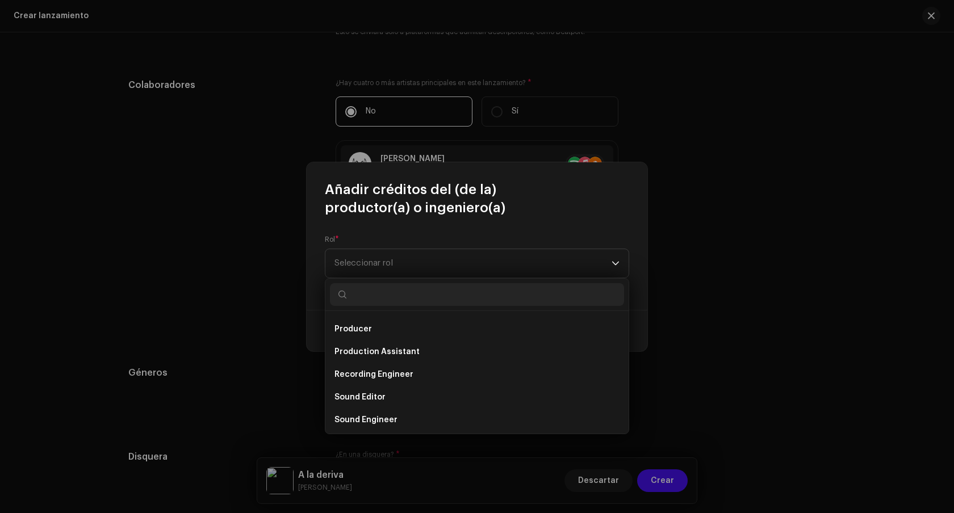
scroll to position [455, 0]
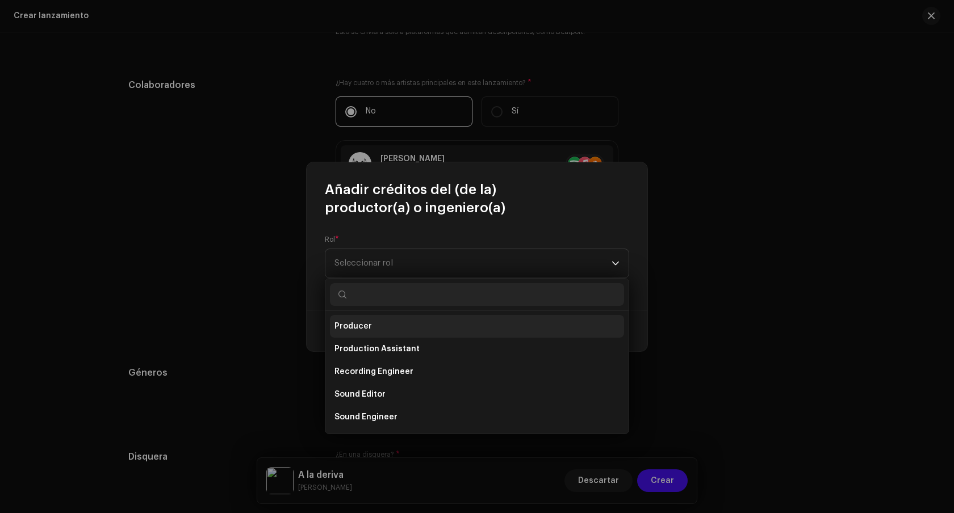
click at [397, 325] on li "Producer" at bounding box center [477, 326] width 294 height 23
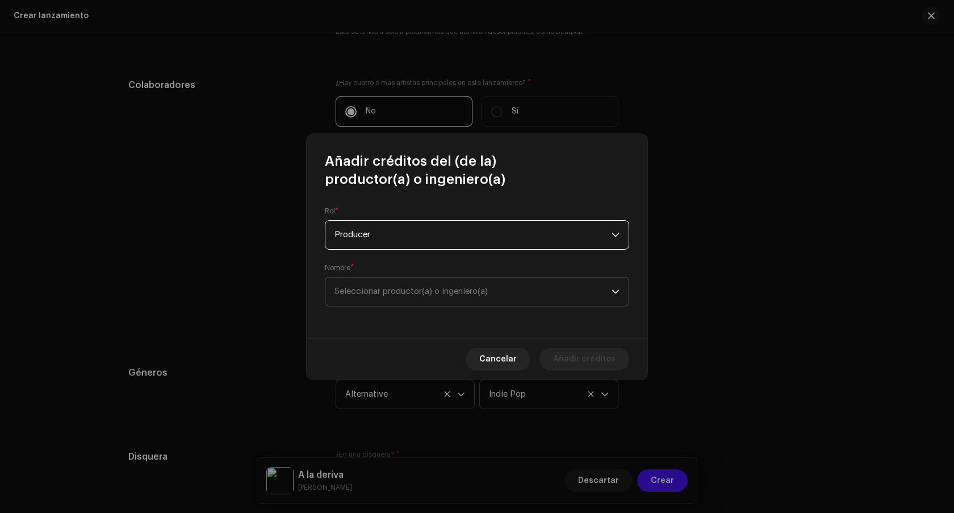
click at [401, 282] on span "Seleccionar productor(a) o ingeniero(a)" at bounding box center [473, 292] width 277 height 28
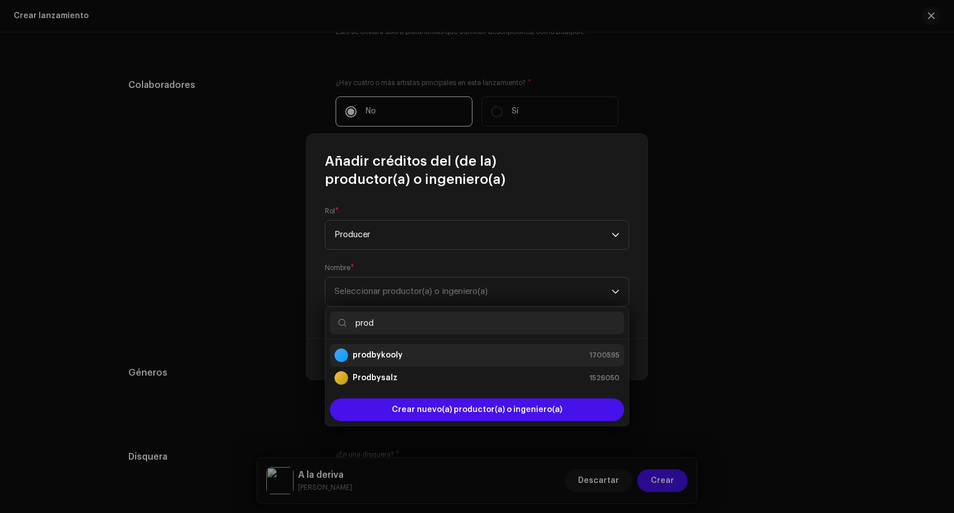
type input "prod"
click at [471, 356] on div "prodbykooly 1700595" at bounding box center [477, 356] width 285 height 14
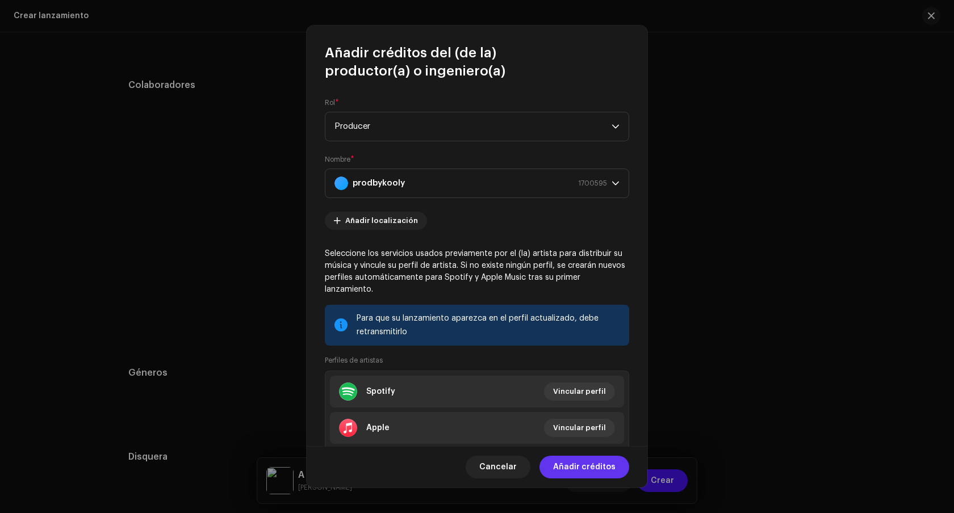
click at [577, 466] on span "Añadir créditos" at bounding box center [584, 467] width 62 height 23
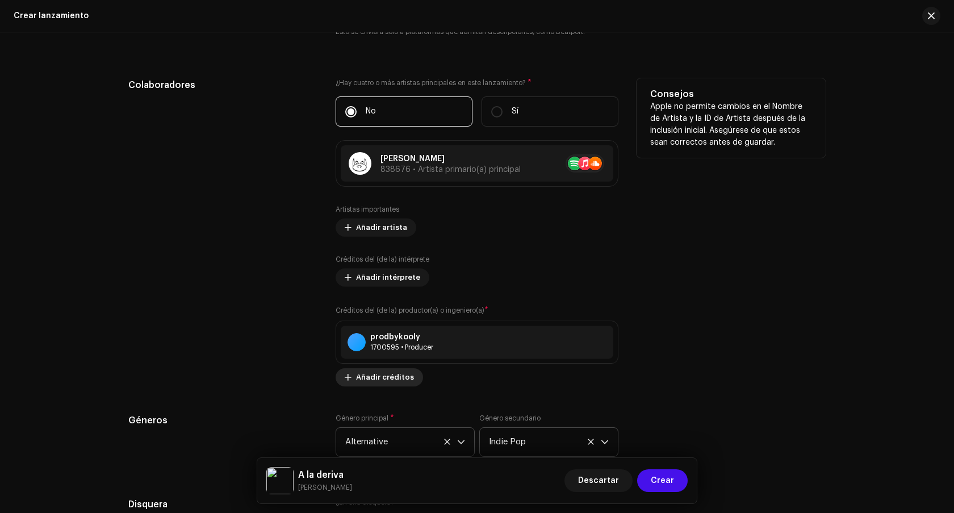
click at [387, 378] on span "Añadir créditos" at bounding box center [385, 377] width 58 height 23
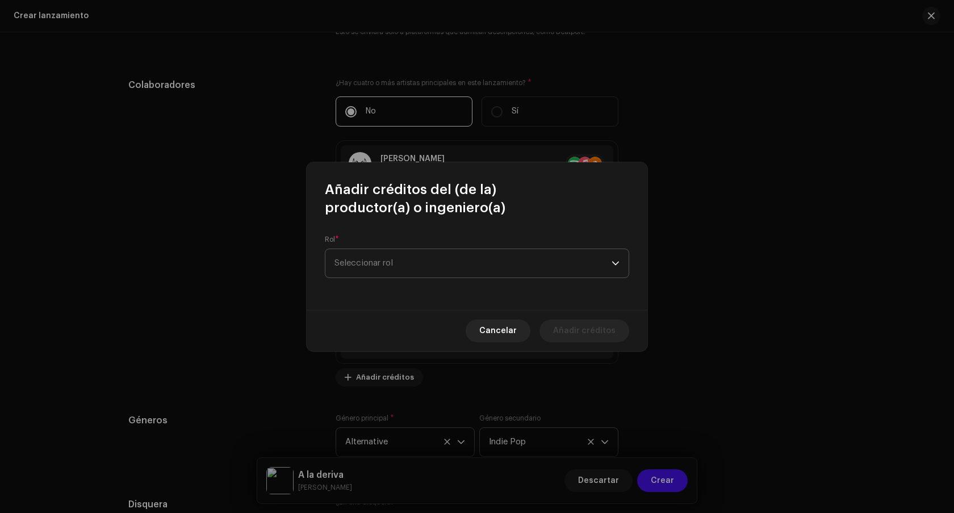
click at [426, 256] on span "Seleccionar rol" at bounding box center [473, 263] width 277 height 28
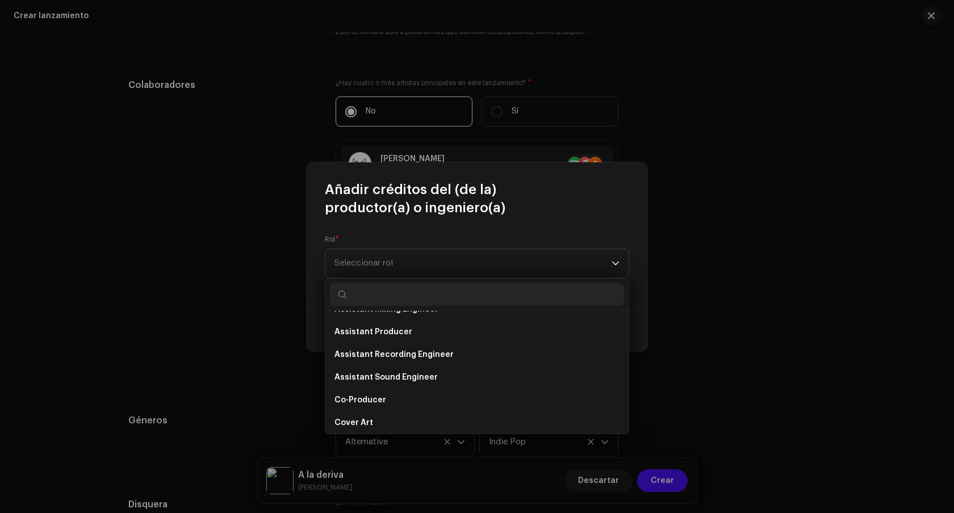
scroll to position [109, 0]
click at [396, 399] on li "Co-Producer" at bounding box center [477, 399] width 294 height 23
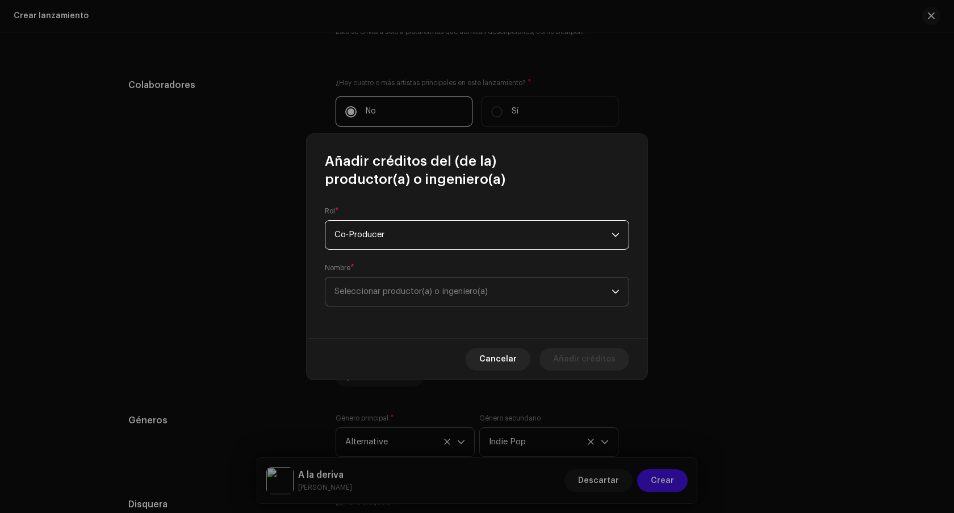
click at [432, 290] on span "Seleccionar productor(a) o ingeniero(a)" at bounding box center [411, 291] width 153 height 9
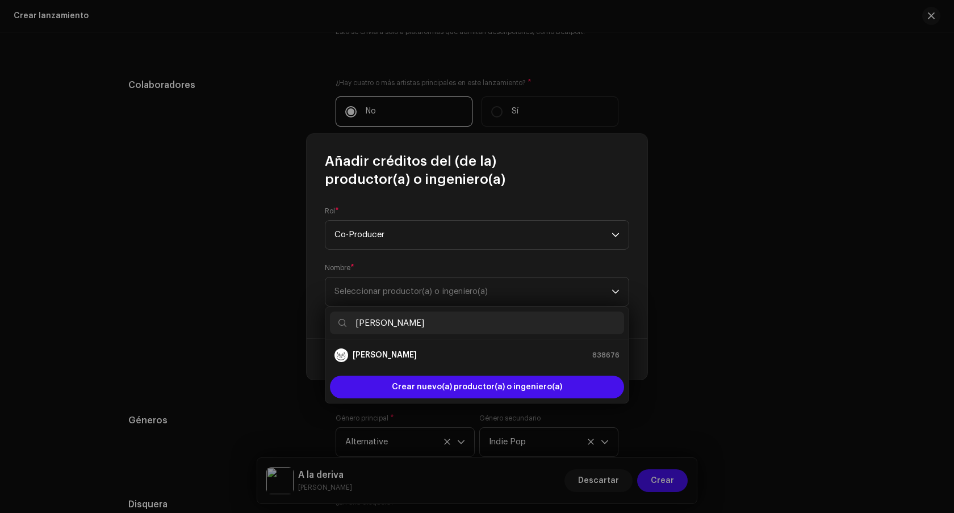
type input "[PERSON_NAME]"
click at [453, 369] on ul "[PERSON_NAME] 838676" at bounding box center [476, 356] width 303 height 32
click at [457, 355] on div "[PERSON_NAME] 838676" at bounding box center [477, 356] width 285 height 14
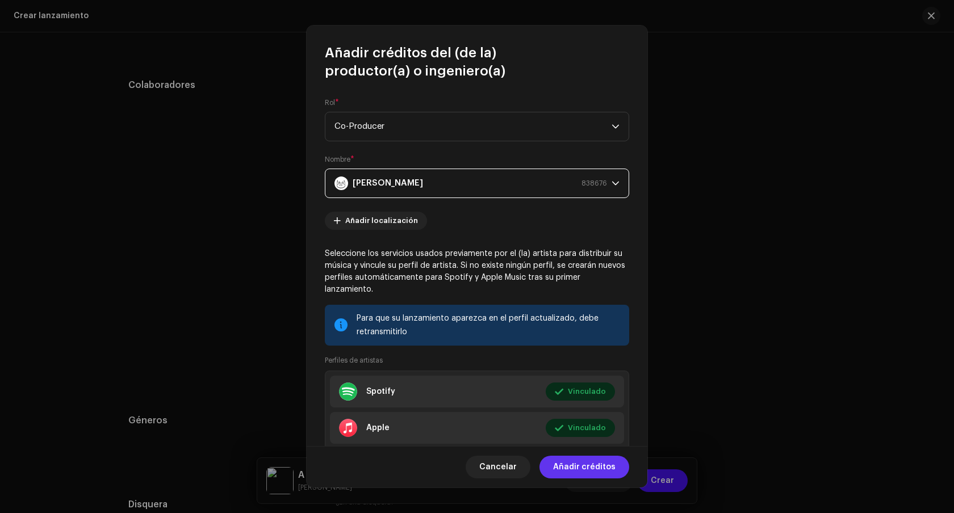
click at [584, 468] on span "Añadir créditos" at bounding box center [584, 467] width 62 height 23
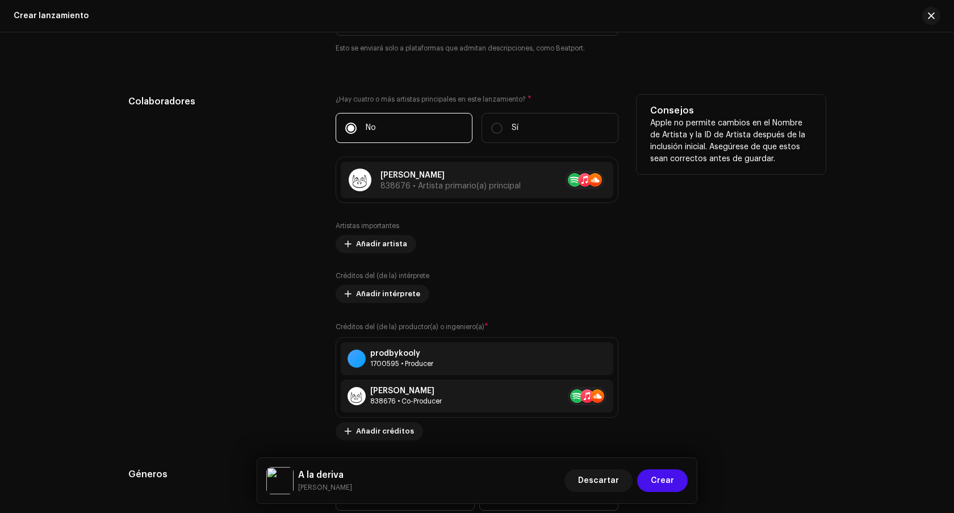
scroll to position [1332, 0]
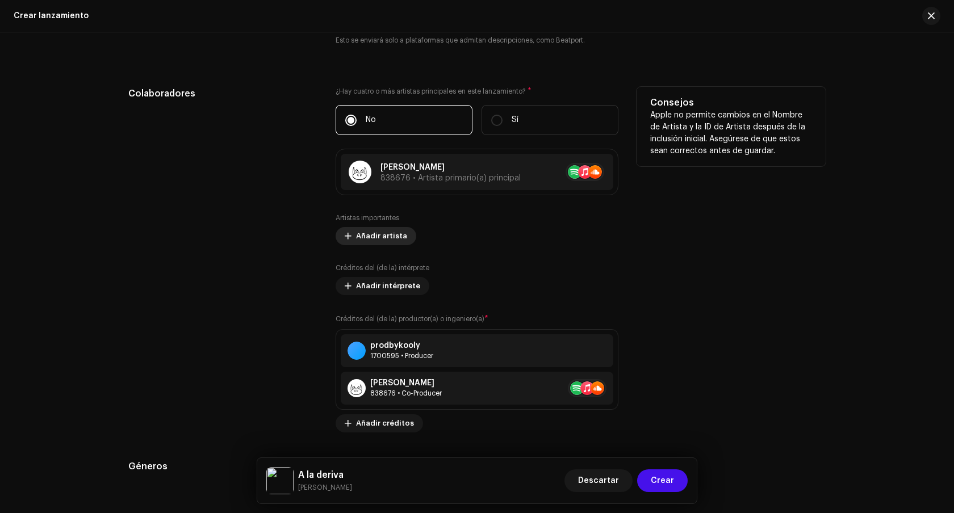
click at [381, 239] on span "Añadir artista" at bounding box center [381, 236] width 51 height 23
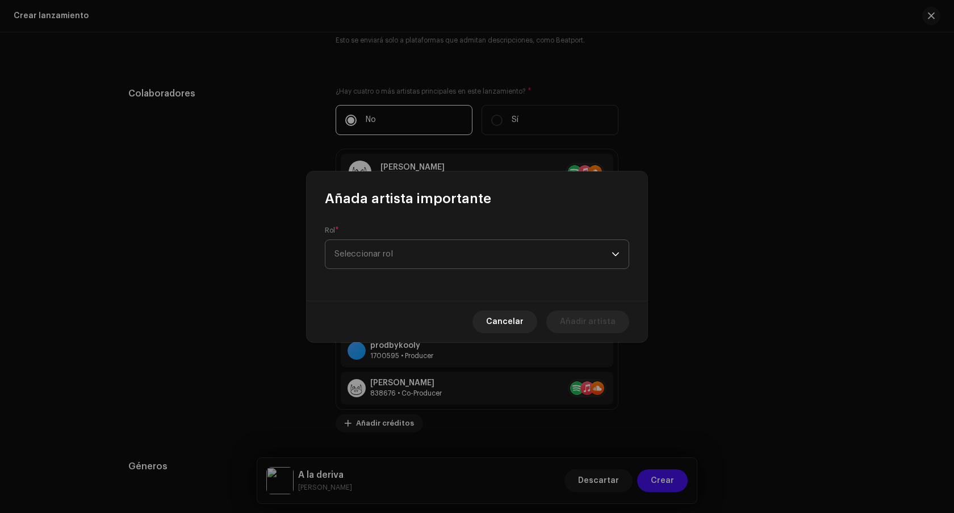
click at [418, 252] on span "Seleccionar rol" at bounding box center [473, 254] width 277 height 28
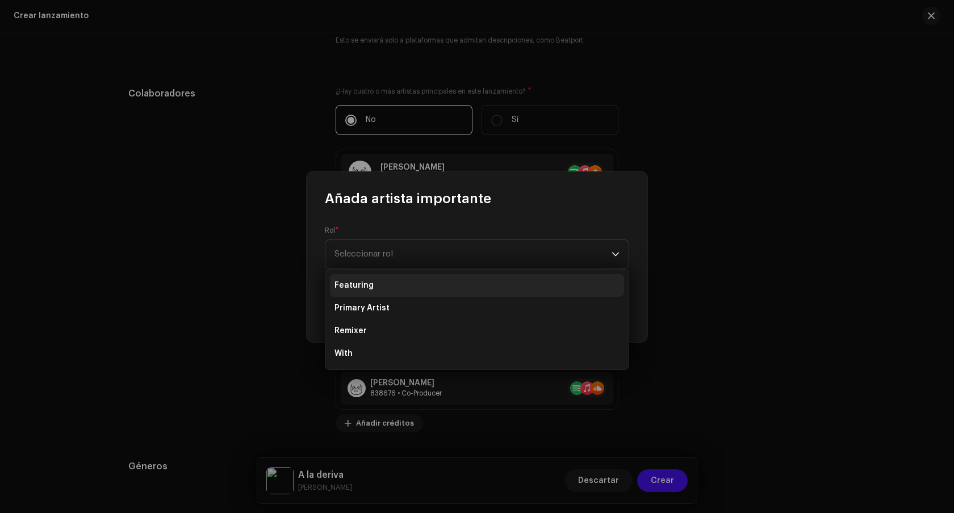
click at [404, 279] on li "Featuring" at bounding box center [477, 285] width 294 height 23
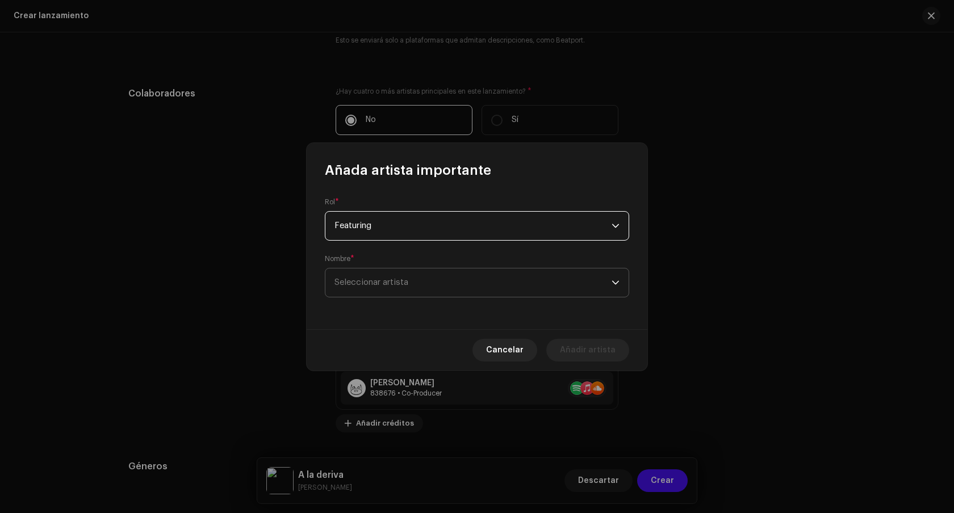
click at [429, 288] on span "Seleccionar artista" at bounding box center [473, 283] width 277 height 28
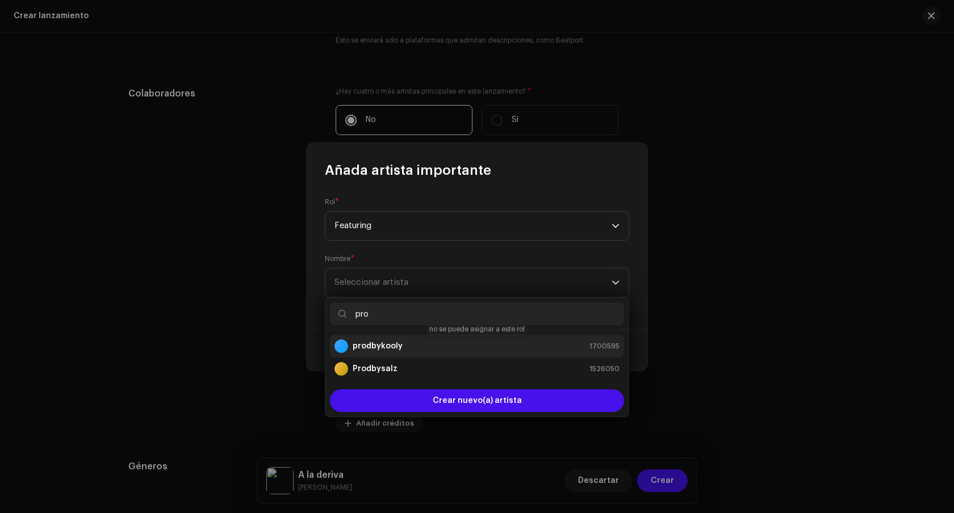
type input "pro"
click at [450, 342] on div "prodbykooly 1700595" at bounding box center [477, 347] width 285 height 14
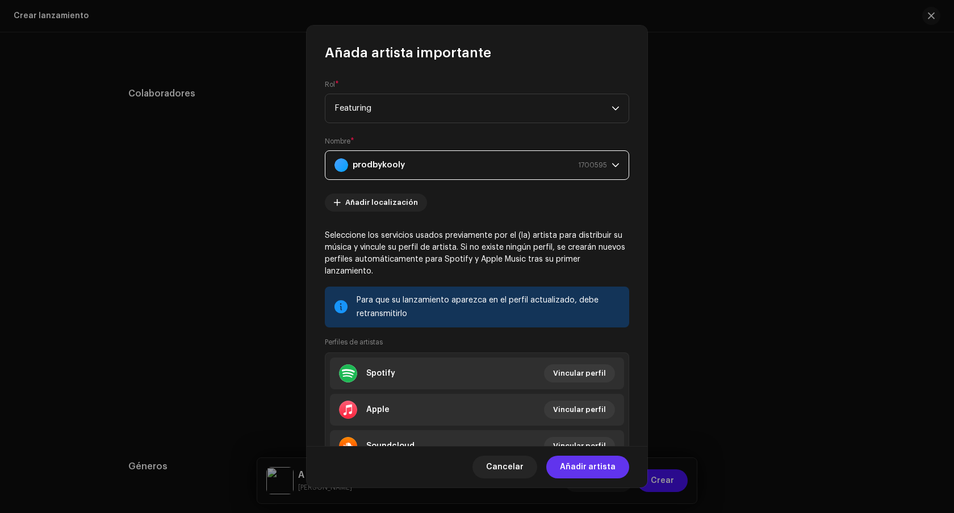
click at [576, 469] on span "Añadir artista" at bounding box center [588, 467] width 56 height 23
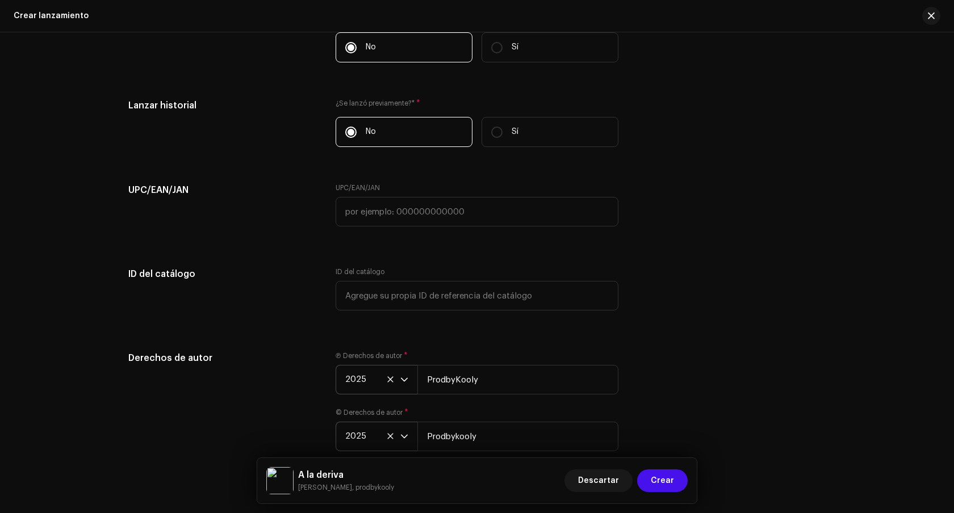
scroll to position [1895, 0]
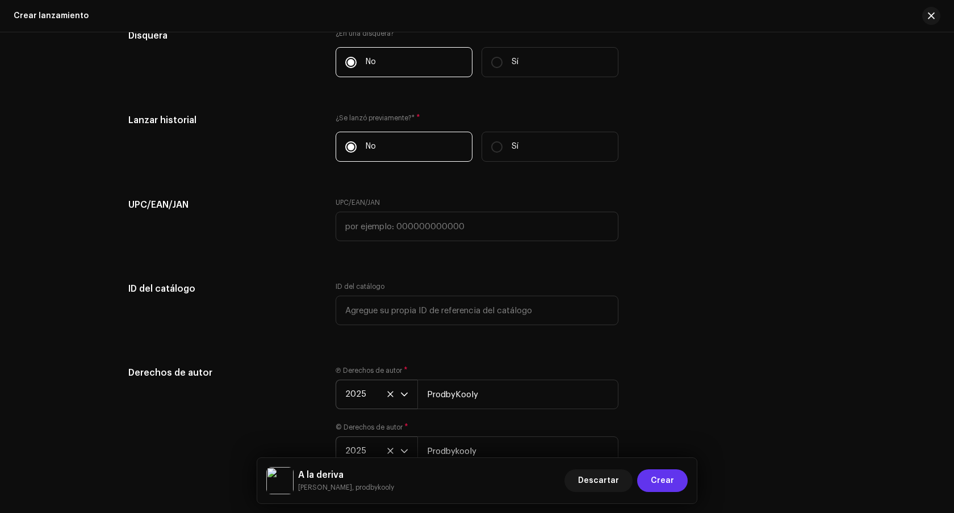
click at [664, 483] on span "Crear" at bounding box center [662, 481] width 23 height 23
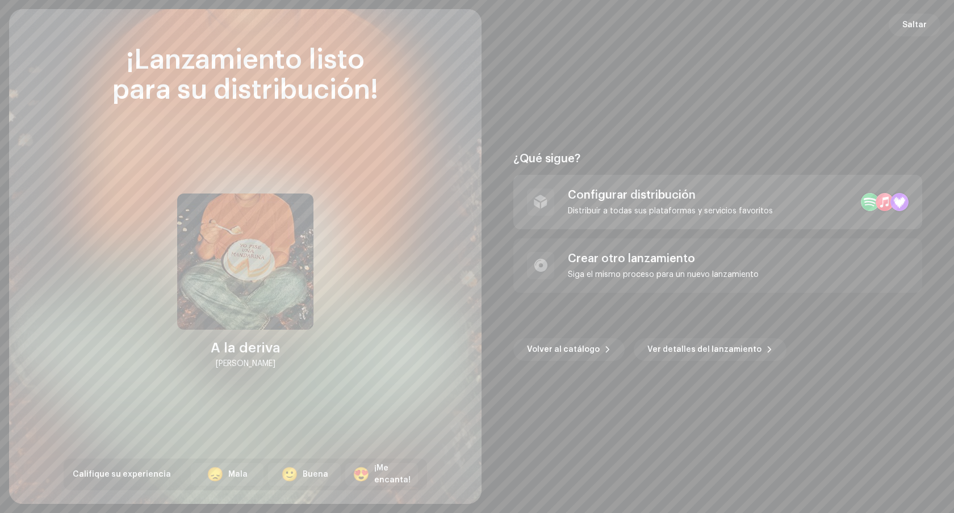
click at [695, 195] on div "Configurar distribución" at bounding box center [670, 196] width 205 height 14
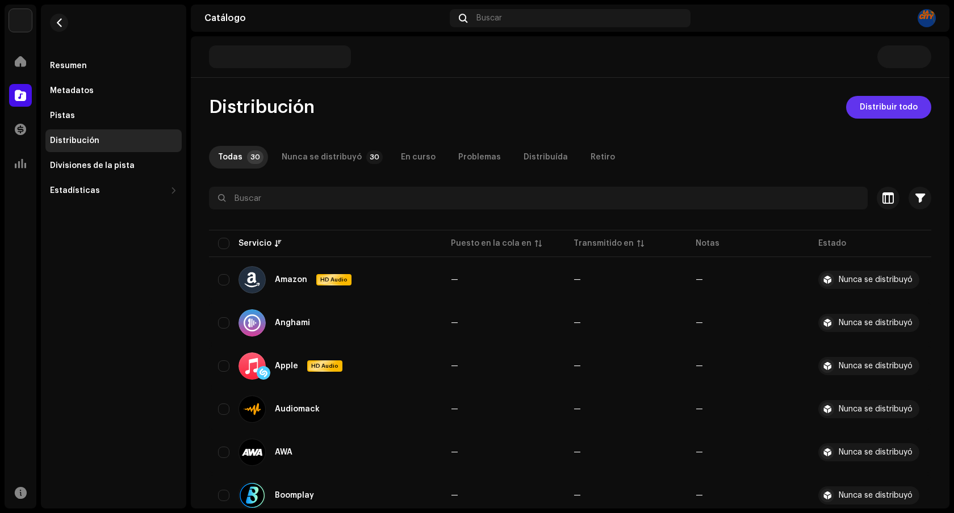
click at [891, 110] on span "Distribuir todo" at bounding box center [889, 107] width 58 height 23
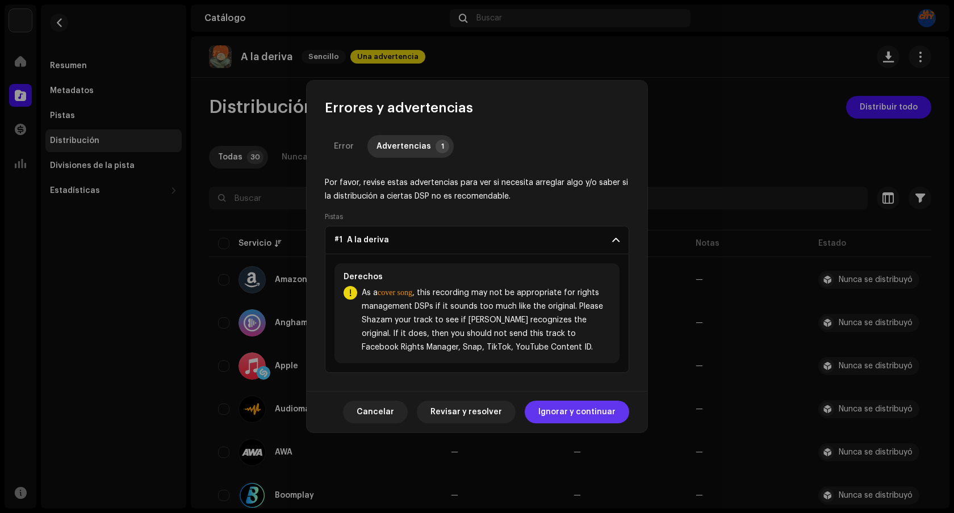
click at [573, 412] on span "Ignorar y continuar" at bounding box center [576, 412] width 77 height 23
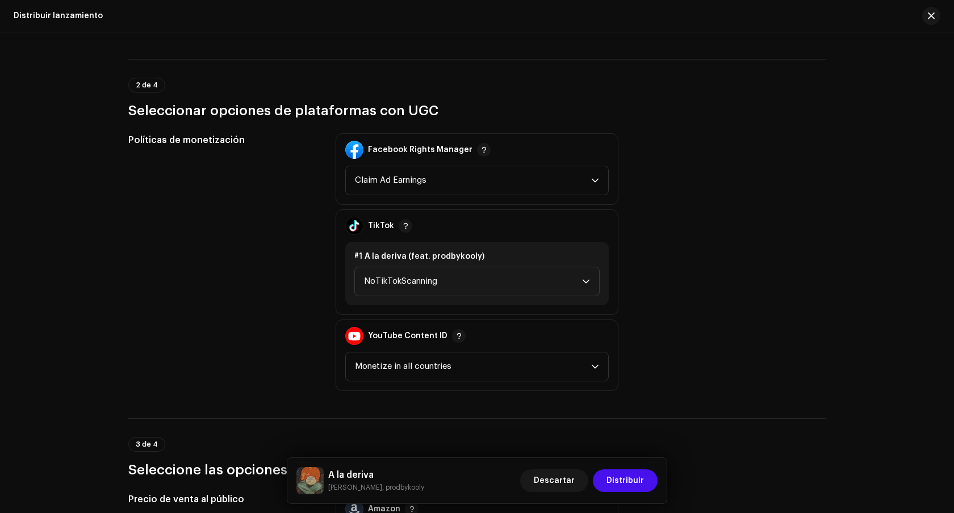
scroll to position [1238, 0]
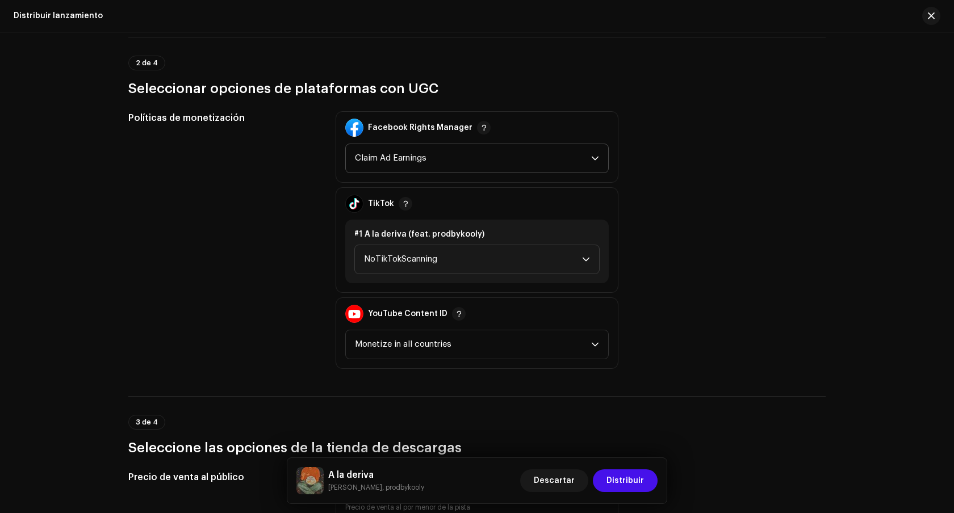
click at [483, 157] on span "Claim Ad Earnings" at bounding box center [473, 158] width 236 height 28
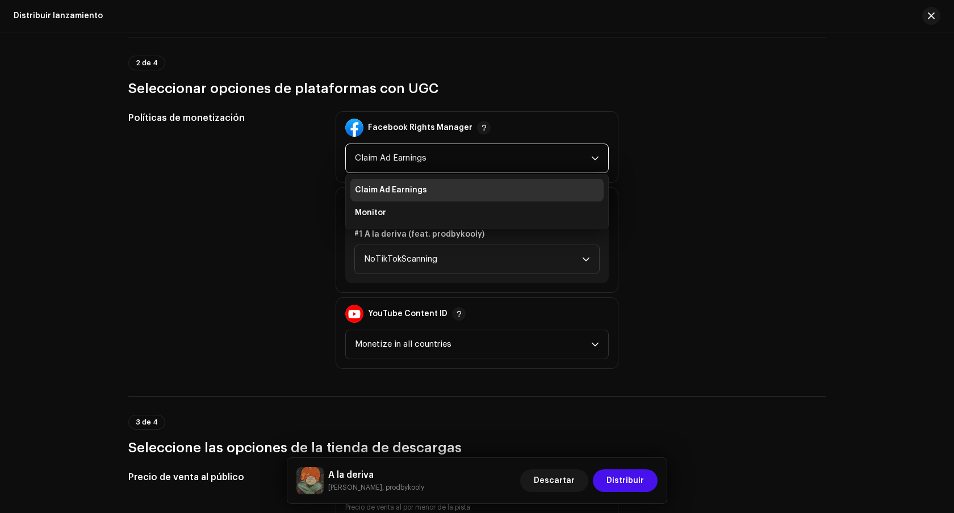
click at [661, 195] on div "Políticas de monetización Facebook Rights Manager Claim Ad Earnings Claim Ad Ea…" at bounding box center [476, 240] width 697 height 258
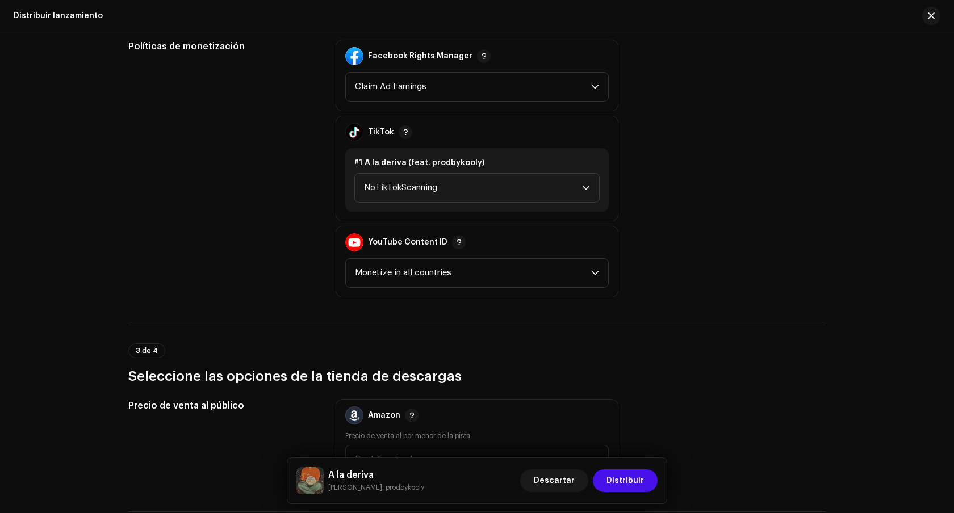
scroll to position [1310, 0]
click at [571, 183] on span "NoTikTokScanning" at bounding box center [473, 187] width 218 height 28
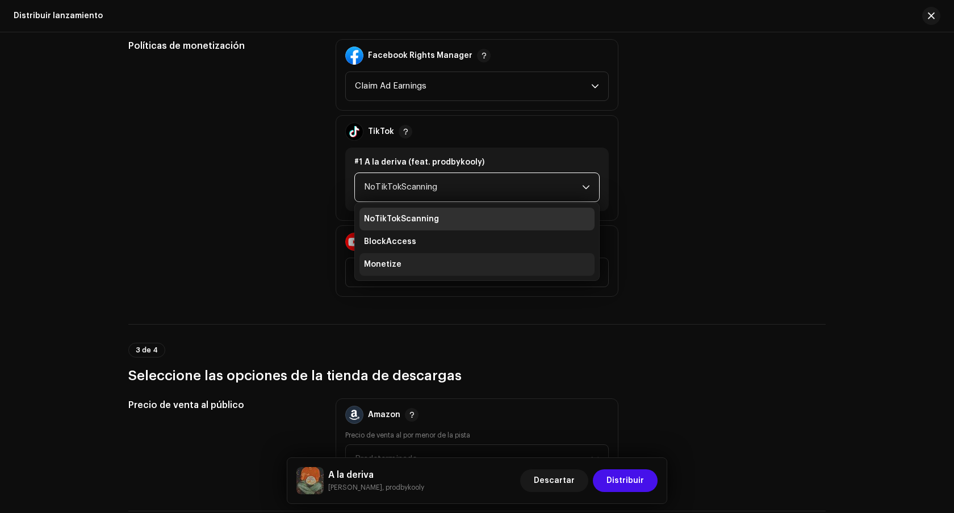
click at [546, 262] on li "Monetize" at bounding box center [476, 264] width 235 height 23
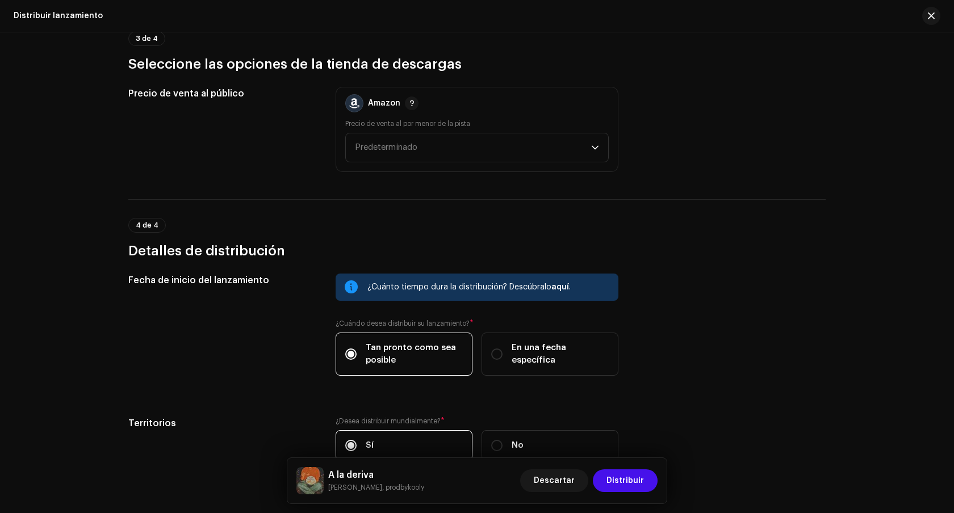
scroll to position [1692, 0]
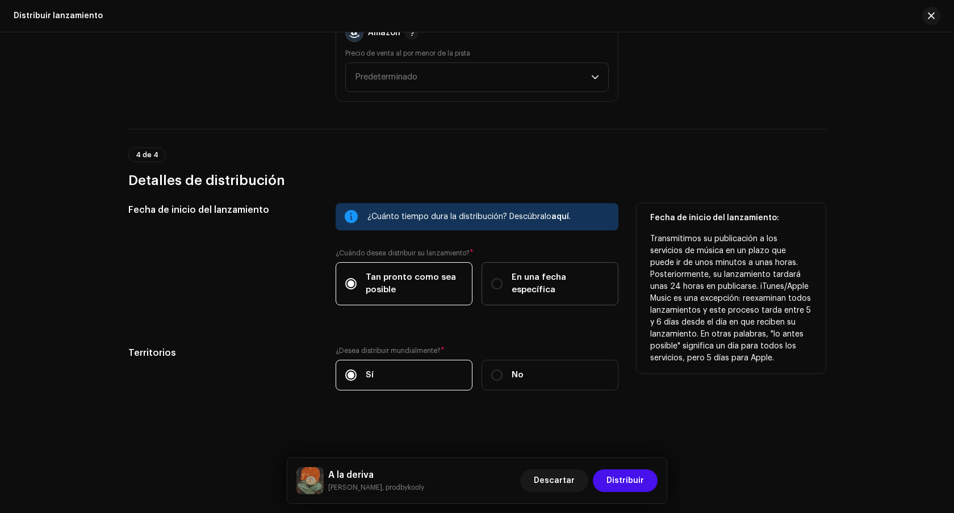
click at [493, 292] on label "En una fecha específica" at bounding box center [550, 283] width 137 height 43
click at [493, 290] on input "En una fecha específica" at bounding box center [496, 283] width 11 height 11
radio input "true"
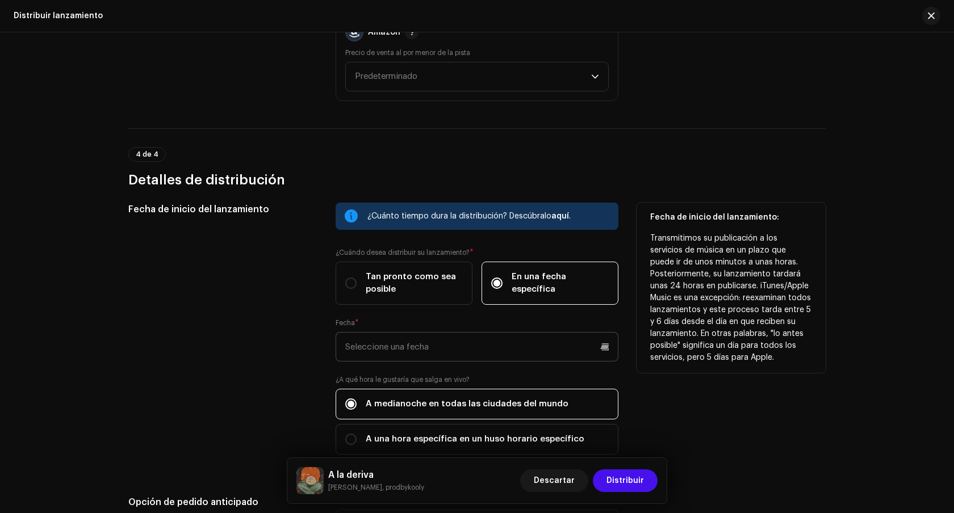
scroll to position [1730, 0]
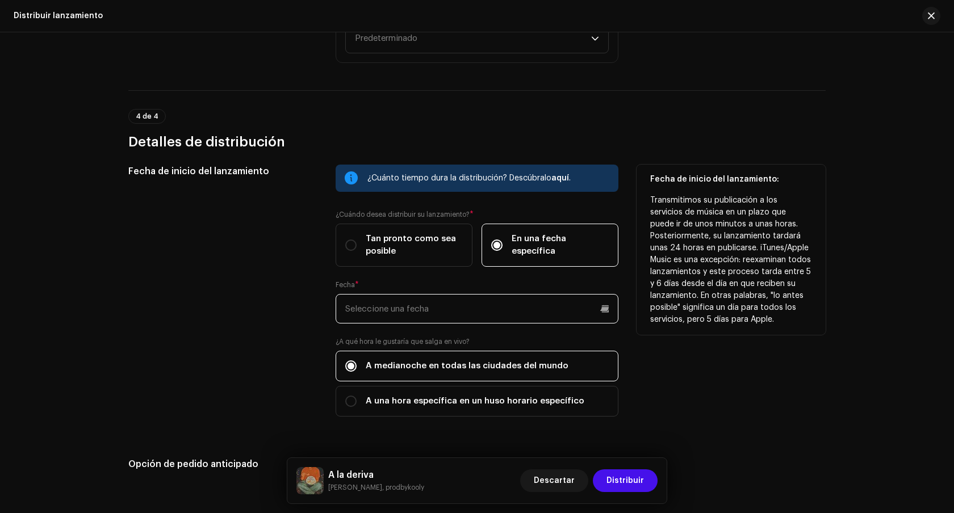
click at [603, 311] on input "text" at bounding box center [477, 309] width 283 height 30
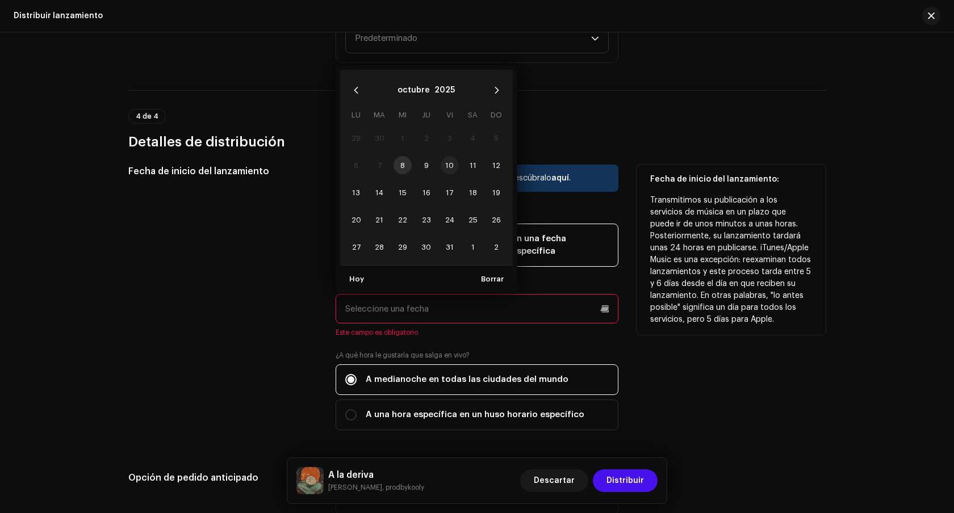
click at [444, 165] on span "10" at bounding box center [450, 165] width 18 height 18
type input "[DATE]"
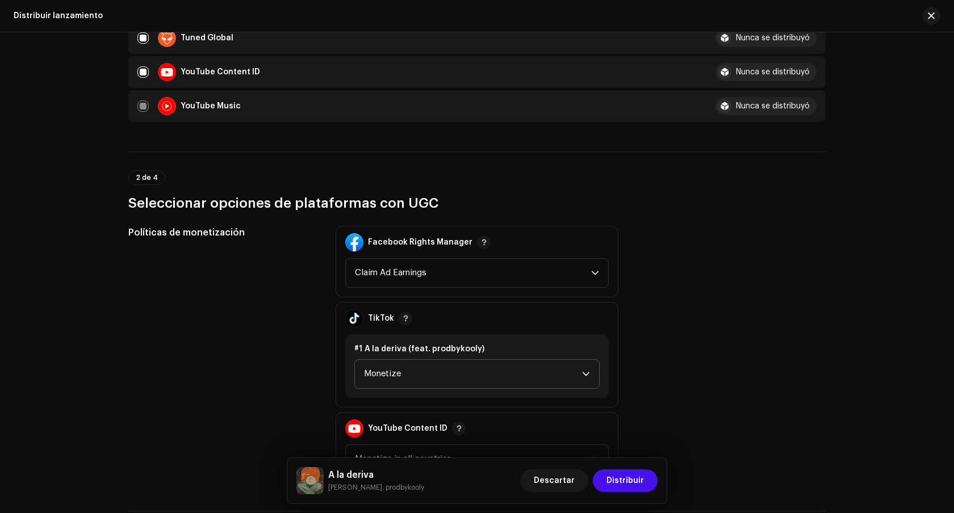
scroll to position [1189, 0]
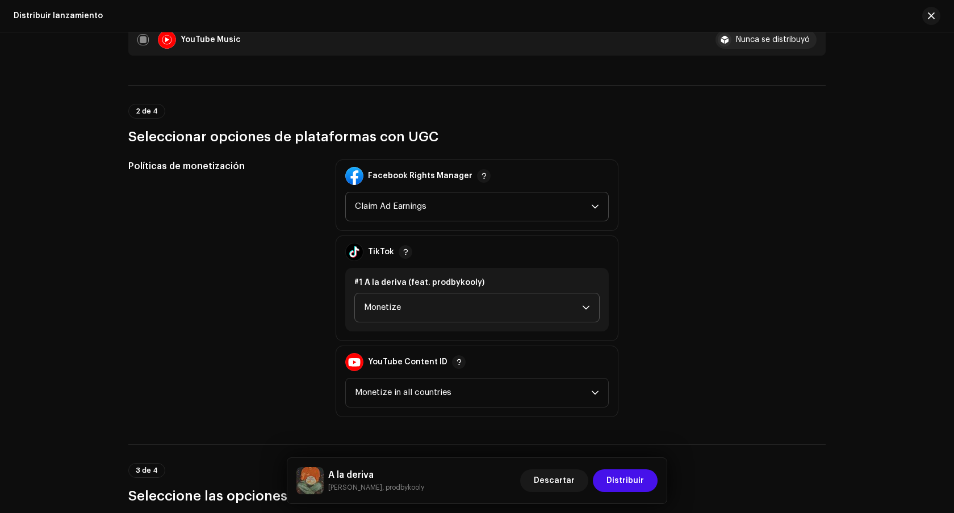
click at [532, 203] on span "Claim Ad Earnings" at bounding box center [473, 207] width 236 height 28
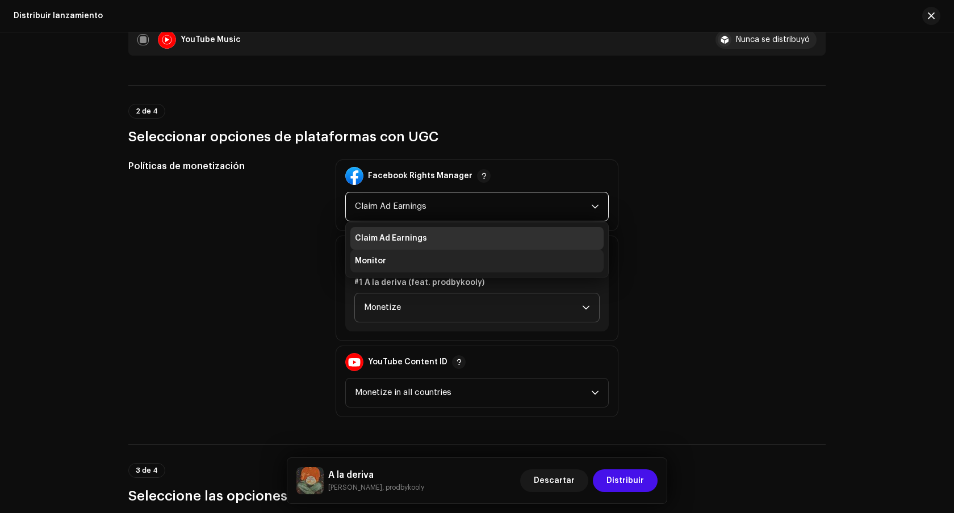
click at [507, 257] on li "Monitor" at bounding box center [476, 261] width 253 height 23
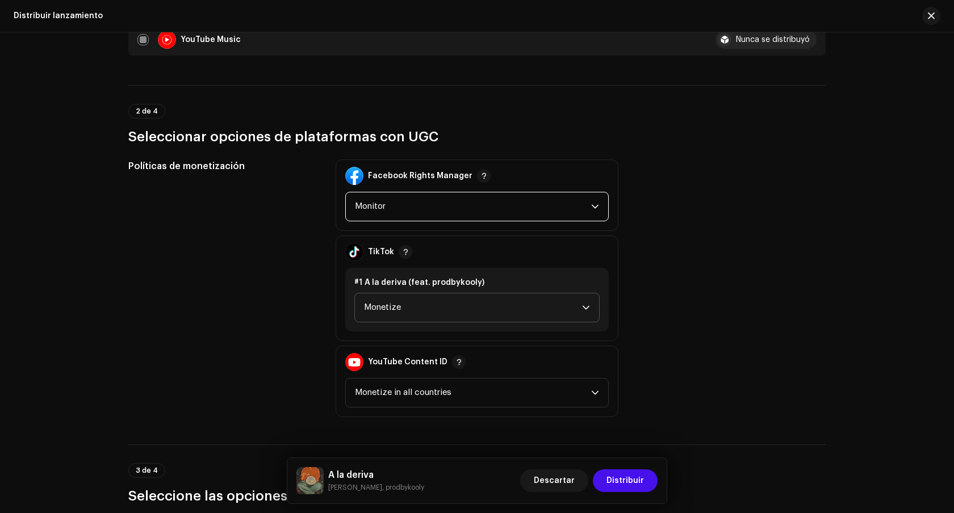
click at [505, 312] on span "Monetize" at bounding box center [473, 308] width 218 height 28
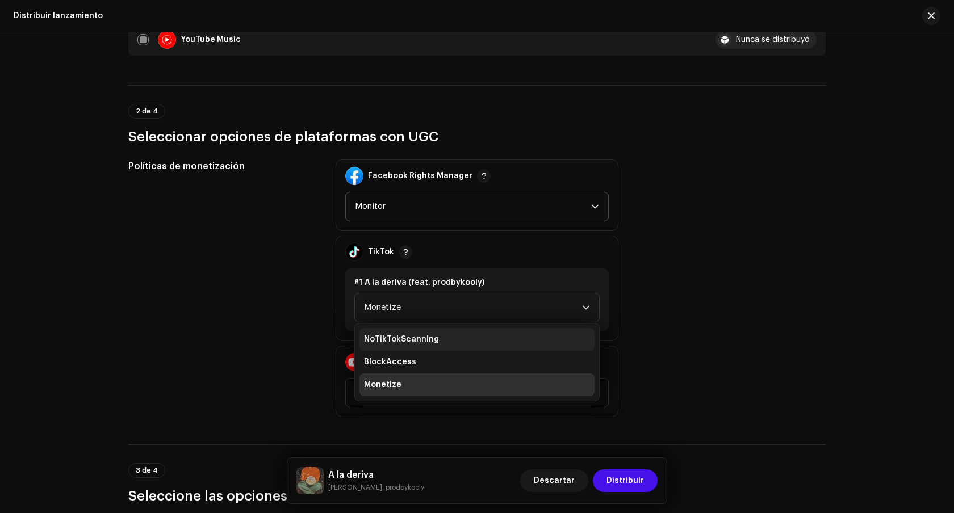
click at [464, 336] on li "NoTikTokScanning" at bounding box center [476, 339] width 235 height 23
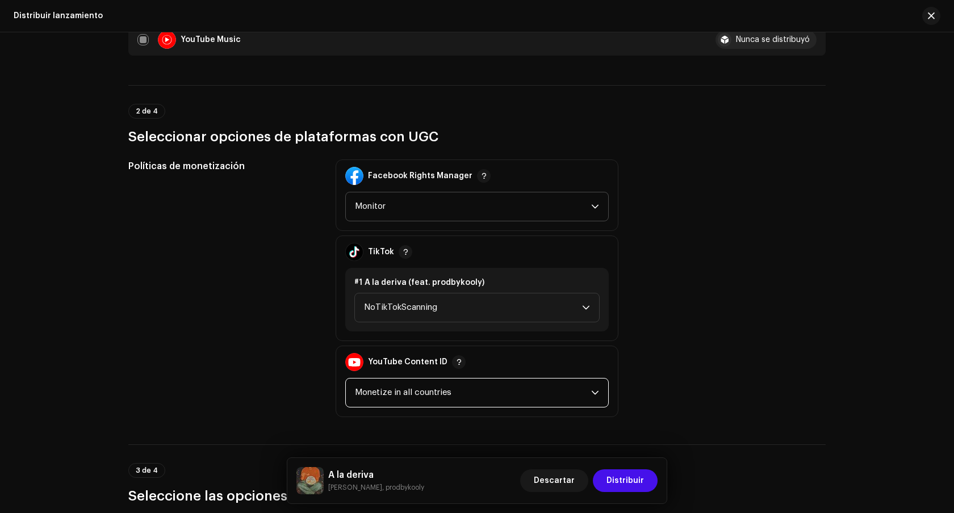
click at [476, 386] on span "Monetize in all countries" at bounding box center [473, 393] width 236 height 28
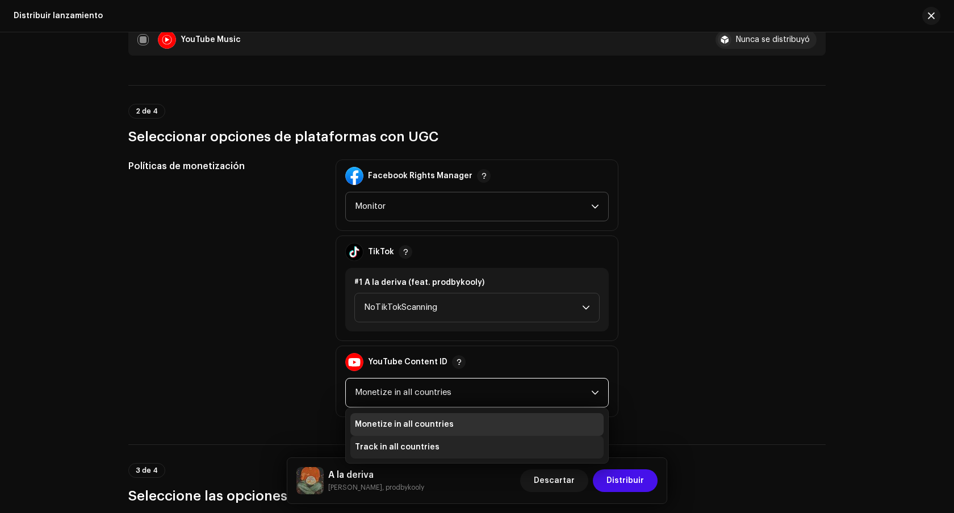
click at [467, 452] on li "Track in all countries" at bounding box center [476, 447] width 253 height 23
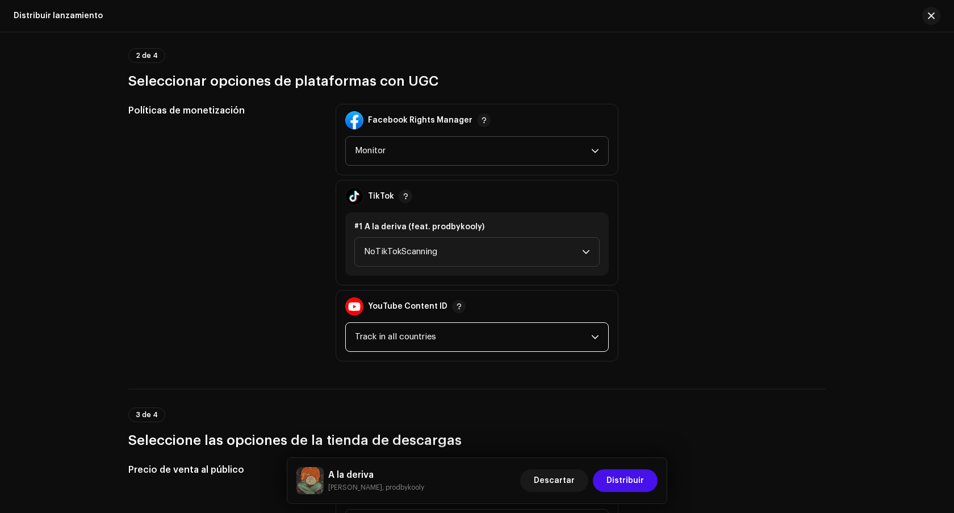
scroll to position [1245, 0]
click at [735, 345] on div "Políticas de monetización Facebook Rights Manager Monitor TikTok #1 A la deriva…" at bounding box center [476, 232] width 697 height 258
click at [562, 156] on span "Monitor" at bounding box center [473, 150] width 236 height 28
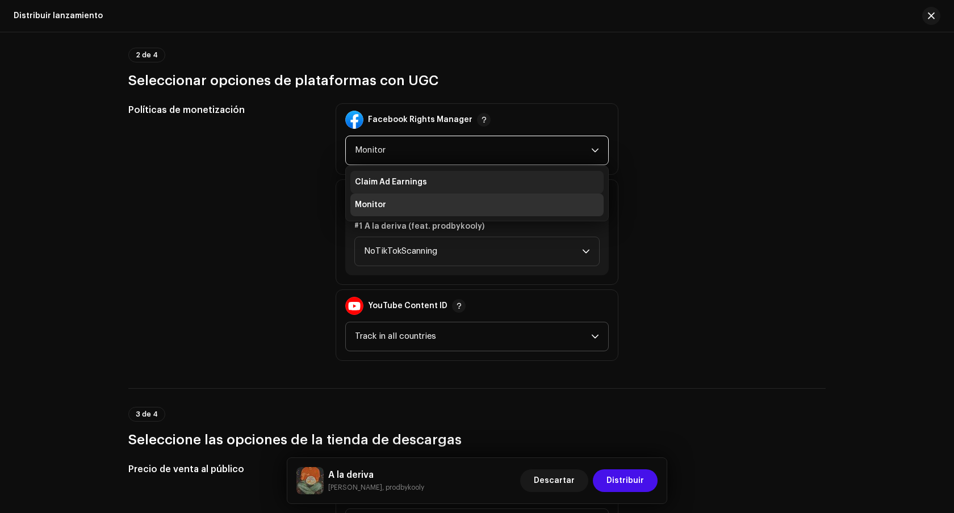
click at [529, 185] on li "Claim Ad Earnings" at bounding box center [476, 182] width 253 height 23
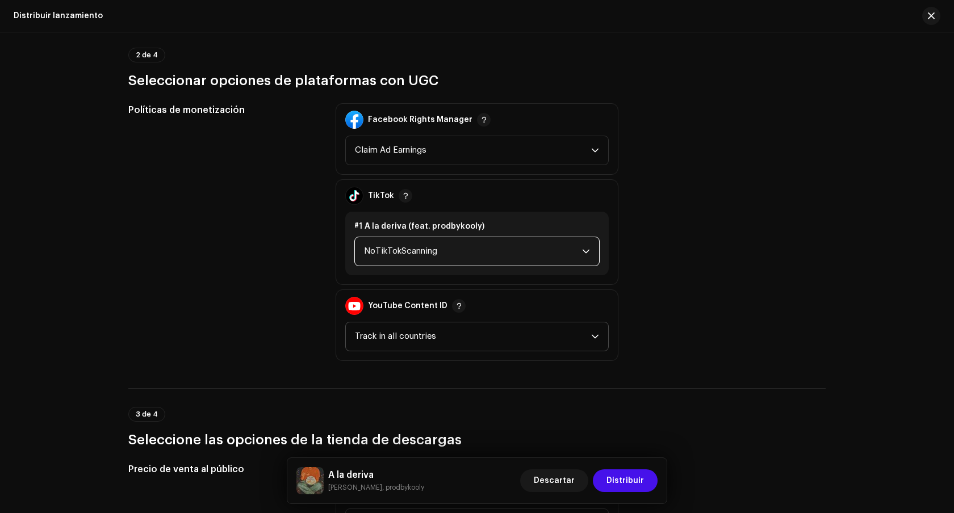
click at [526, 245] on span "NoTikTokScanning" at bounding box center [473, 251] width 218 height 28
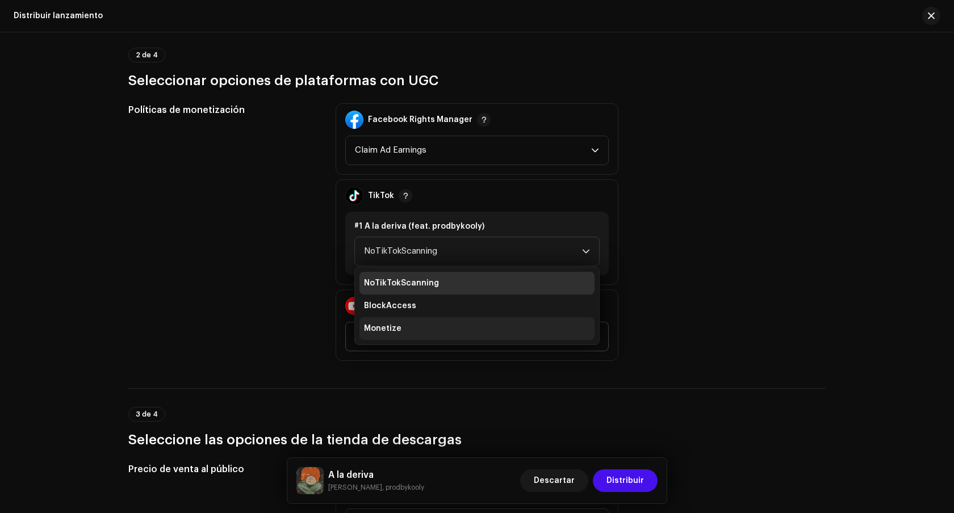
click at [470, 331] on li "Monetize" at bounding box center [476, 328] width 235 height 23
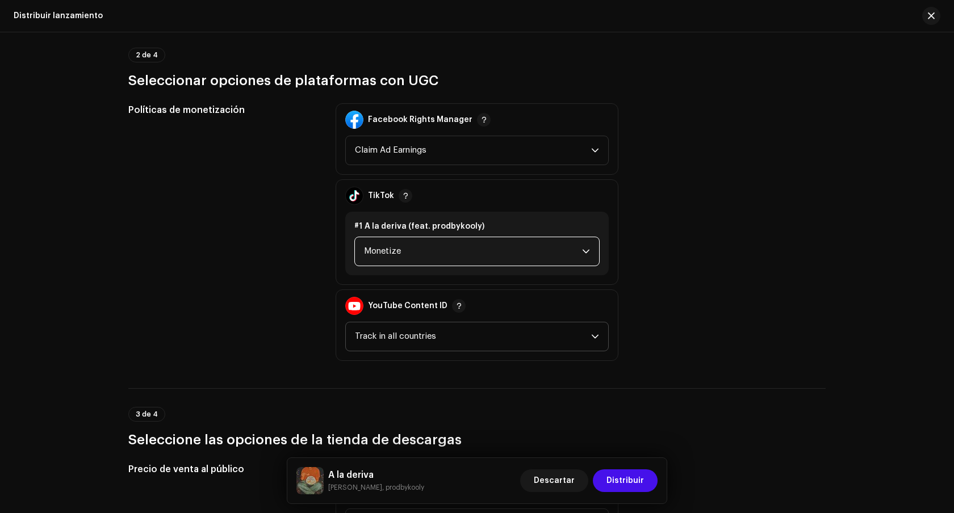
click at [521, 340] on span "Track in all countries" at bounding box center [473, 337] width 236 height 28
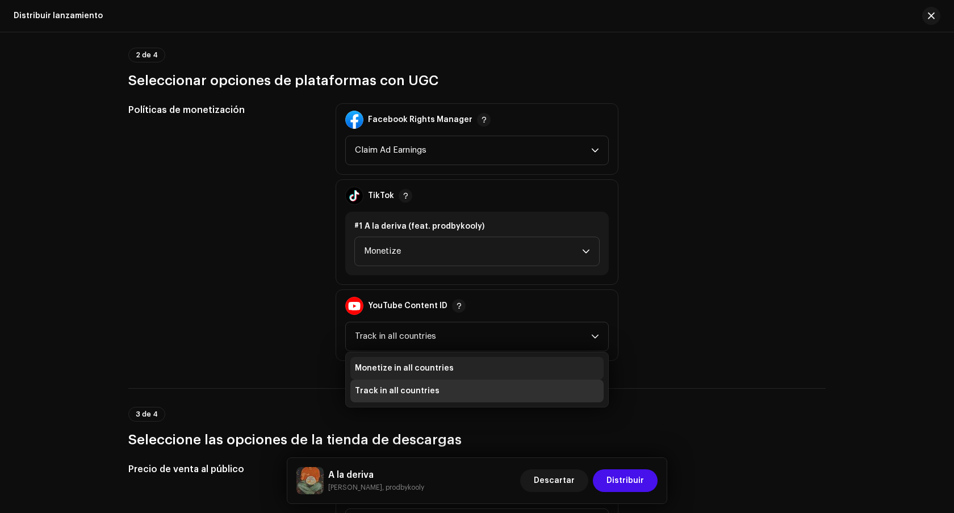
click at [491, 369] on li "Monetize in all countries" at bounding box center [476, 368] width 253 height 23
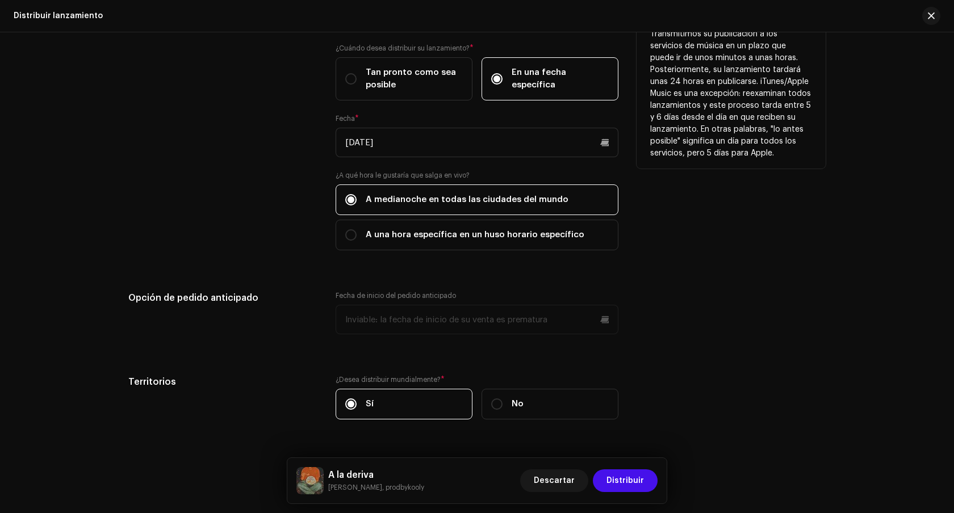
scroll to position [1927, 0]
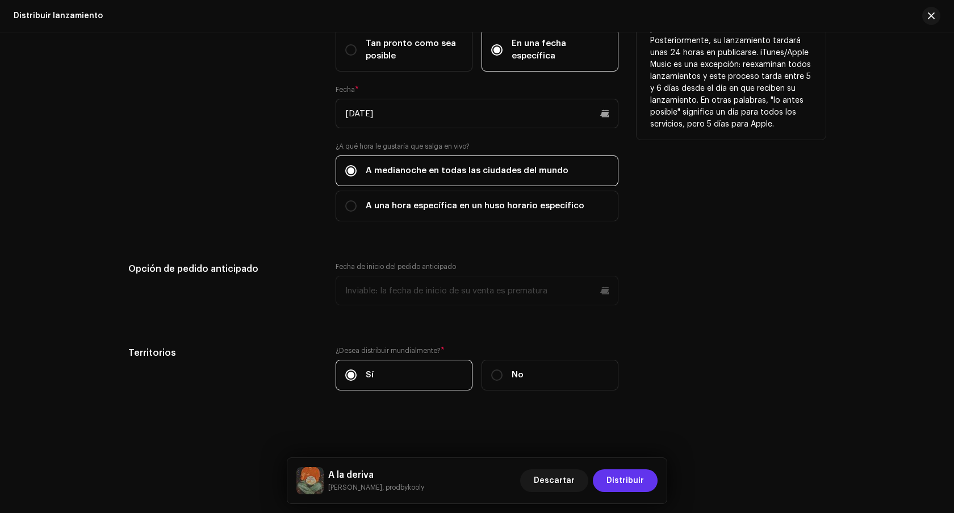
click at [624, 483] on span "Distribuir" at bounding box center [625, 481] width 37 height 23
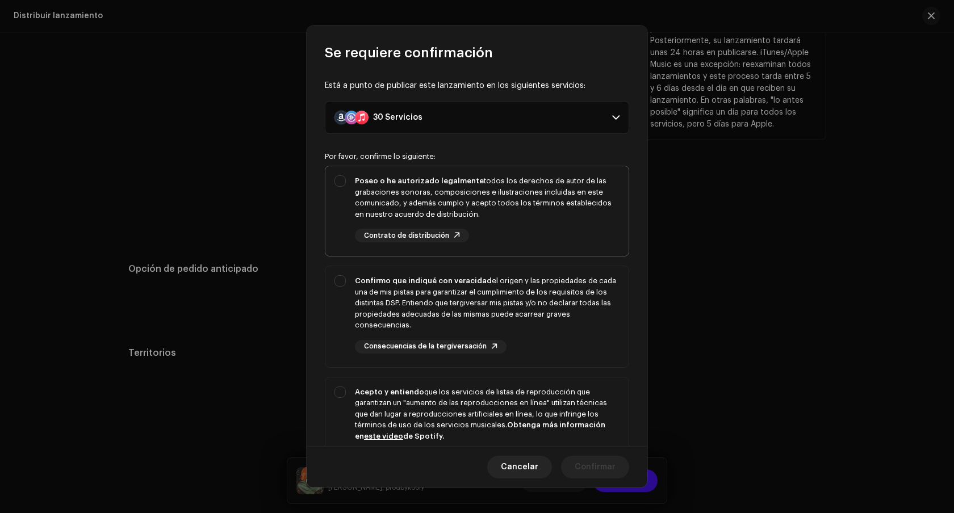
click at [341, 178] on div "Poseo o he autorizado legalmente todos los derechos de autor de las grabaciones…" at bounding box center [476, 208] width 303 height 85
checkbox input "true"
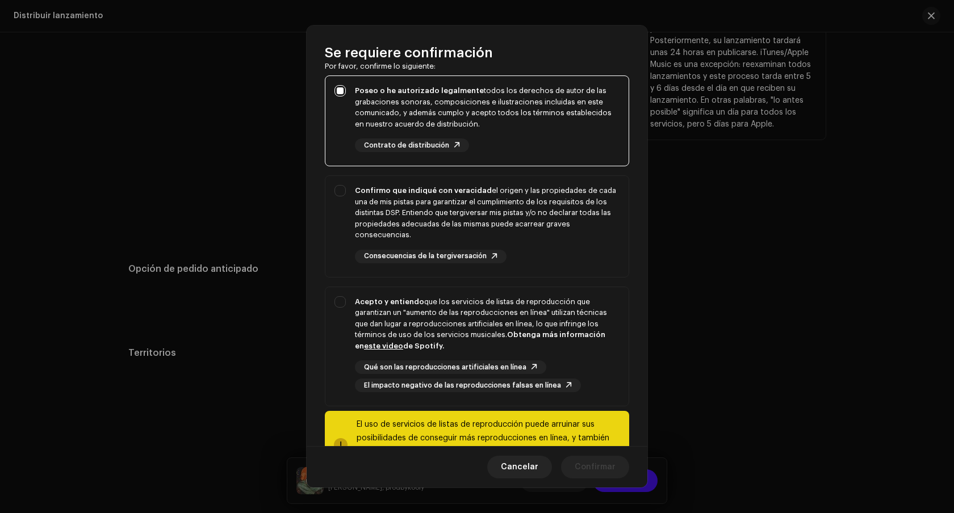
scroll to position [98, 0]
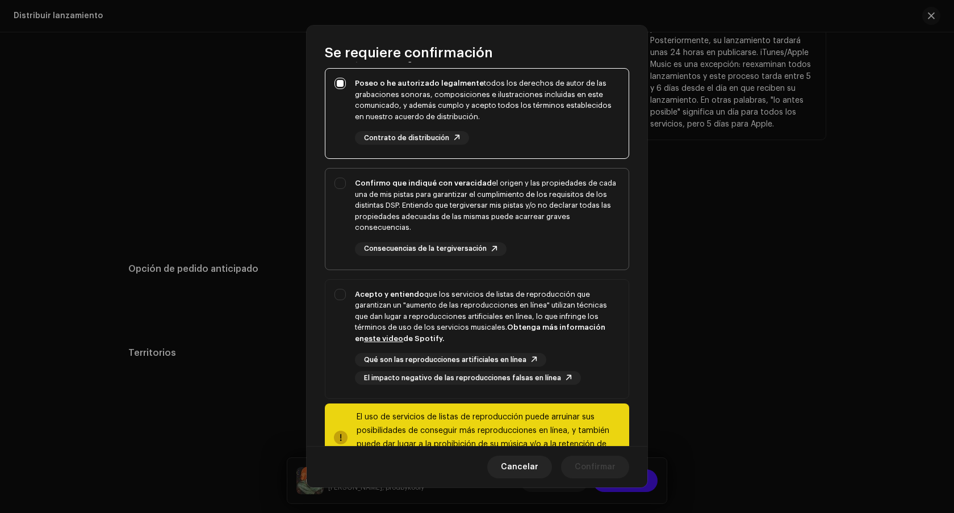
click at [340, 188] on div "Confirmo que indiqué con veracidad el origen y las propiedades de cada una de m…" at bounding box center [476, 217] width 303 height 97
checkbox input "true"
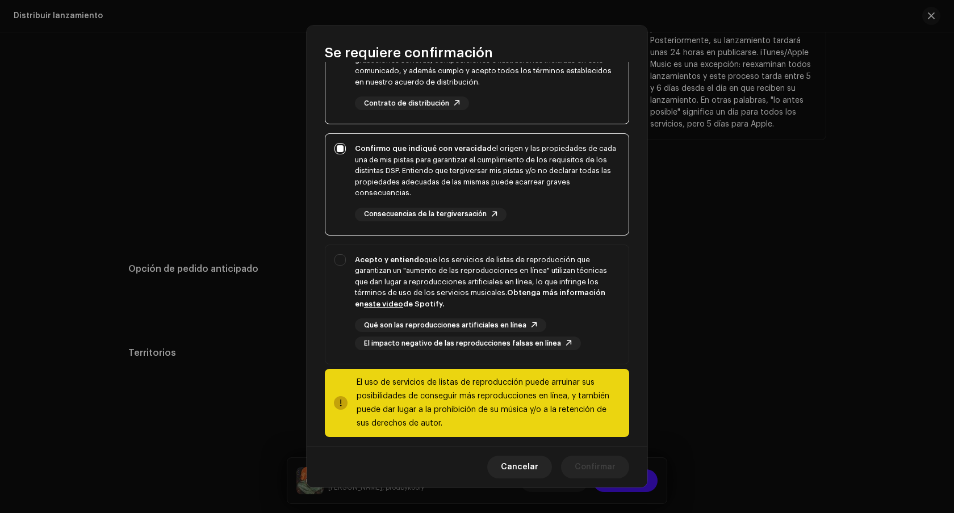
scroll to position [141, 0]
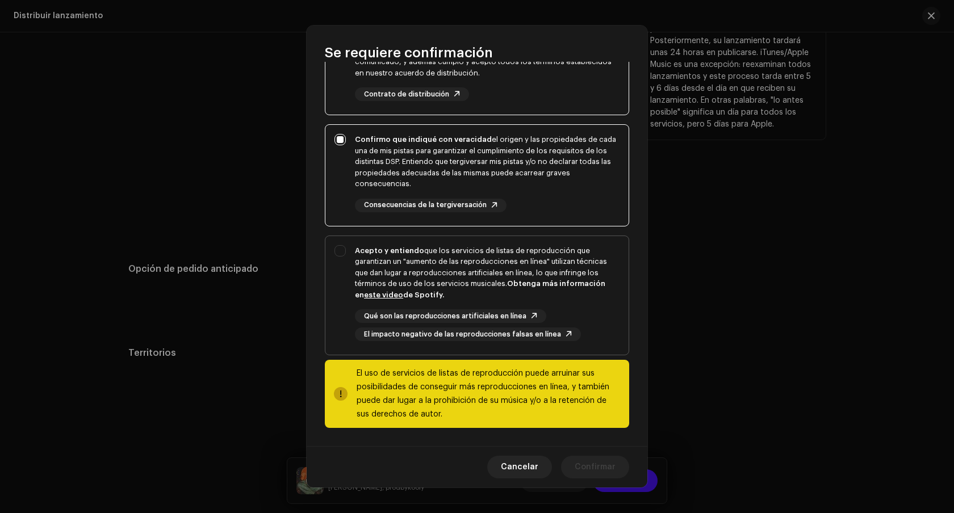
click at [338, 261] on div "Acepto y entiendo que los servicios de listas de reproducción que garantizan un…" at bounding box center [476, 293] width 303 height 115
checkbox input "true"
click at [594, 466] on span "Confirmar" at bounding box center [595, 467] width 41 height 23
